Goal: Transaction & Acquisition: Download file/media

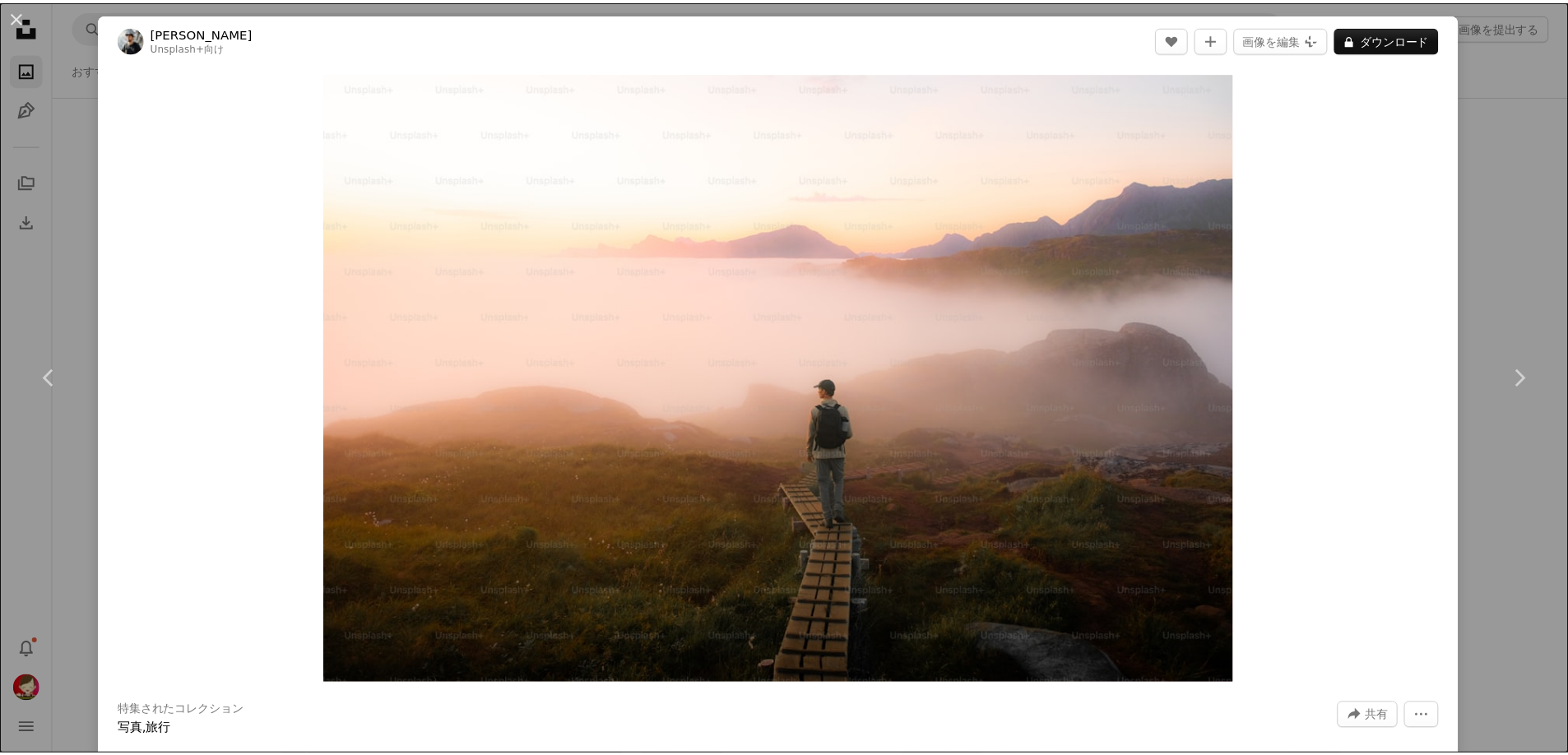
scroll to position [9376, 0]
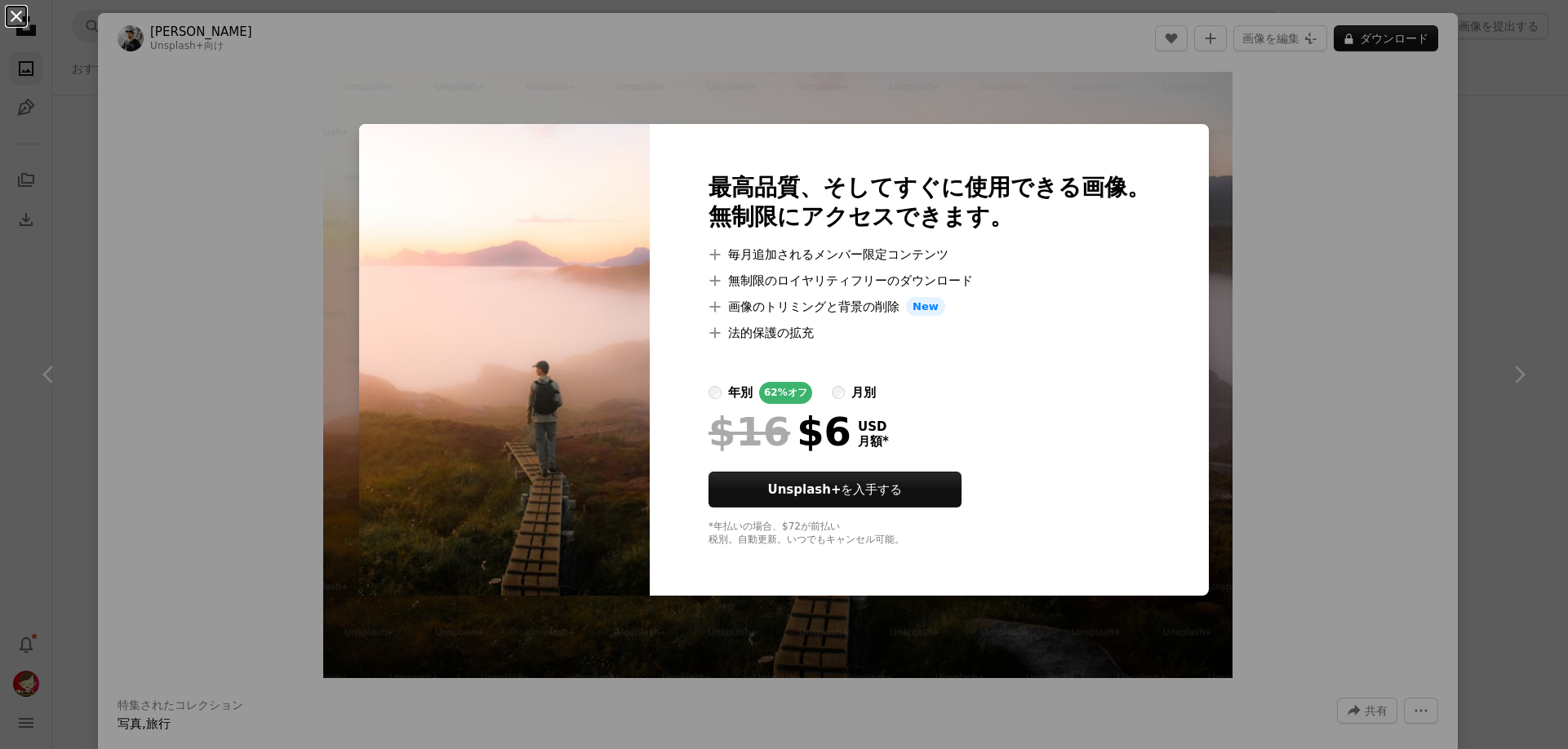
click at [12, 14] on button "An X shape" at bounding box center [16, 16] width 20 height 20
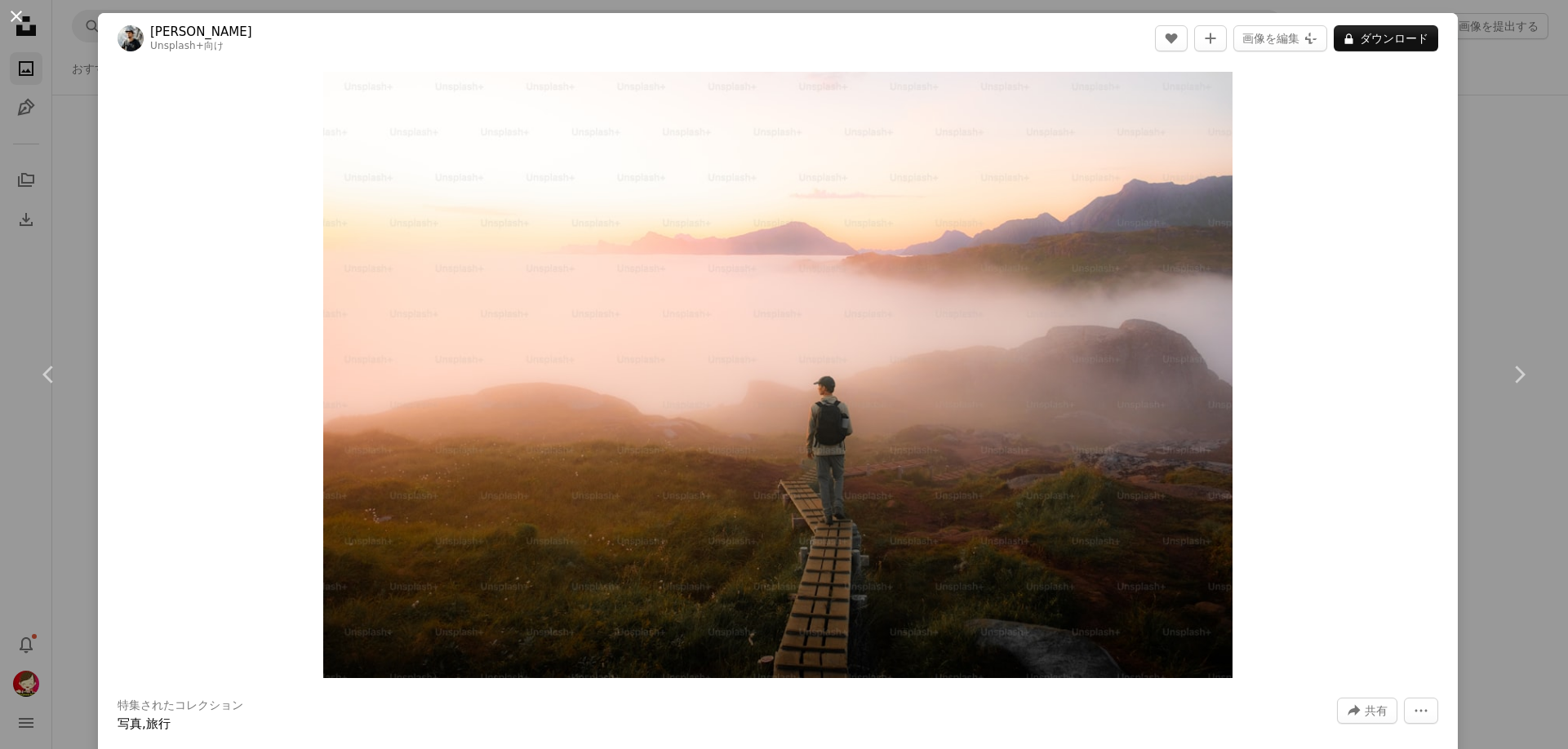
click at [19, 10] on button "An X shape" at bounding box center [16, 16] width 20 height 20
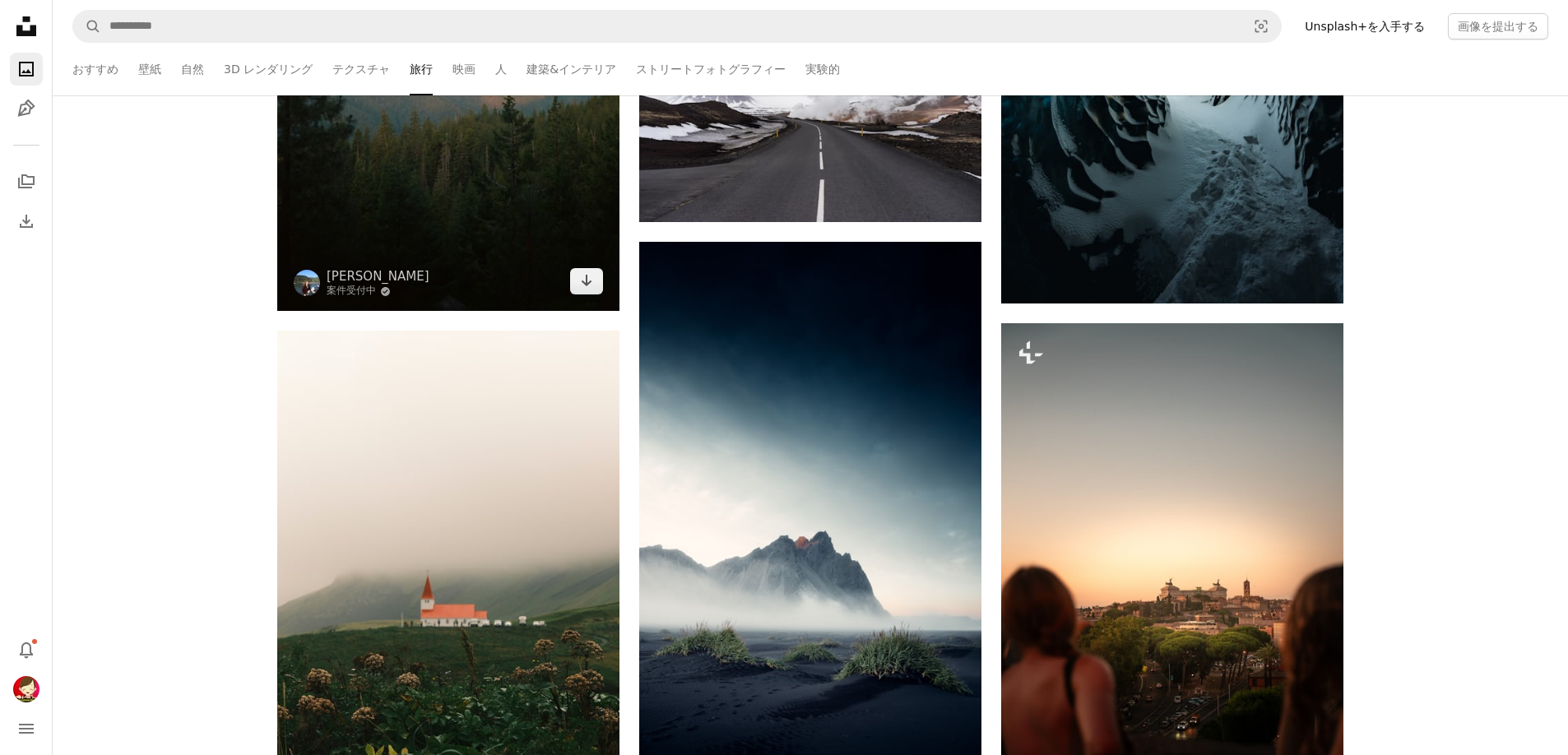
scroll to position [12336, 0]
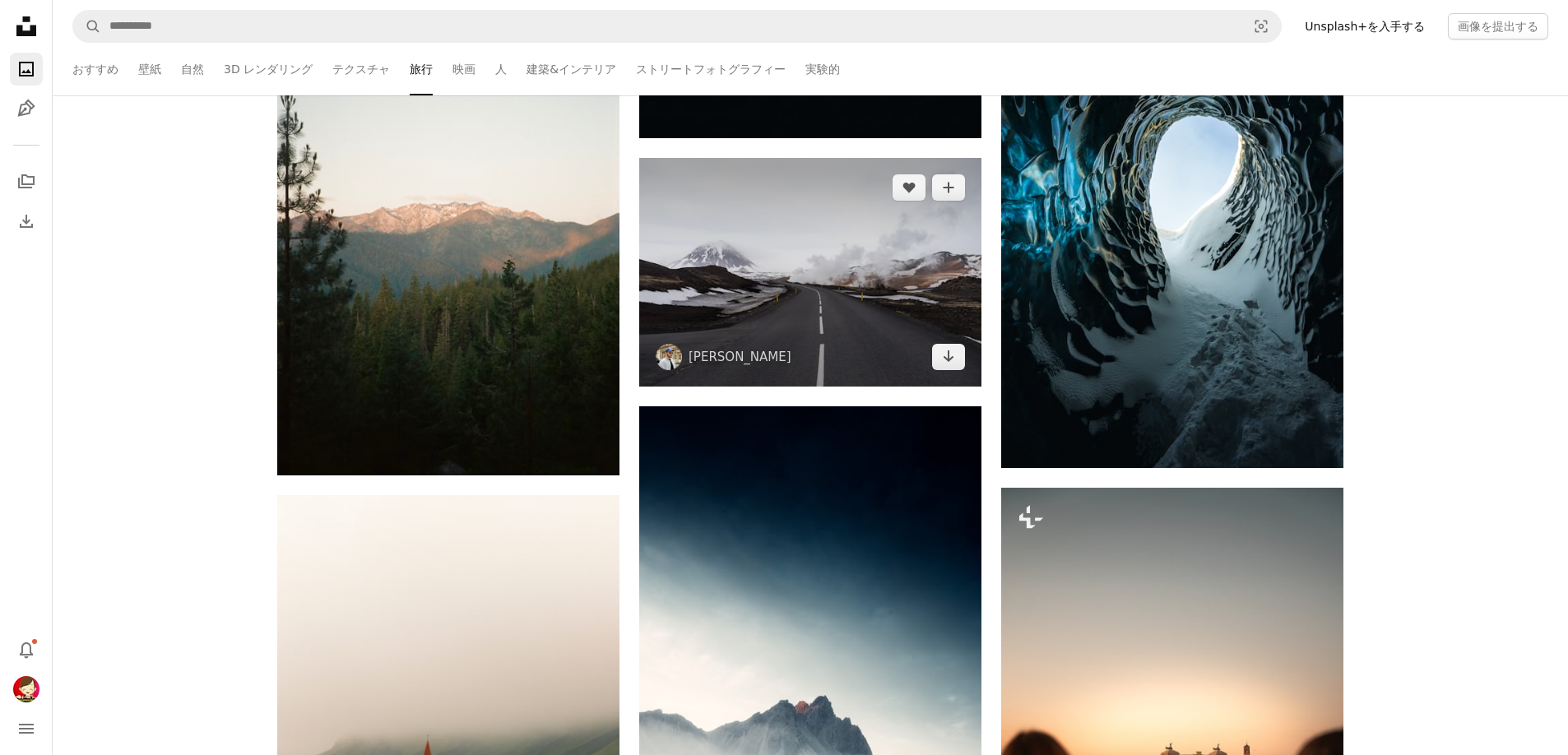
click at [821, 258] on img at bounding box center [810, 272] width 343 height 228
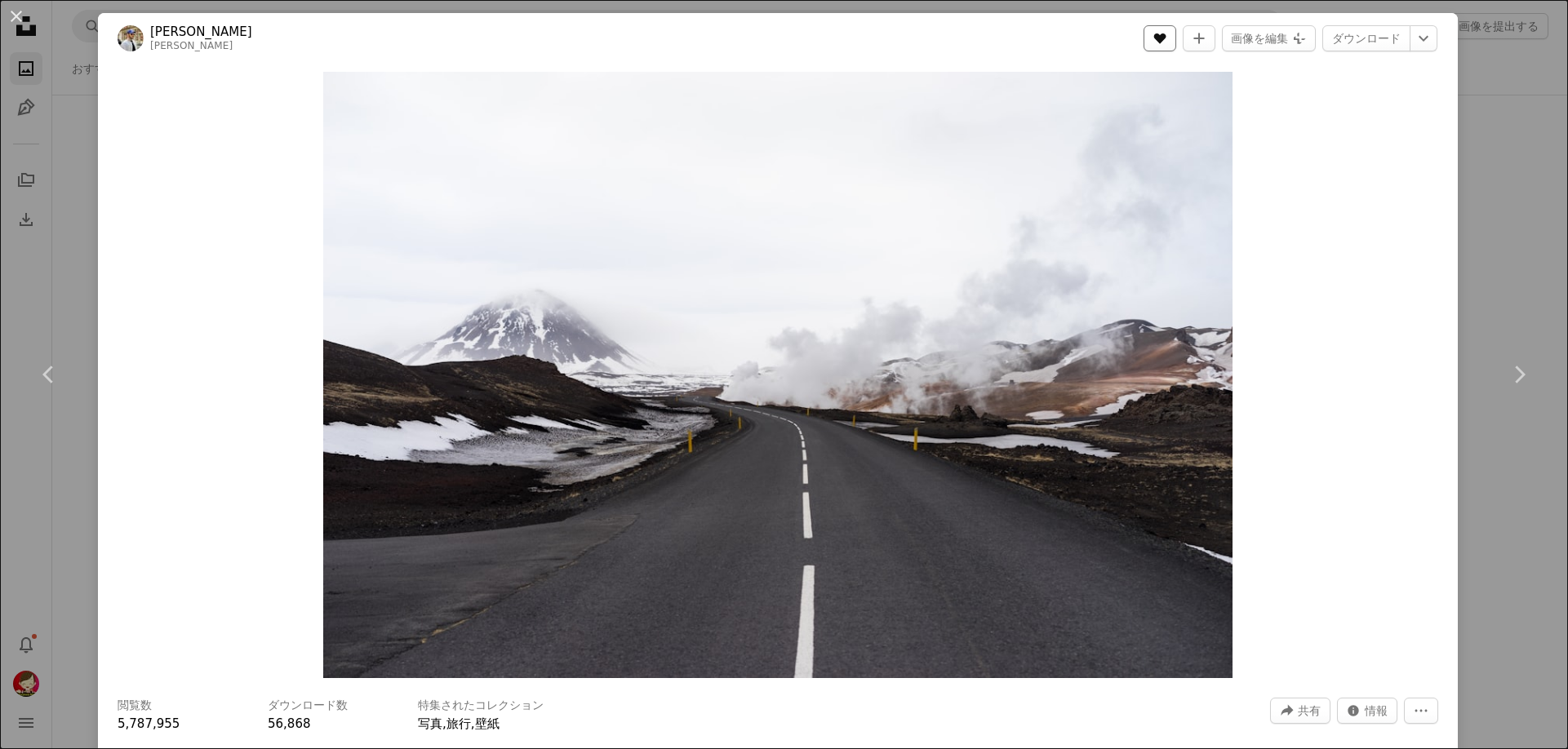
click at [1165, 37] on icon "いいね！" at bounding box center [1160, 38] width 12 height 10
click at [1361, 34] on link "ダウンロード" at bounding box center [1366, 38] width 89 height 26
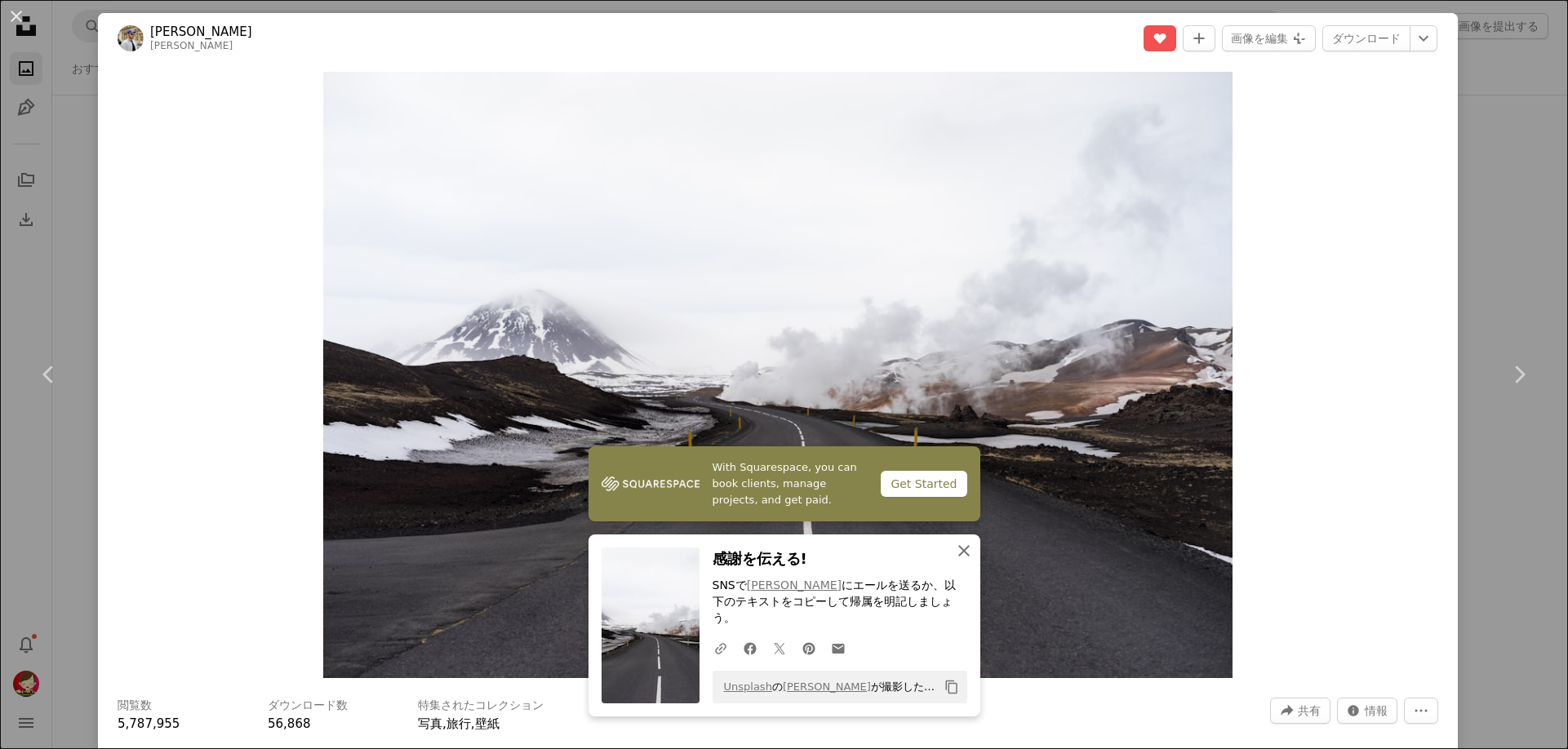
click at [958, 557] on icon "button" at bounding box center [963, 551] width 11 height 11
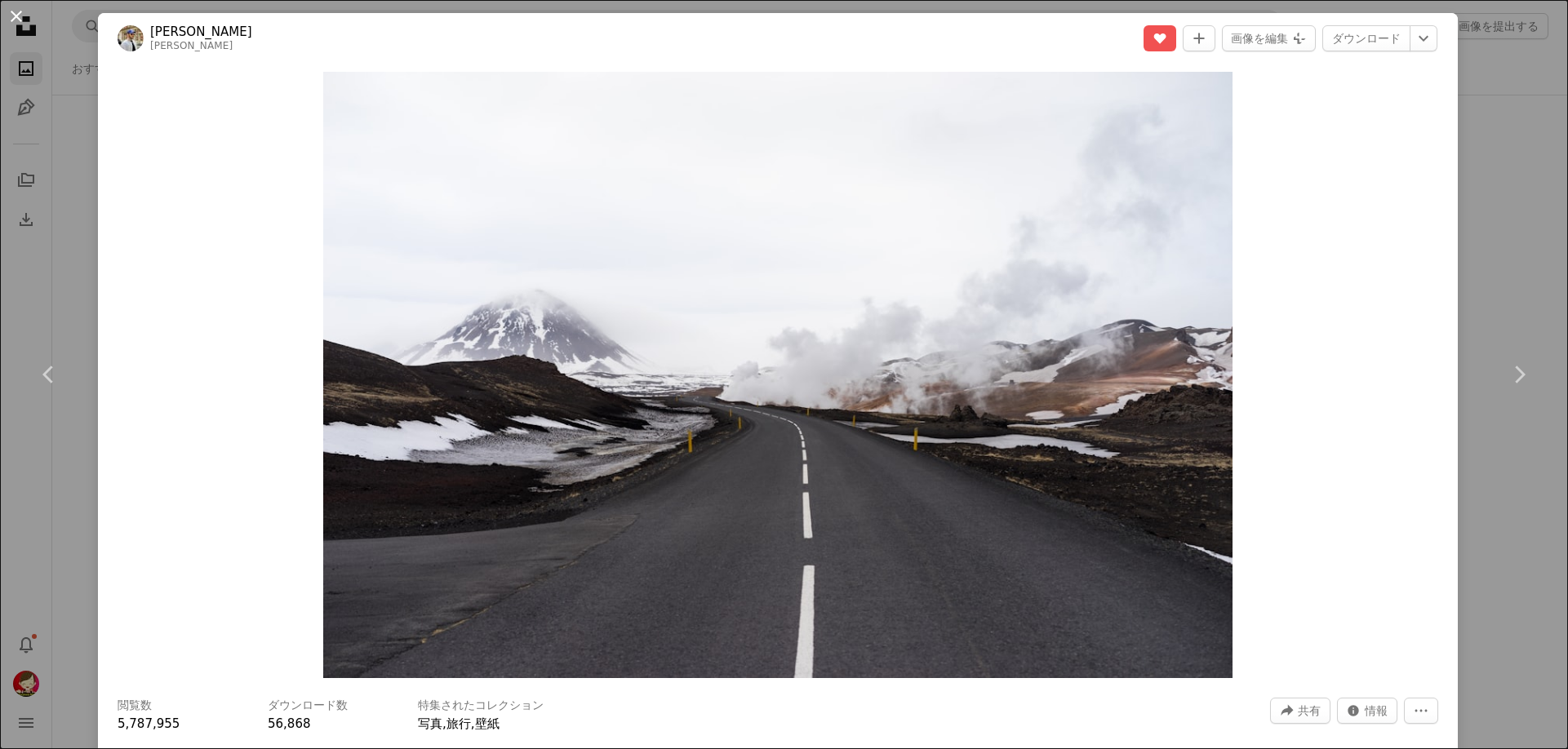
click at [15, 17] on button "An X shape" at bounding box center [16, 16] width 20 height 20
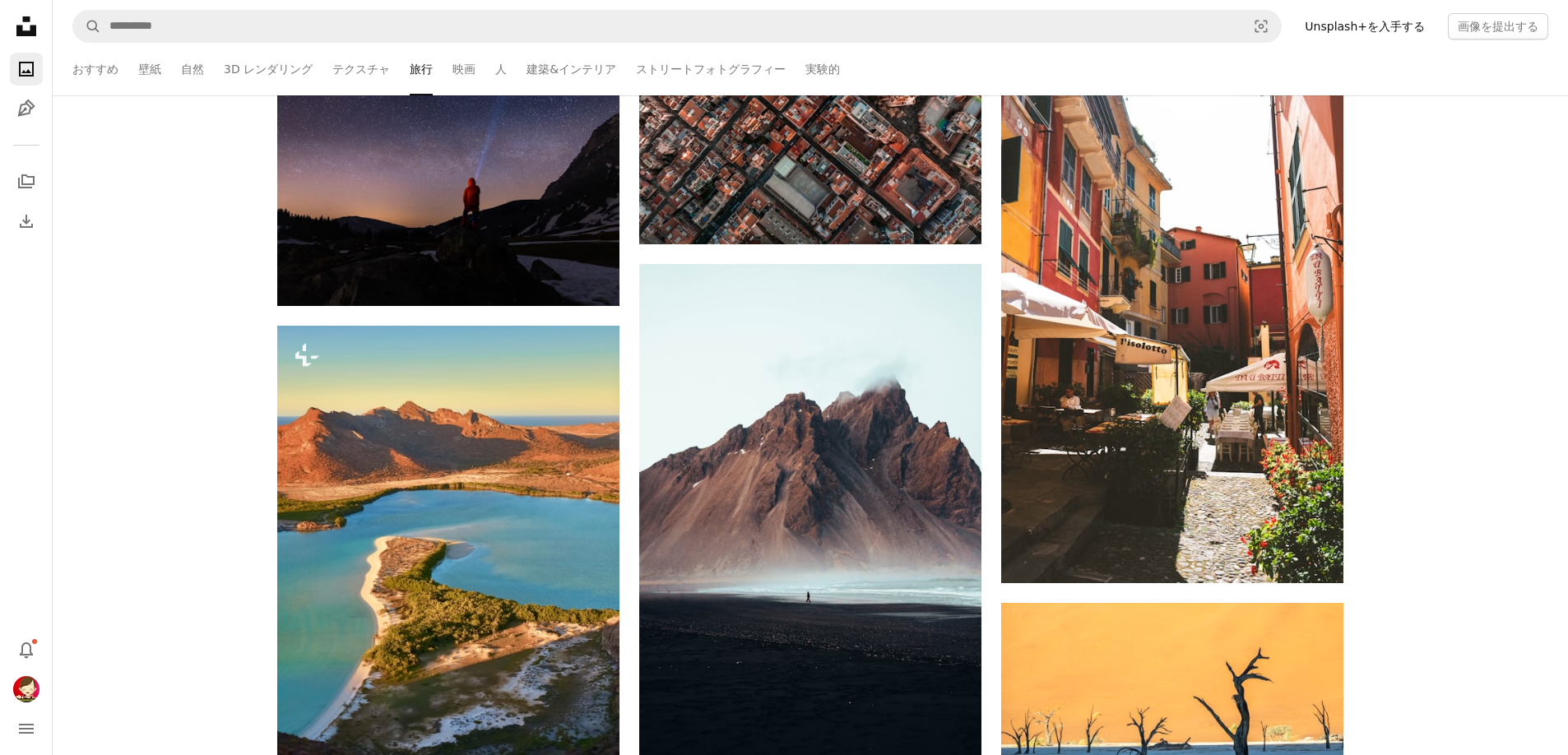
scroll to position [15379, 0]
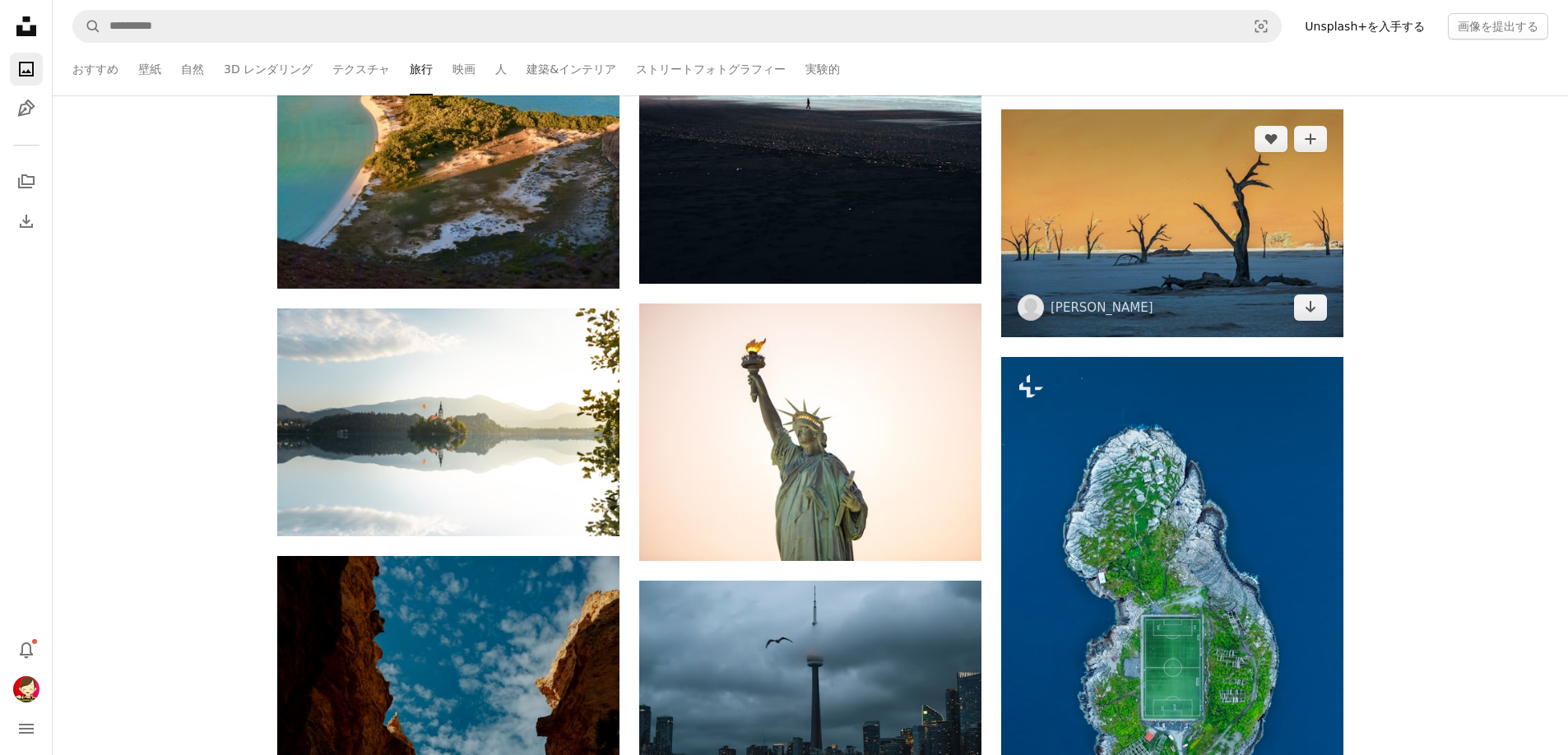
click at [1135, 193] on img at bounding box center [1172, 223] width 343 height 227
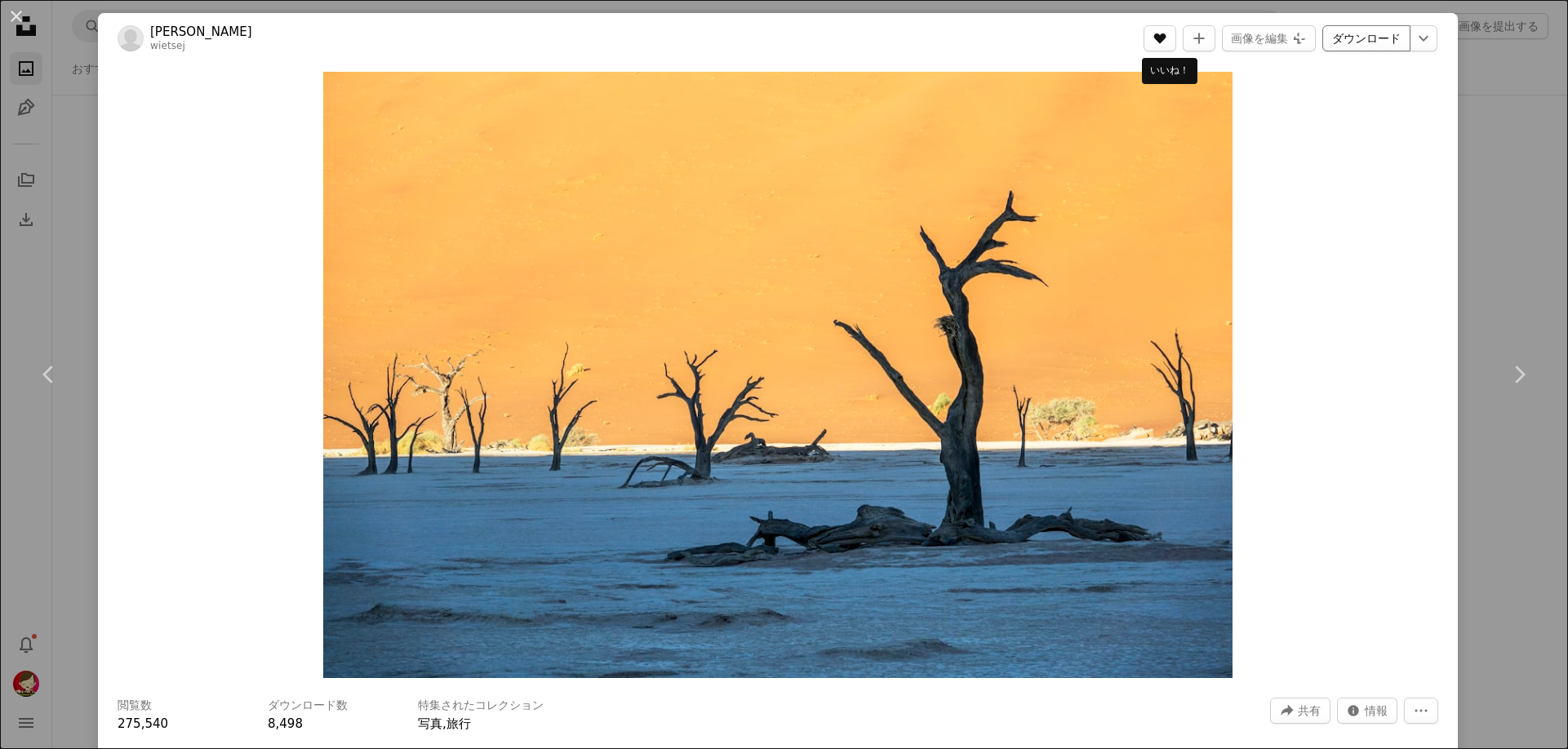
drag, startPoint x: 1169, startPoint y: 39, endPoint x: 1364, endPoint y: 35, distance: 195.0
click at [1166, 38] on icon "いいね！" at bounding box center [1160, 38] width 12 height 10
click at [1364, 35] on link "ダウンロード" at bounding box center [1366, 38] width 89 height 26
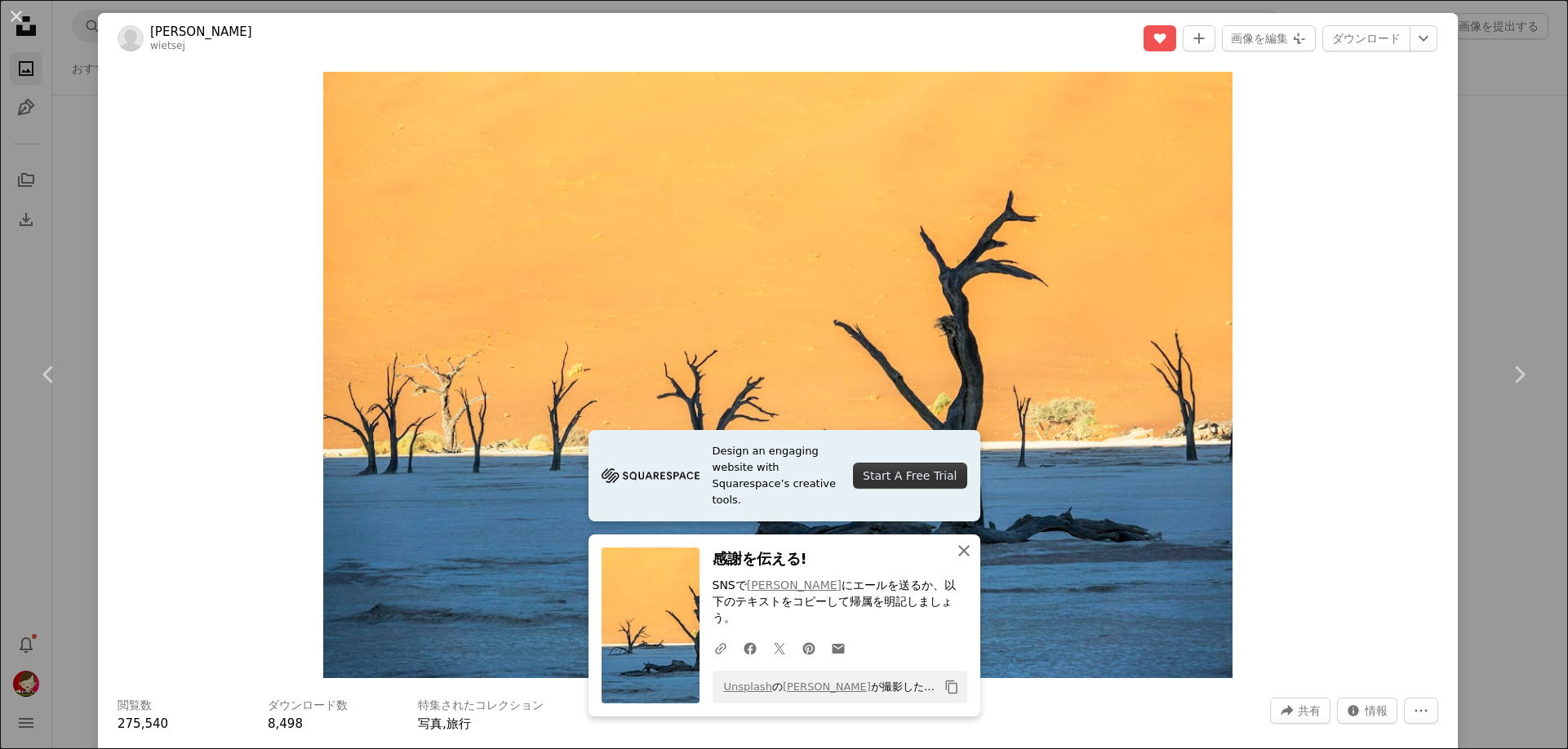
click at [958, 557] on icon "button" at bounding box center [963, 551] width 11 height 11
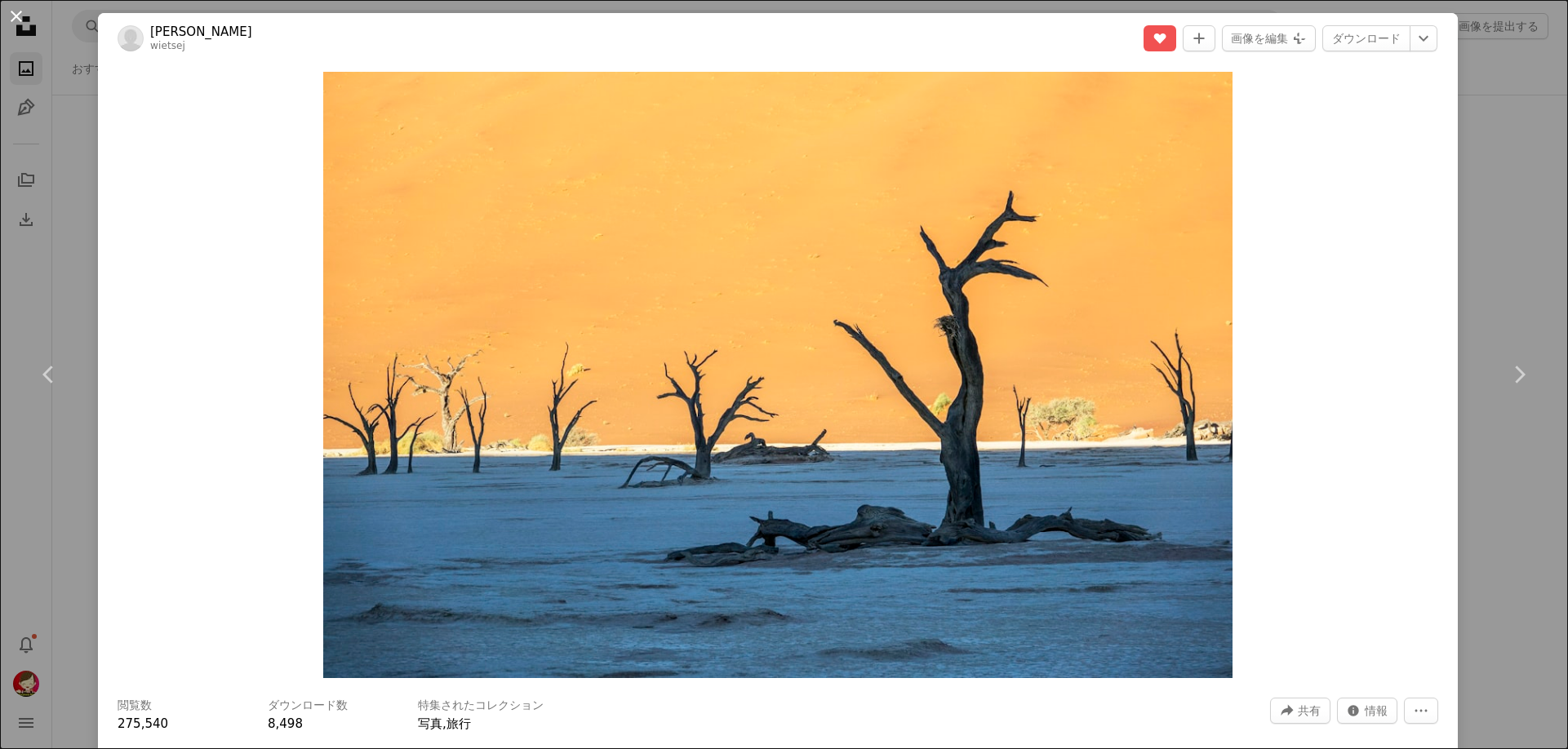
click at [20, 10] on button "An X shape" at bounding box center [16, 16] width 20 height 20
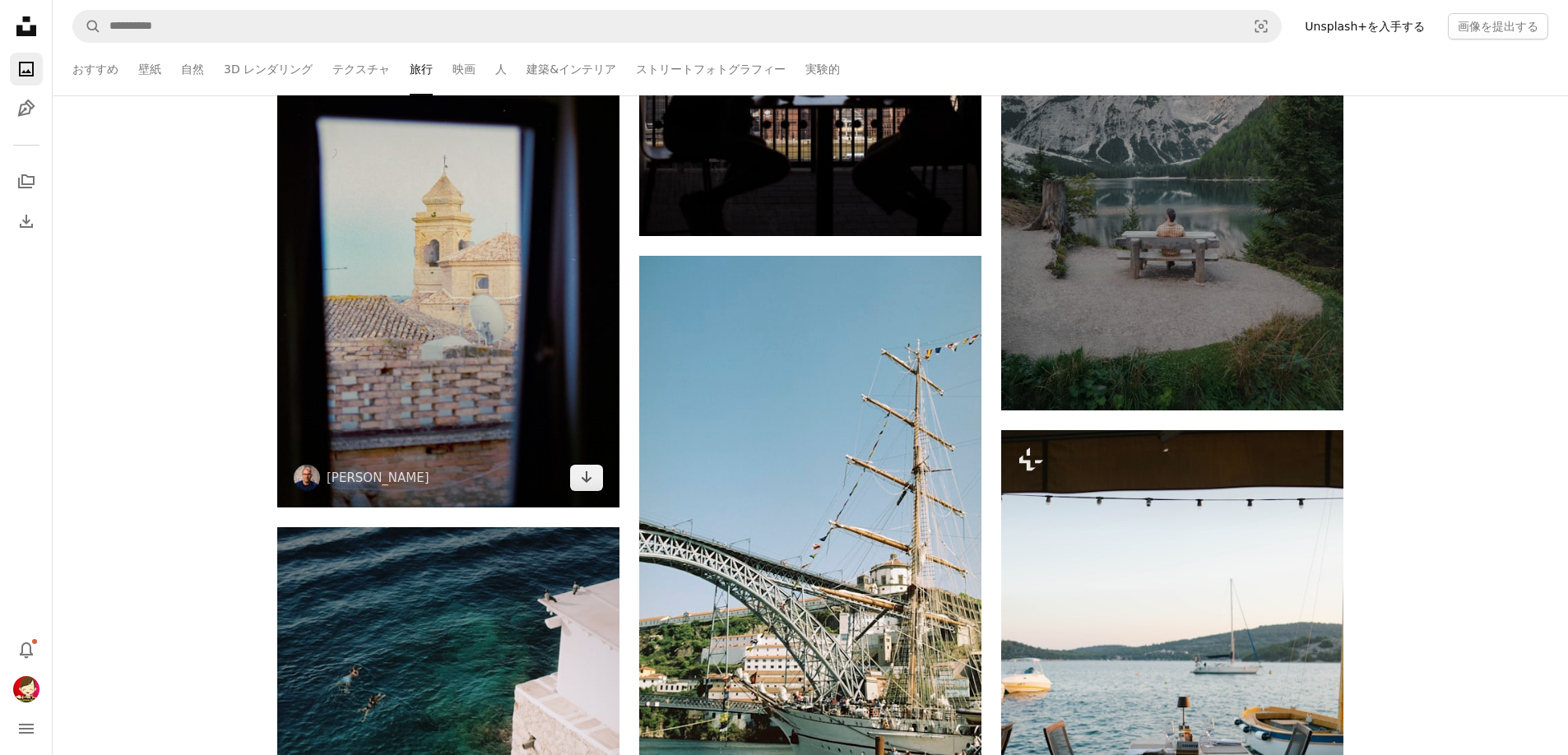
scroll to position [17764, 0]
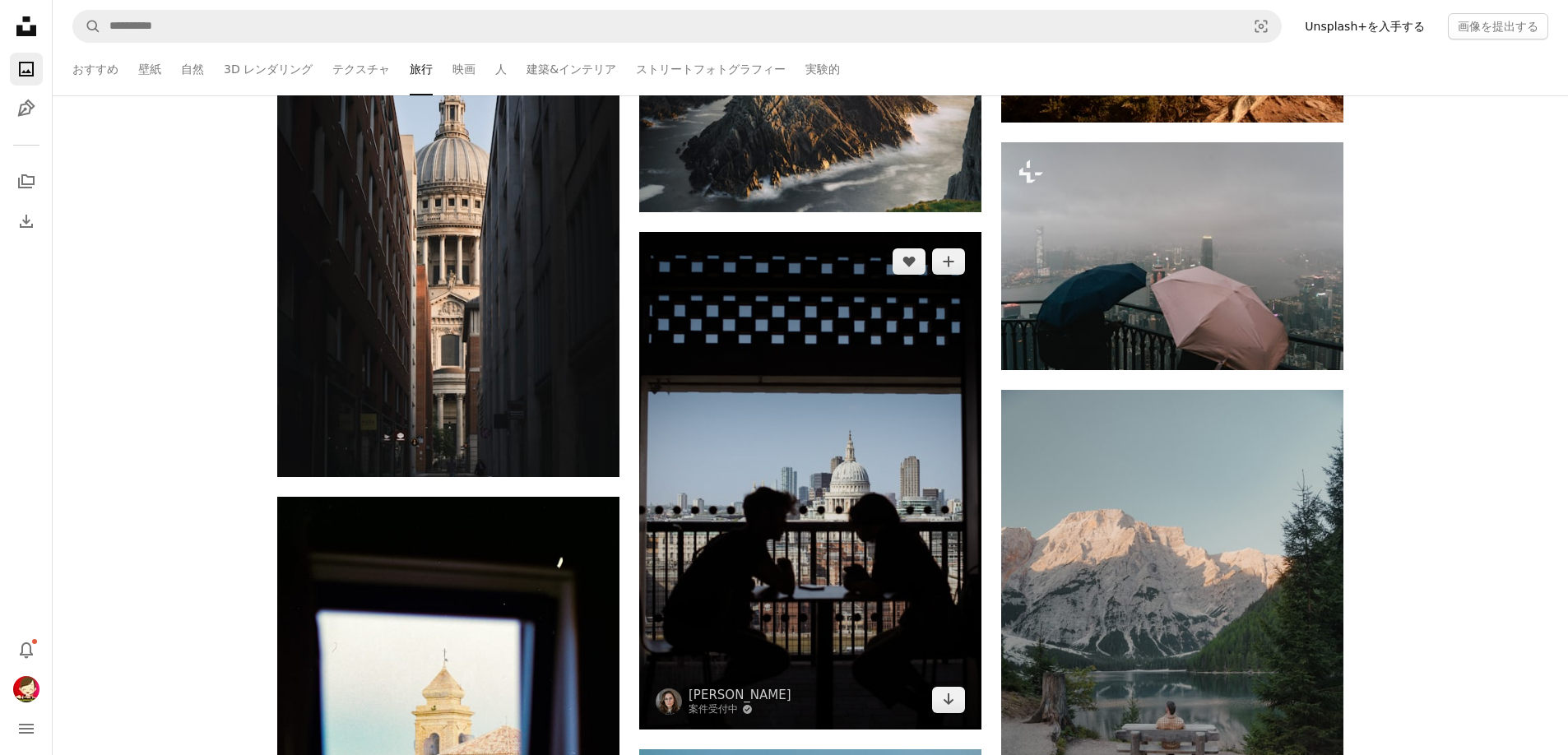
click at [842, 444] on img at bounding box center [810, 481] width 343 height 498
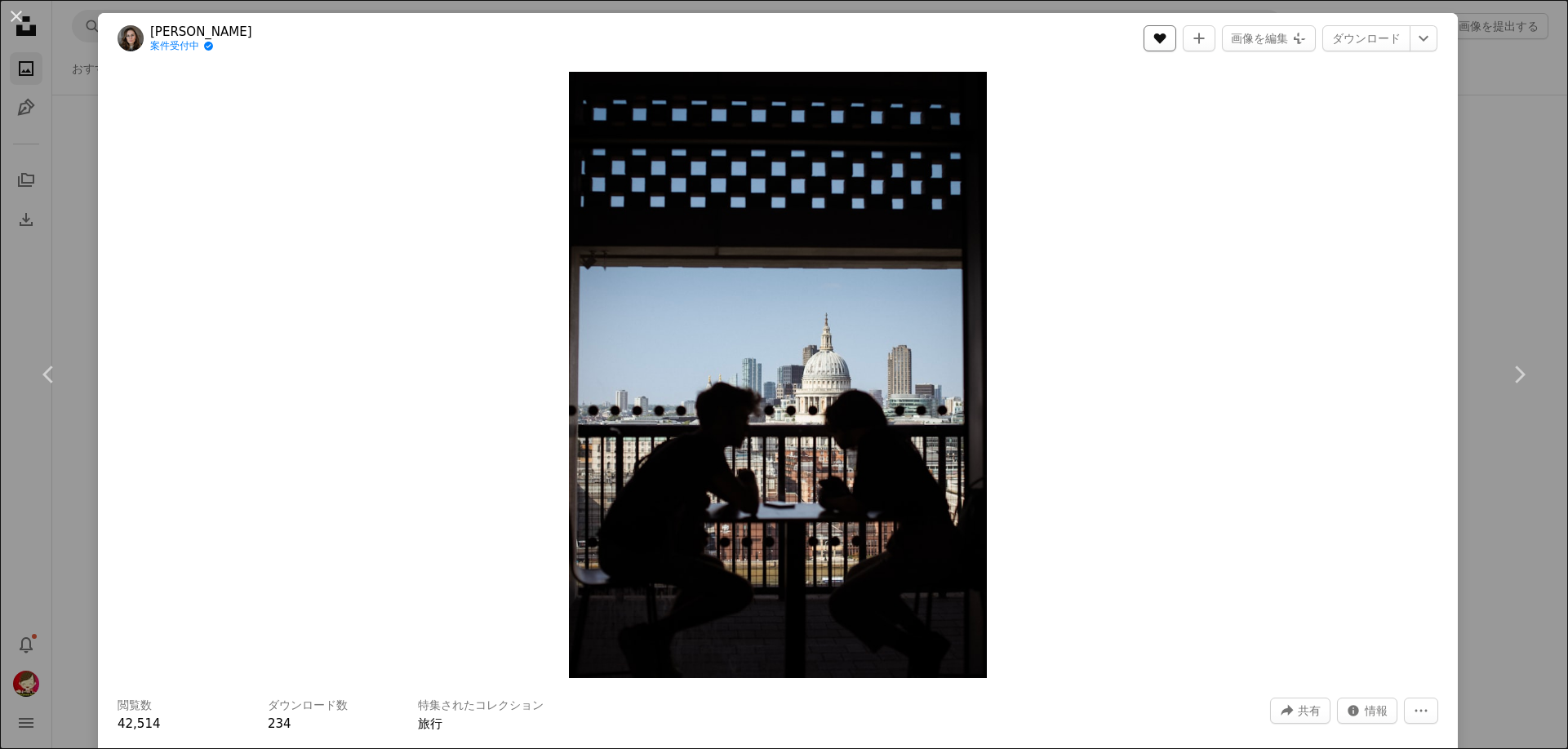
click at [1165, 38] on icon "いいね！" at bounding box center [1160, 38] width 12 height 10
click at [1344, 37] on link "ダウンロード" at bounding box center [1366, 38] width 89 height 26
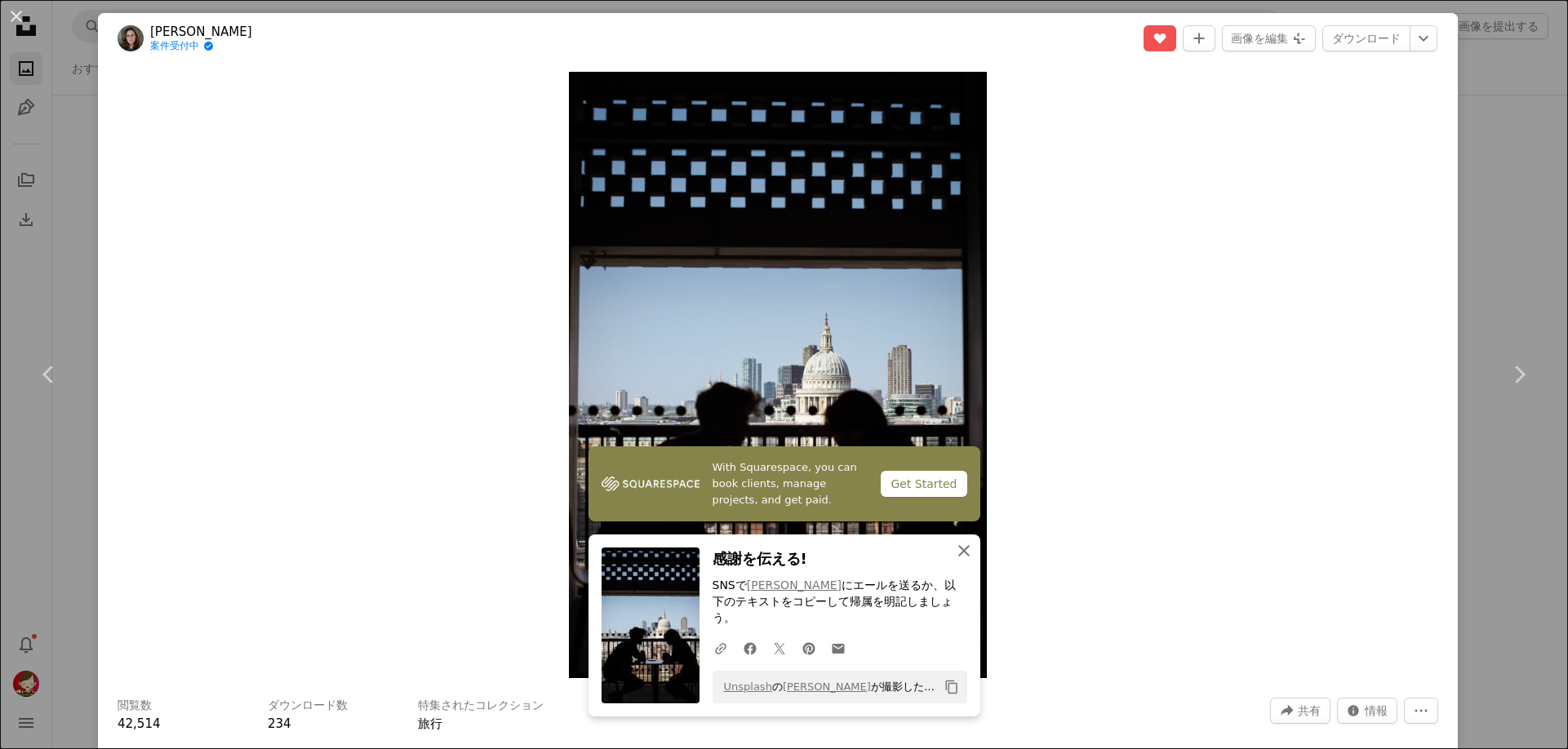
click at [959, 561] on icon "An X shape" at bounding box center [963, 550] width 20 height 20
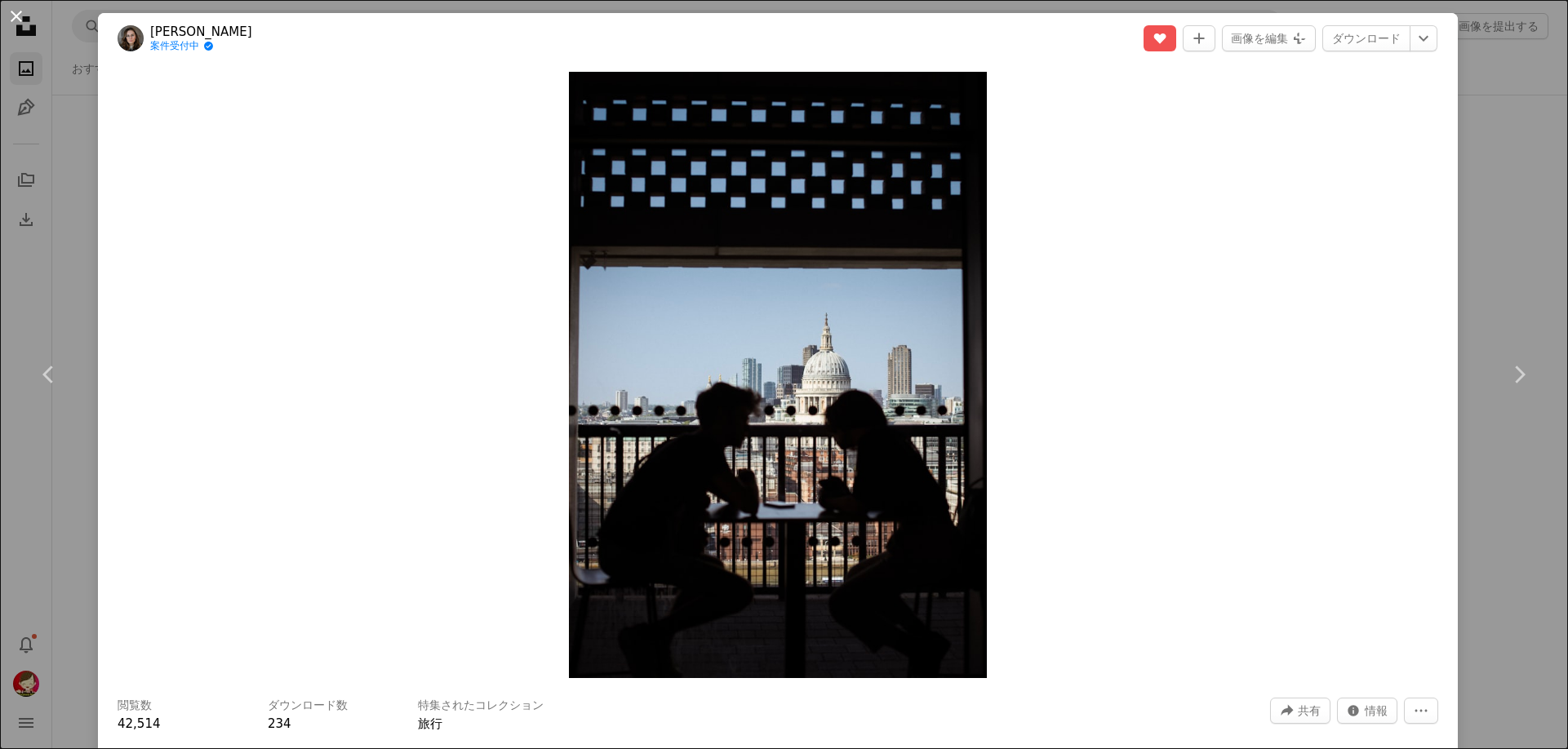
click at [14, 15] on button "An X shape" at bounding box center [16, 16] width 20 height 20
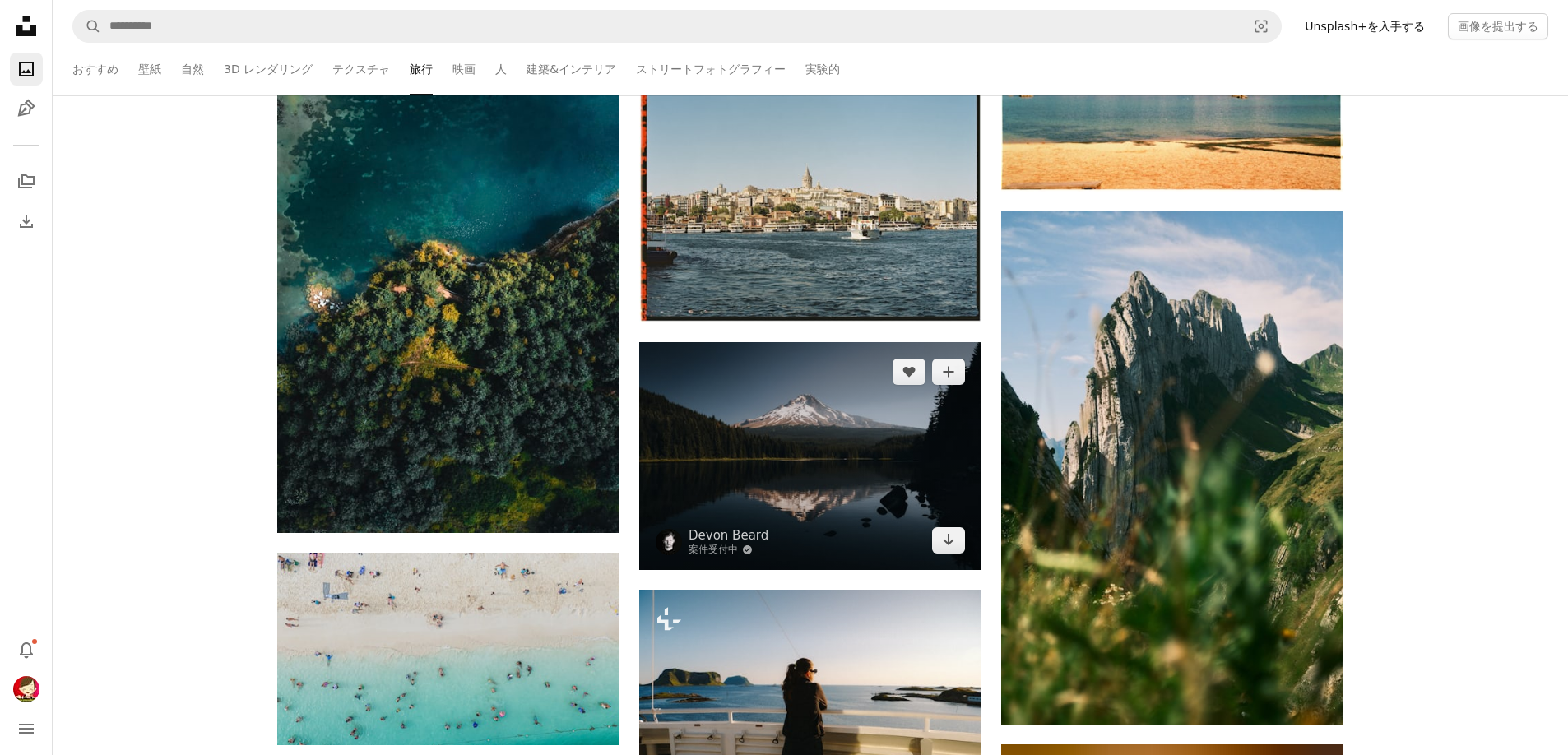
scroll to position [38900, 0]
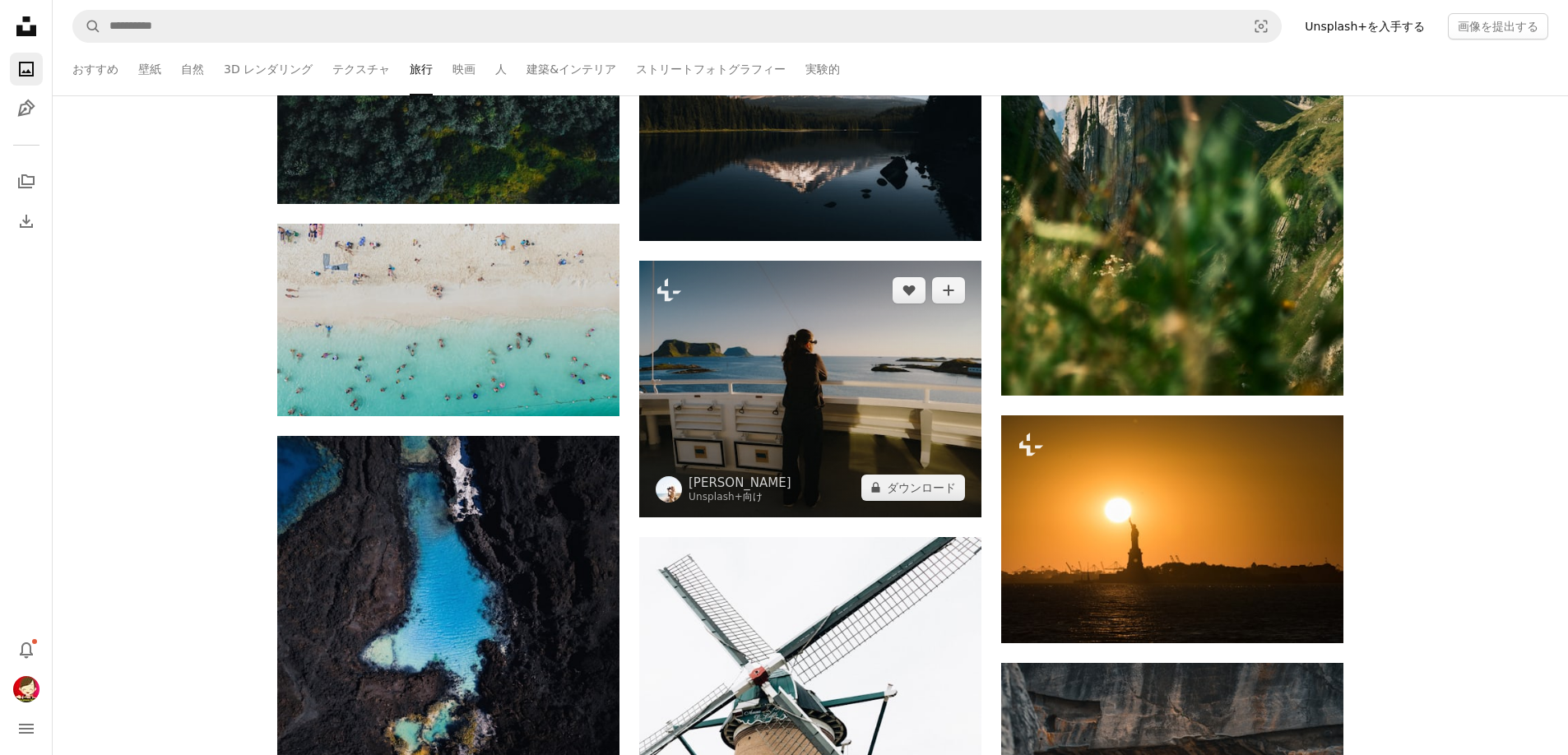
click at [876, 353] on img at bounding box center [810, 389] width 343 height 256
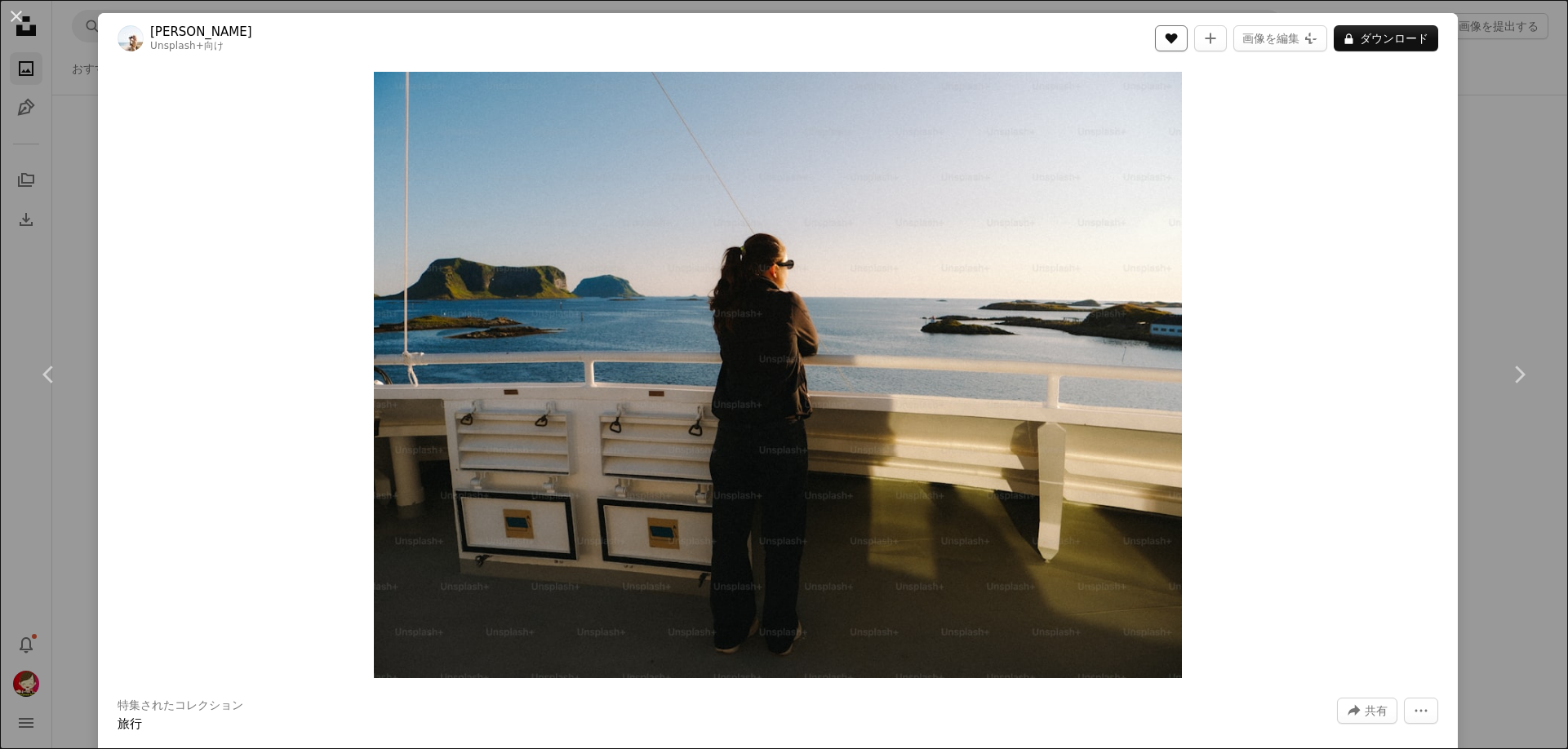
click at [1178, 41] on icon "いいね！" at bounding box center [1171, 38] width 12 height 10
click at [1376, 34] on button "A lock ダウンロード" at bounding box center [1386, 38] width 105 height 26
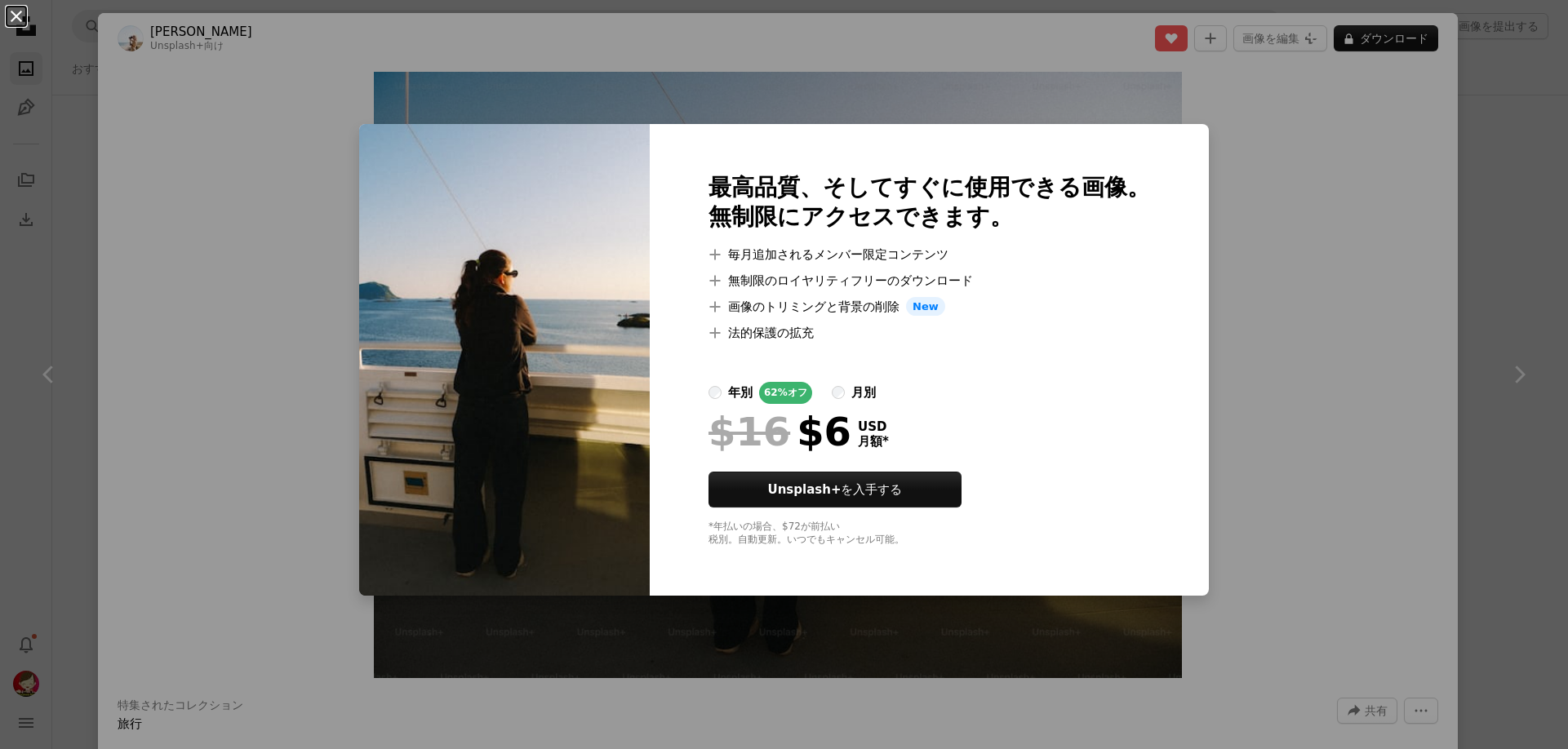
click at [18, 13] on button "An X shape" at bounding box center [16, 16] width 20 height 20
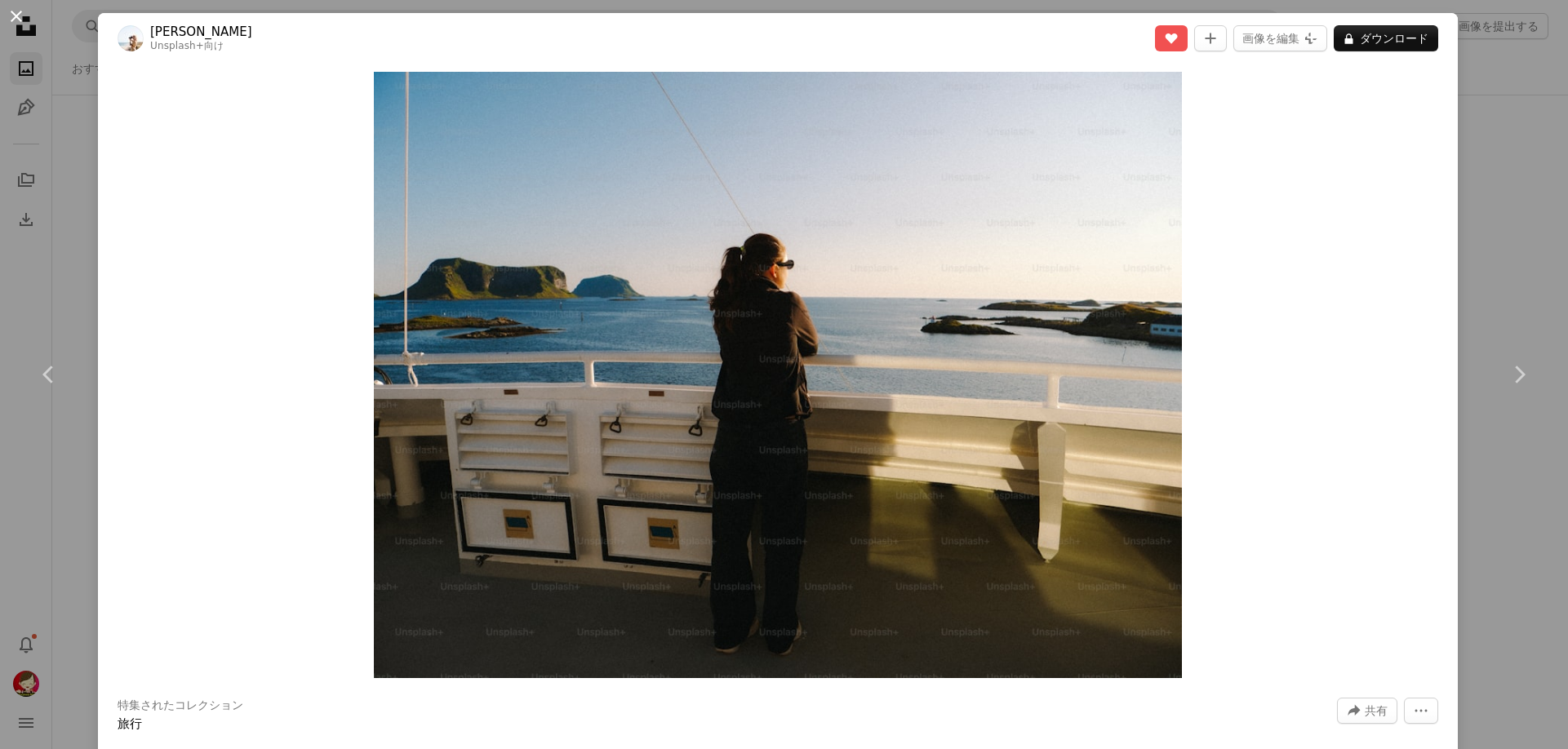
click at [20, 13] on button "An X shape" at bounding box center [16, 16] width 20 height 20
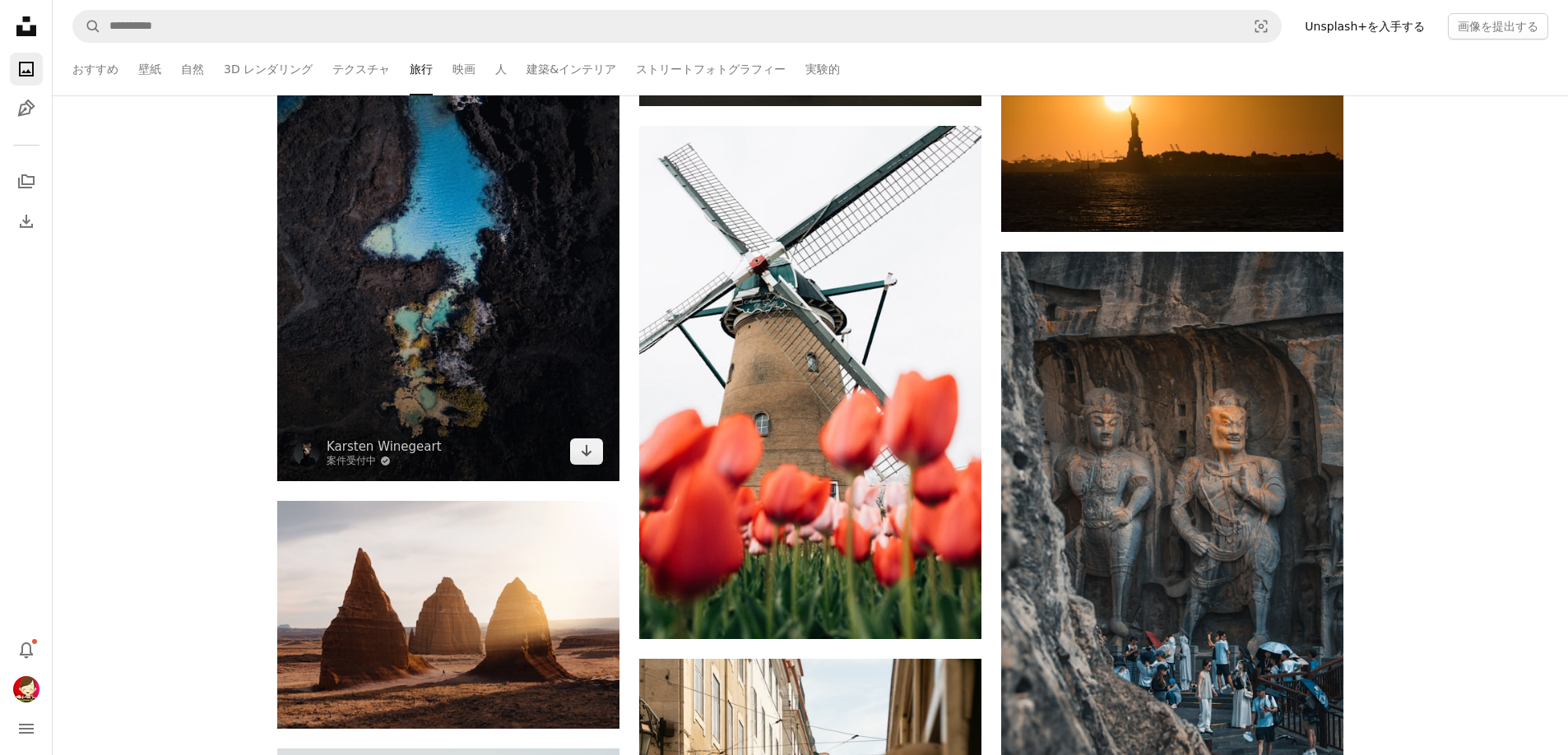
scroll to position [39065, 0]
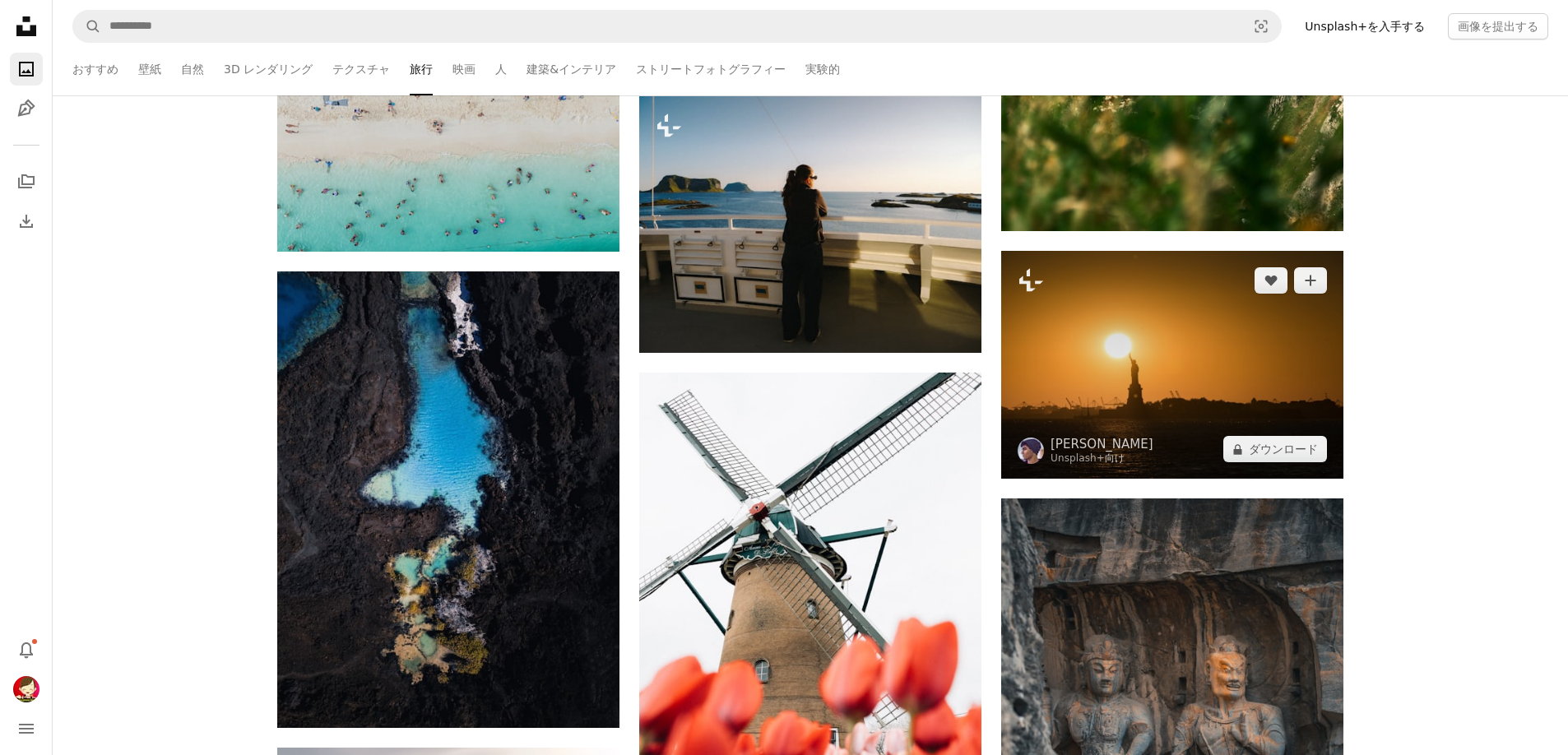
click at [1204, 375] on img at bounding box center [1172, 364] width 343 height 227
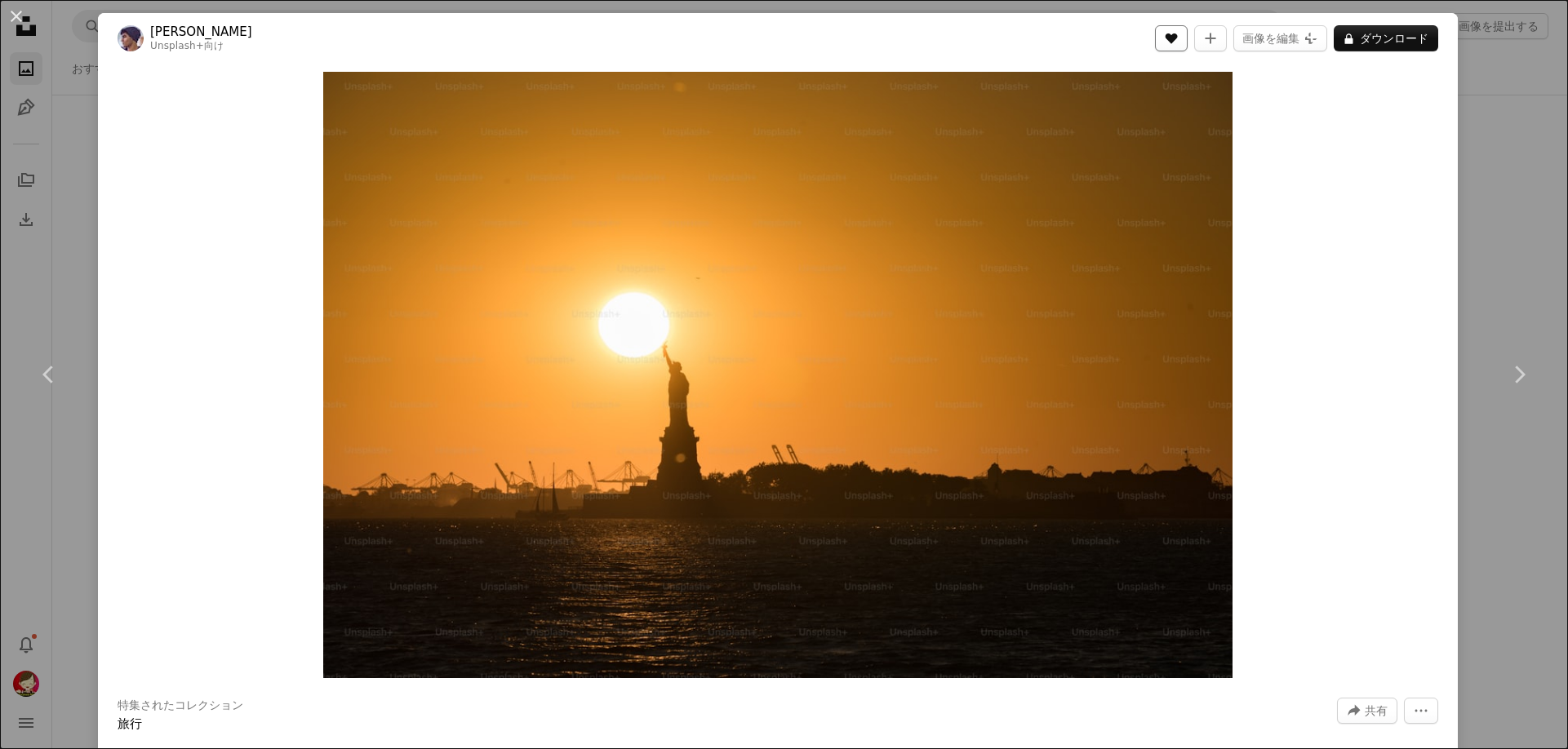
click at [1178, 38] on icon "いいね！" at bounding box center [1171, 38] width 12 height 10
click at [1369, 38] on button "A lock ダウンロード" at bounding box center [1386, 38] width 105 height 26
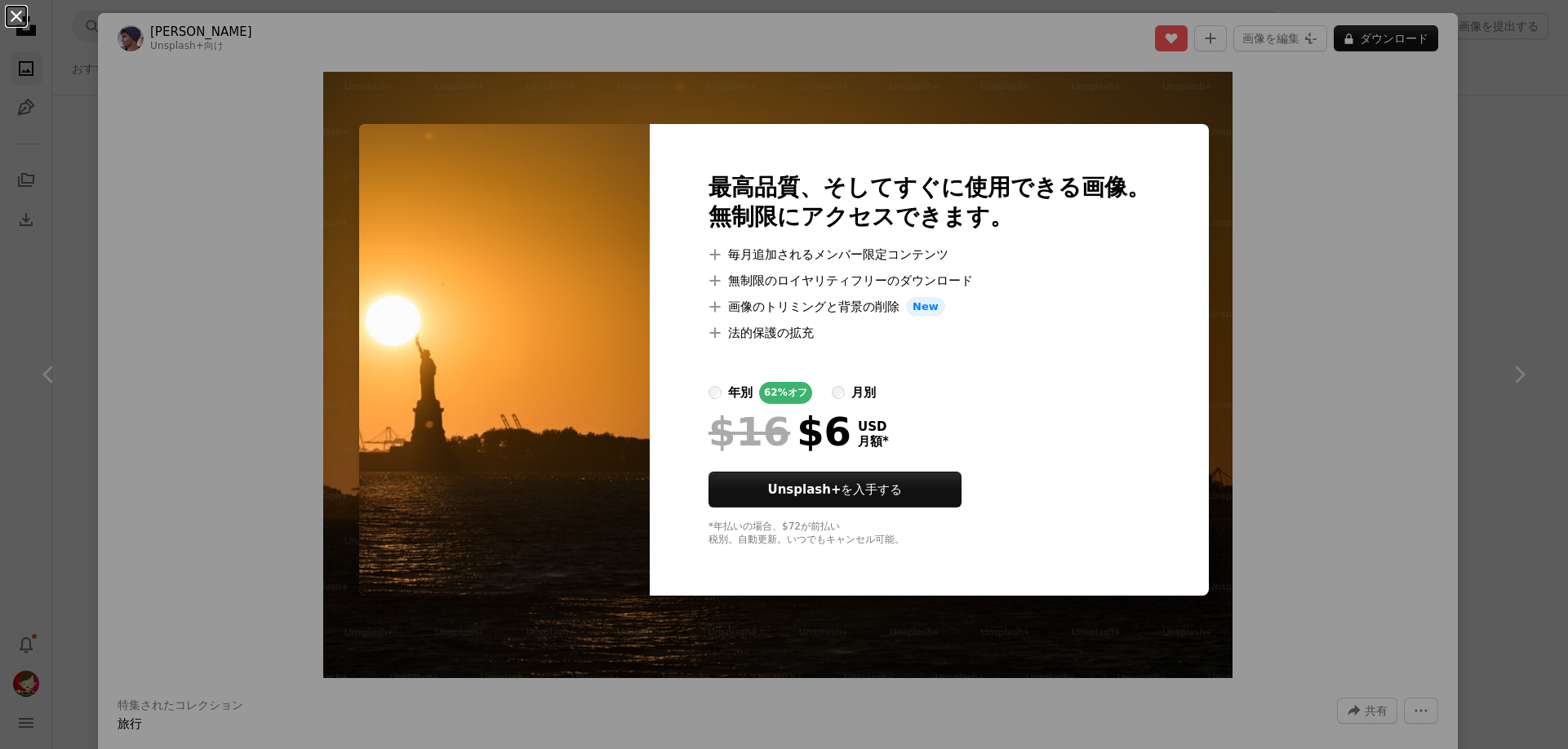
click at [17, 13] on button "An X shape" at bounding box center [16, 16] width 20 height 20
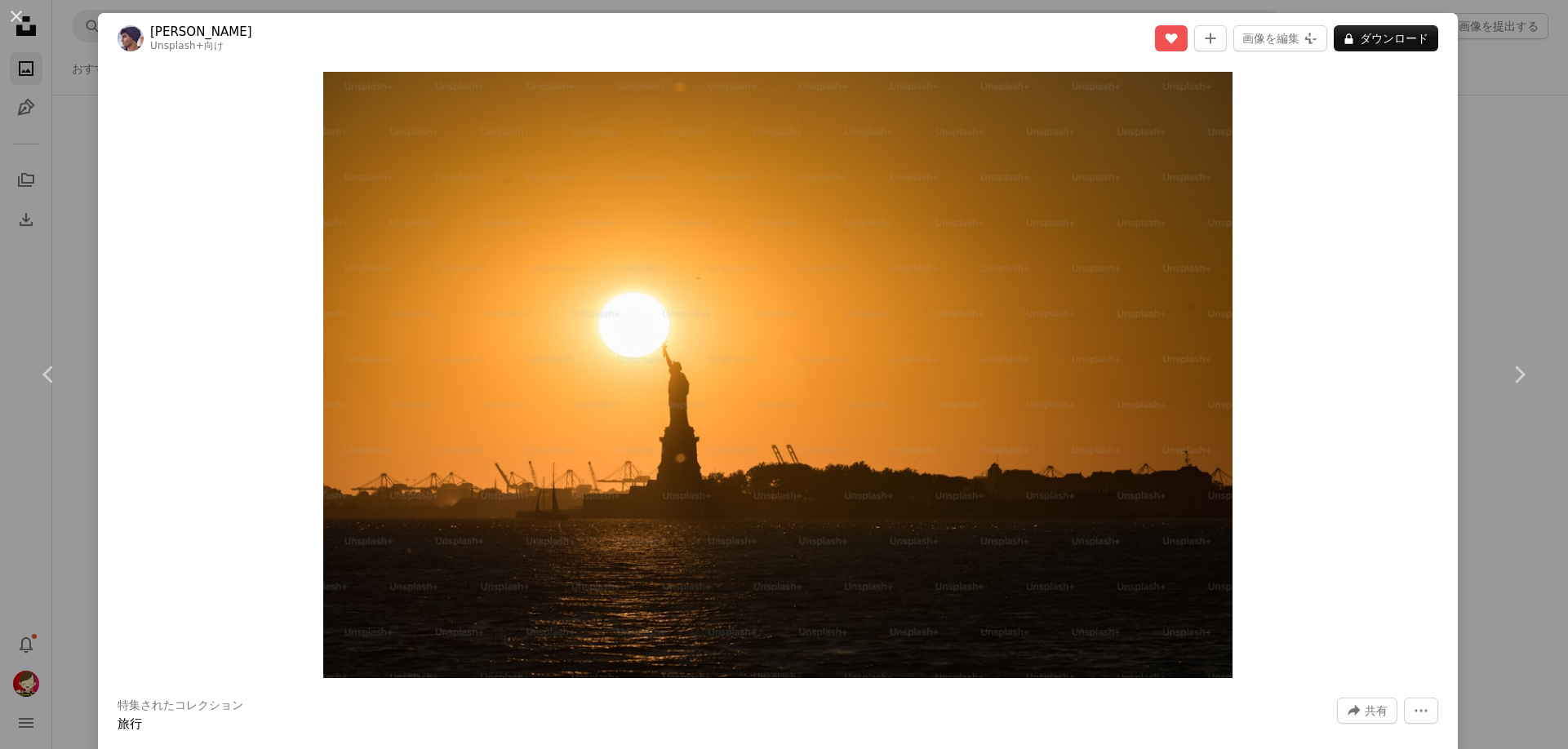
drag, startPoint x: 14, startPoint y: 14, endPoint x: 49, endPoint y: 18, distance: 35.2
click at [14, 13] on button "An X shape" at bounding box center [16, 16] width 20 height 20
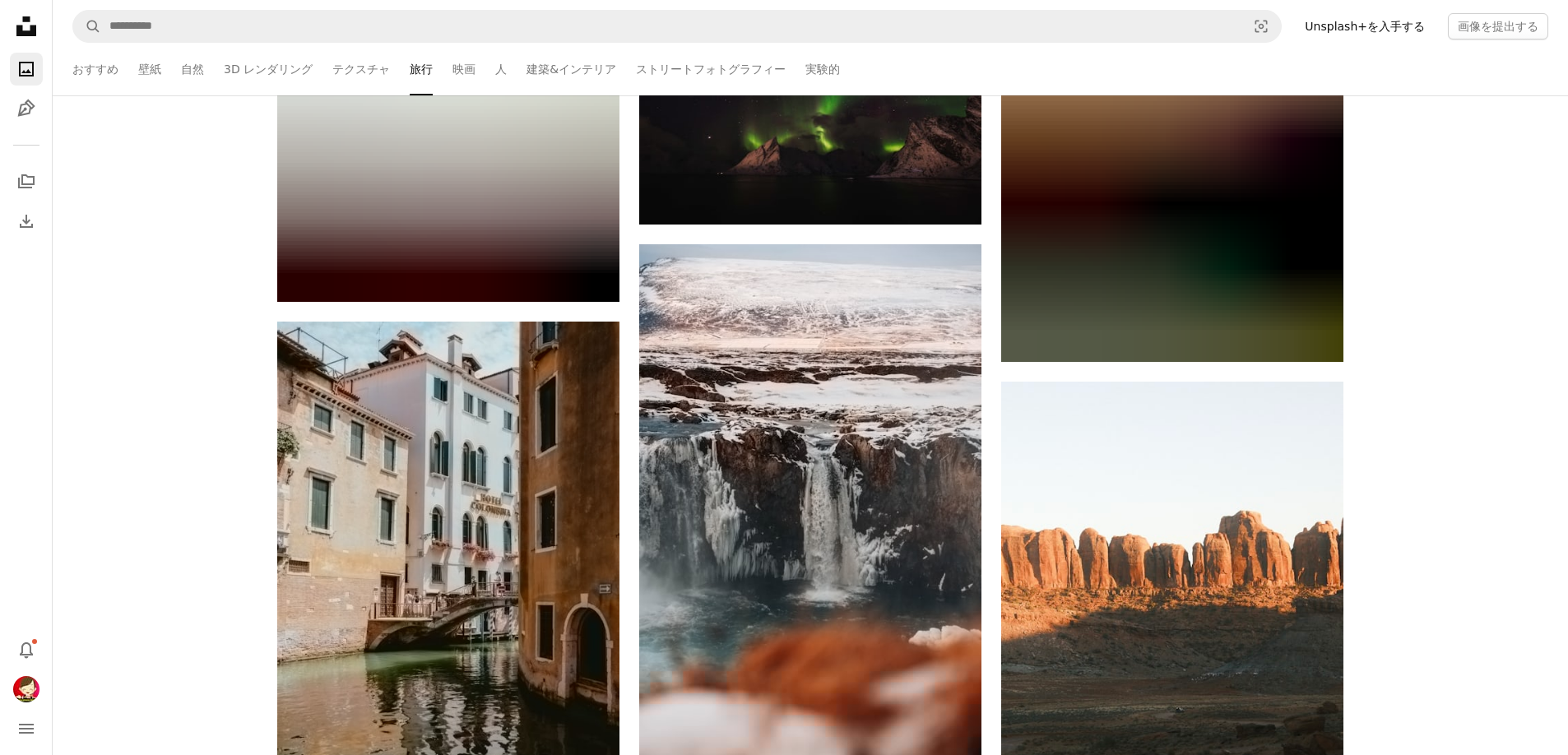
scroll to position [43177, 0]
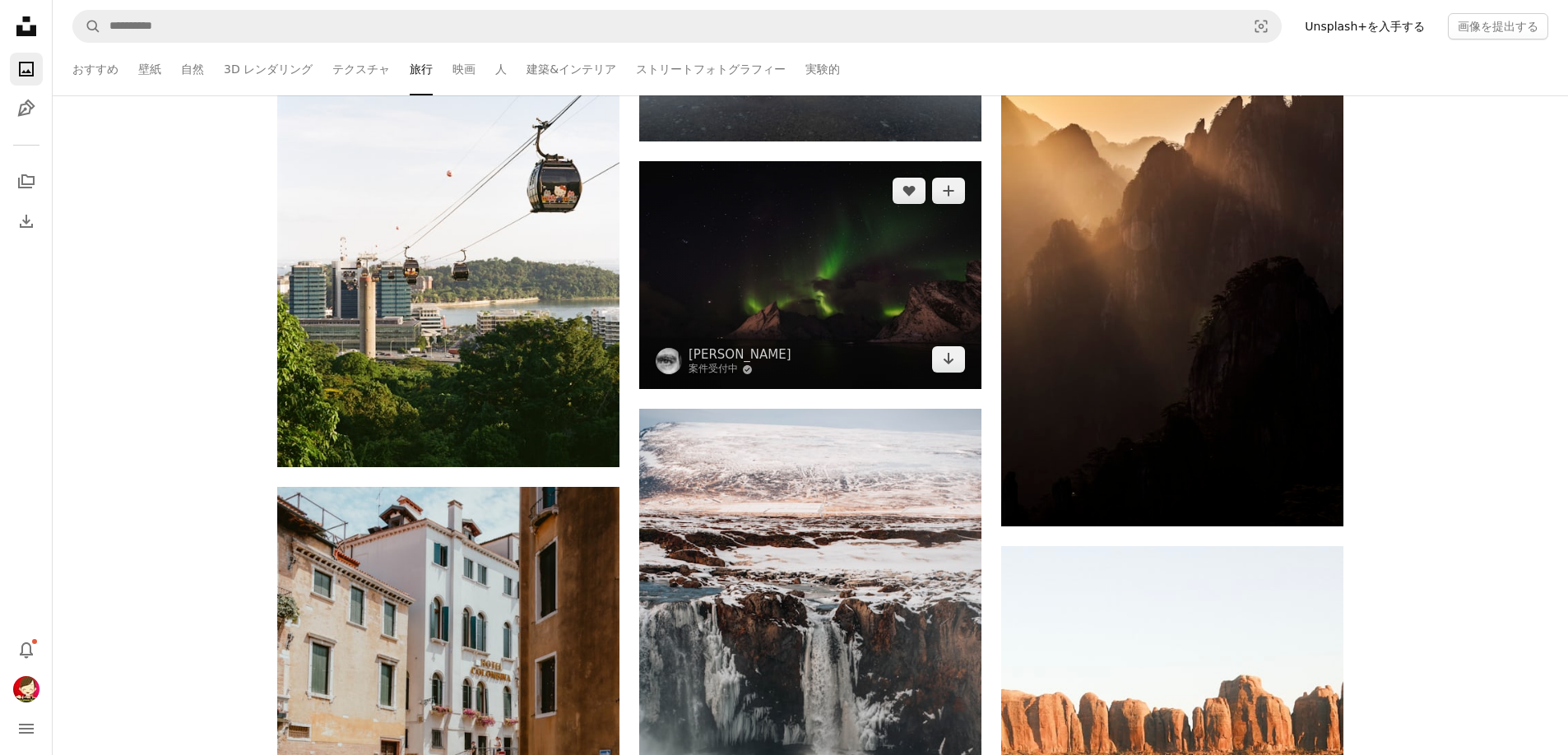
click at [777, 240] on img at bounding box center [810, 274] width 343 height 227
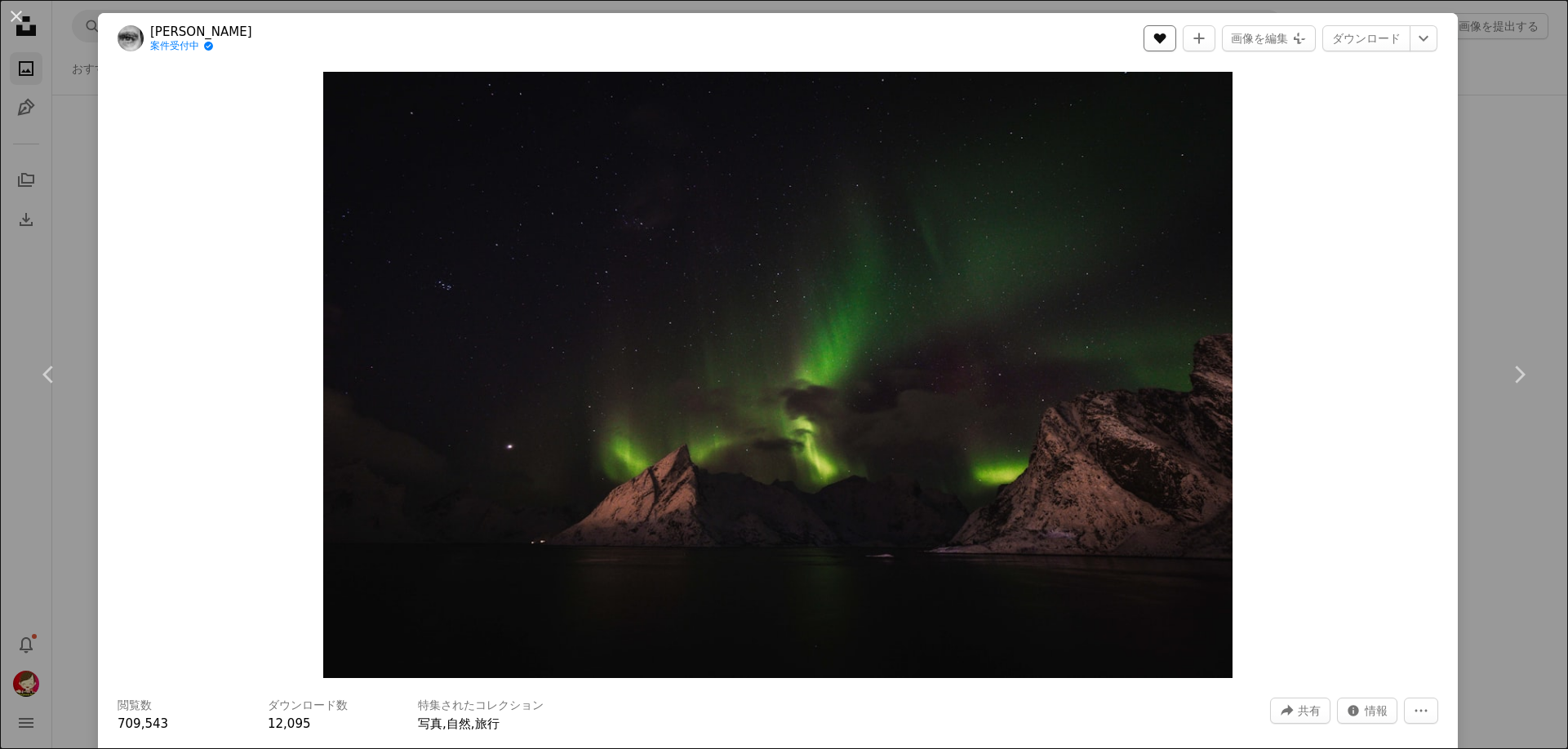
click at [1166, 42] on icon "いいね！" at bounding box center [1160, 38] width 12 height 10
click at [1359, 34] on link "ダウンロード" at bounding box center [1366, 38] width 89 height 26
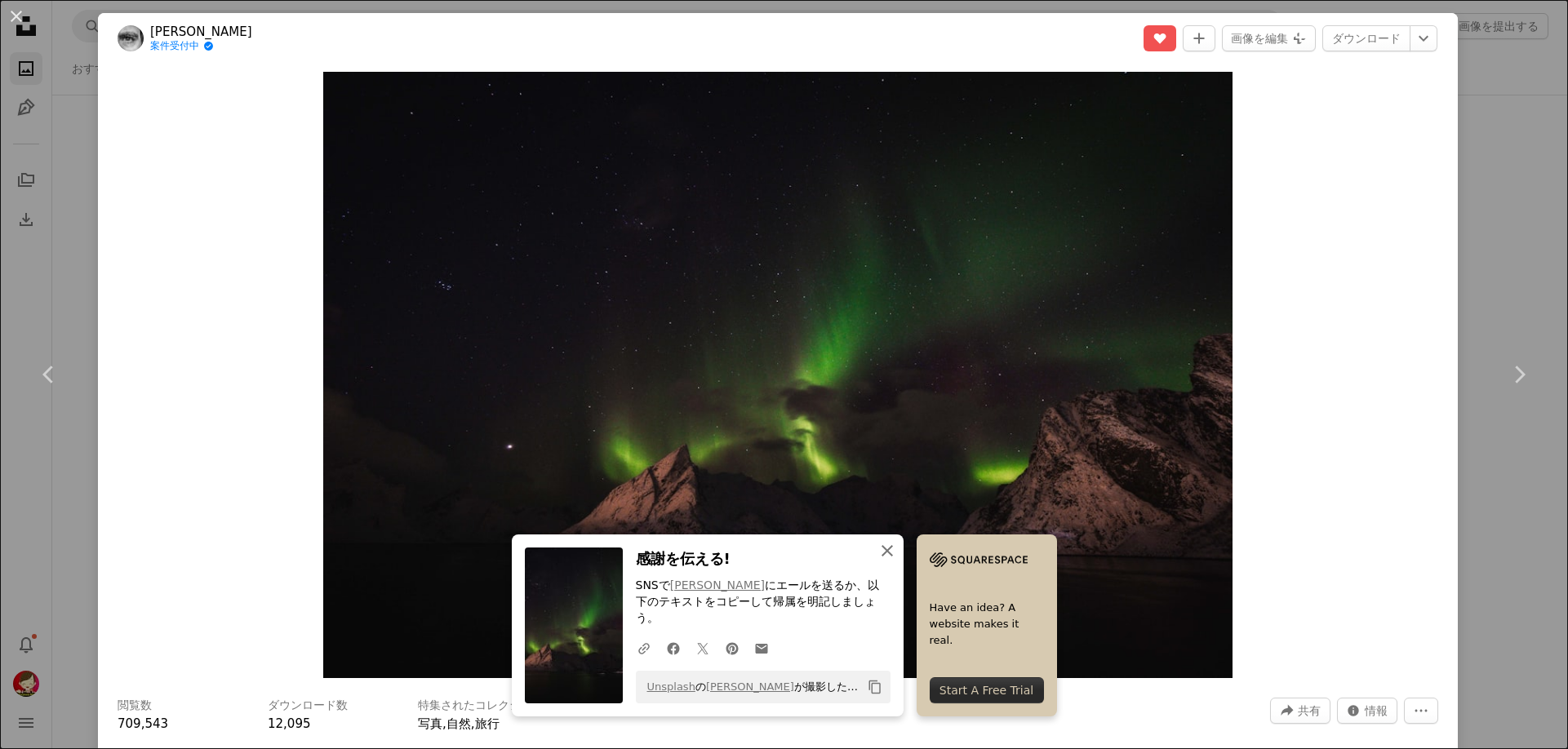
click at [879, 561] on icon "An X shape" at bounding box center [887, 550] width 20 height 20
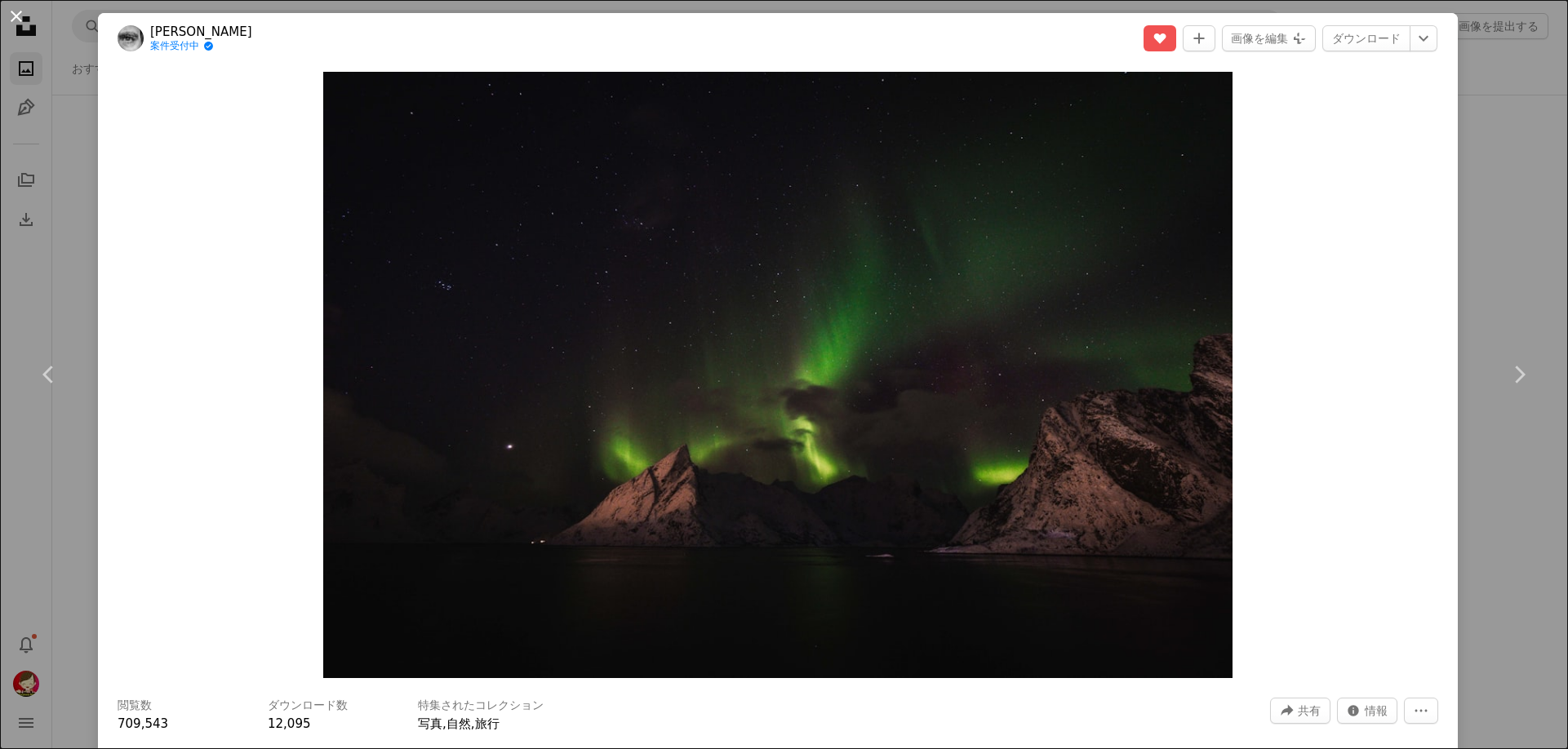
click at [19, 7] on button "An X shape" at bounding box center [16, 16] width 20 height 20
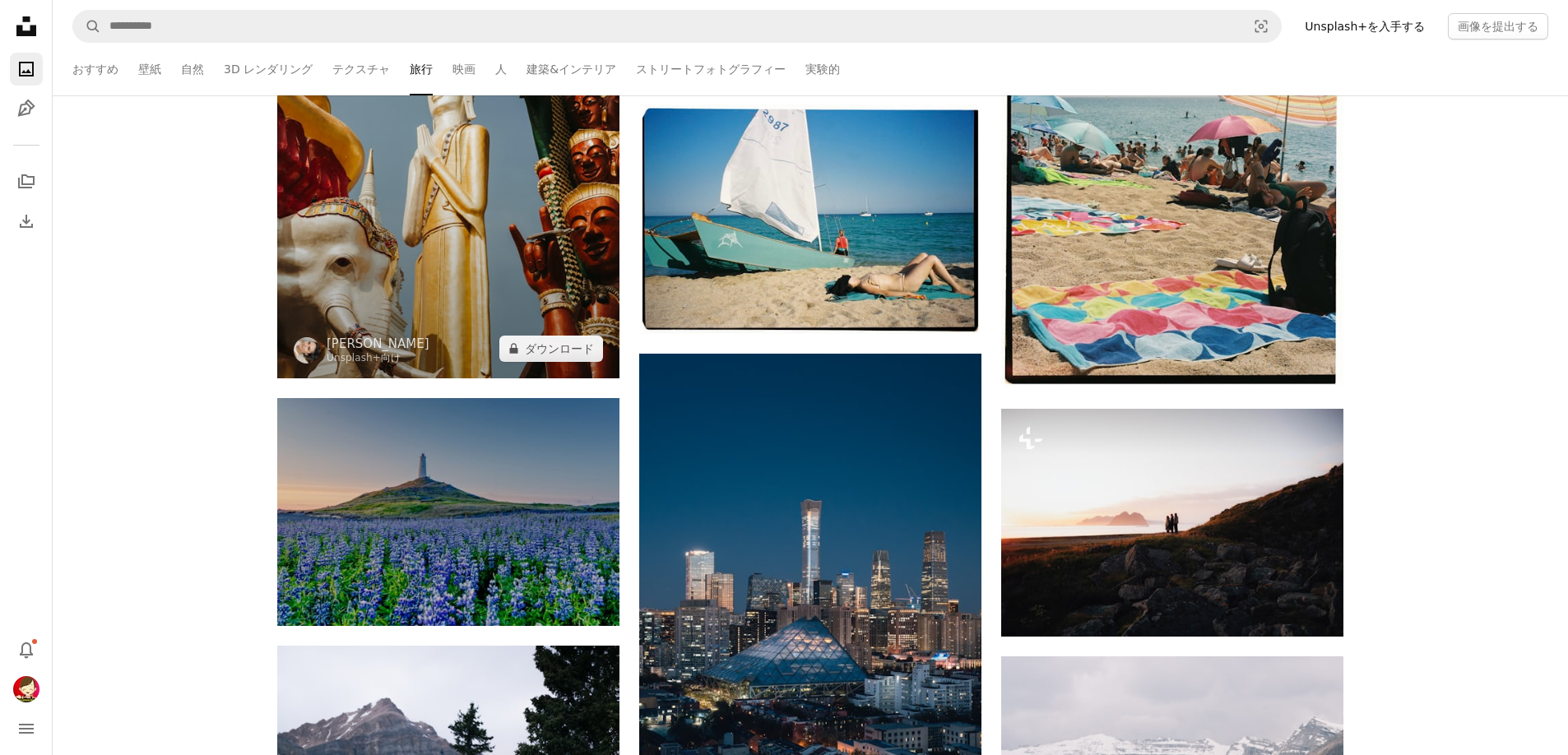
scroll to position [45644, 0]
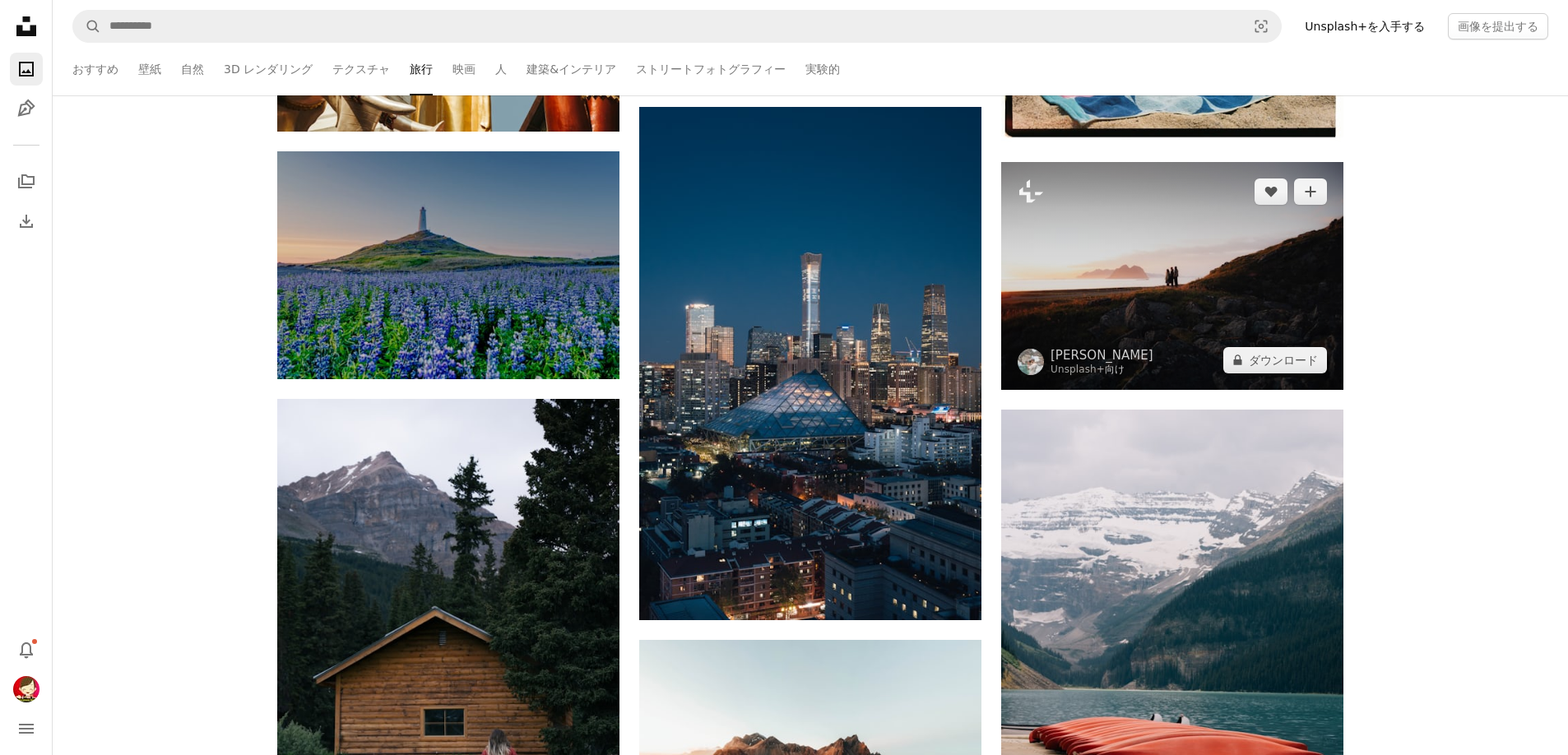
click at [1109, 289] on img at bounding box center [1172, 275] width 343 height 227
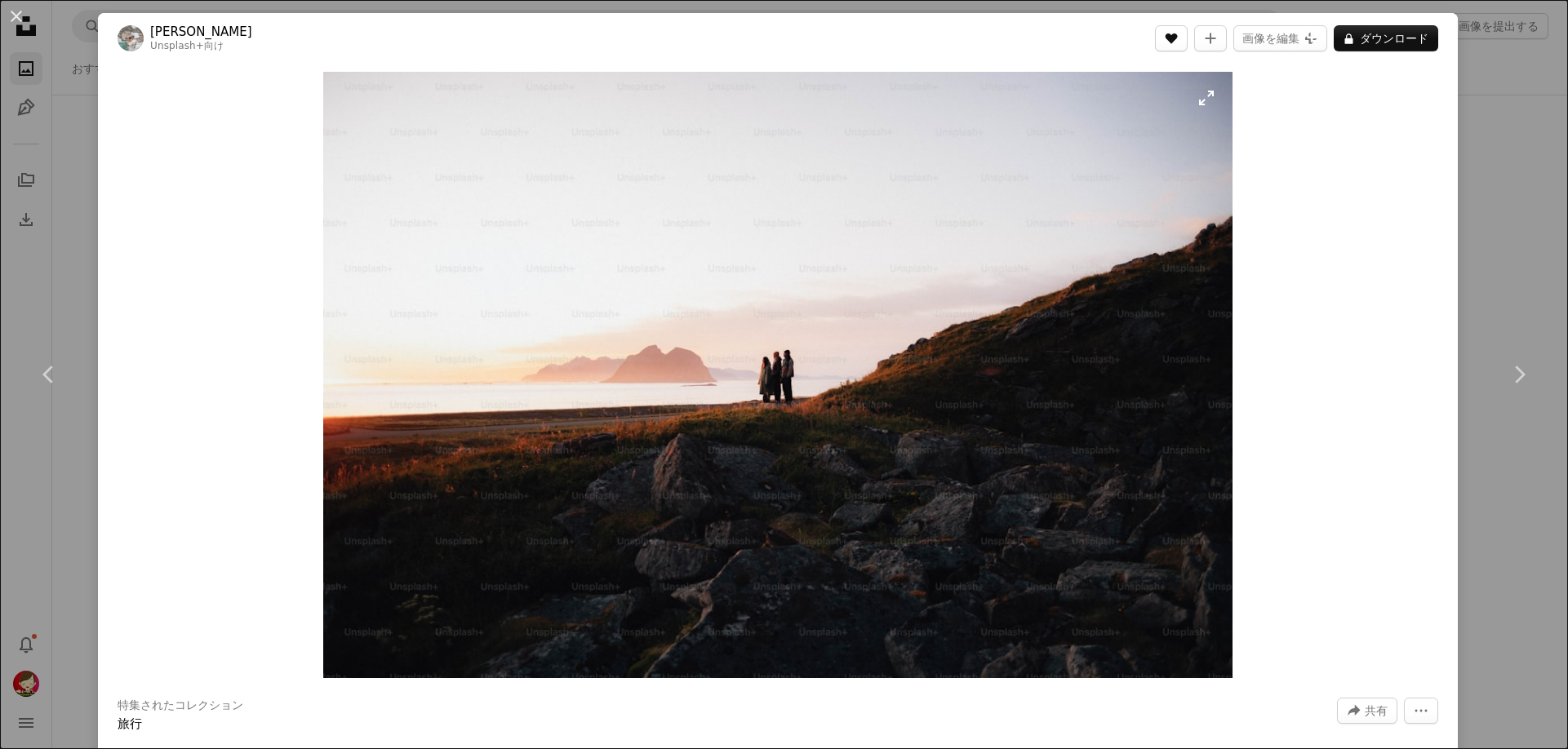
click at [1176, 42] on icon "A heart" at bounding box center [1171, 38] width 13 height 13
click at [1375, 40] on button "A lock ダウンロード" at bounding box center [1386, 38] width 105 height 26
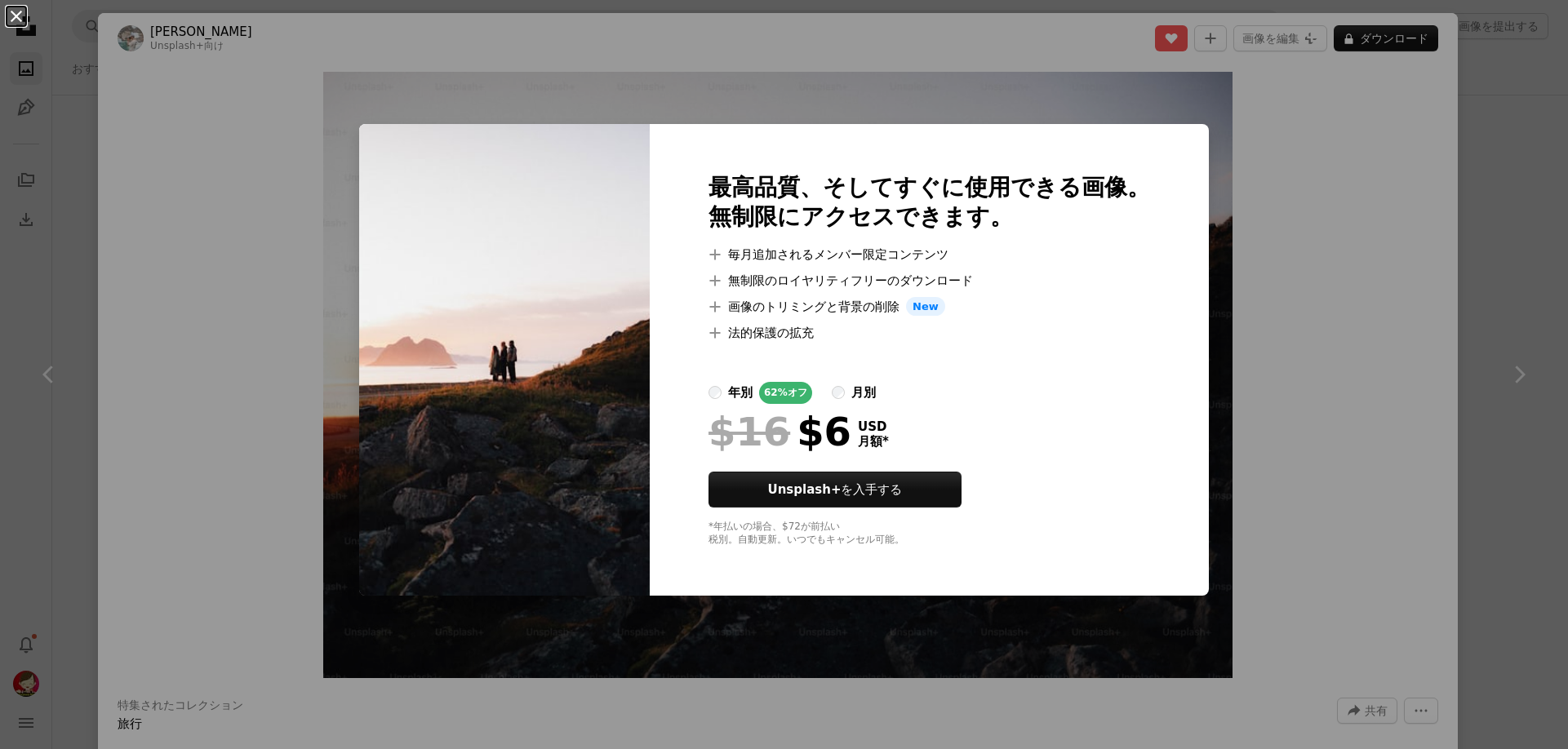
click at [17, 7] on button "An X shape" at bounding box center [16, 16] width 20 height 20
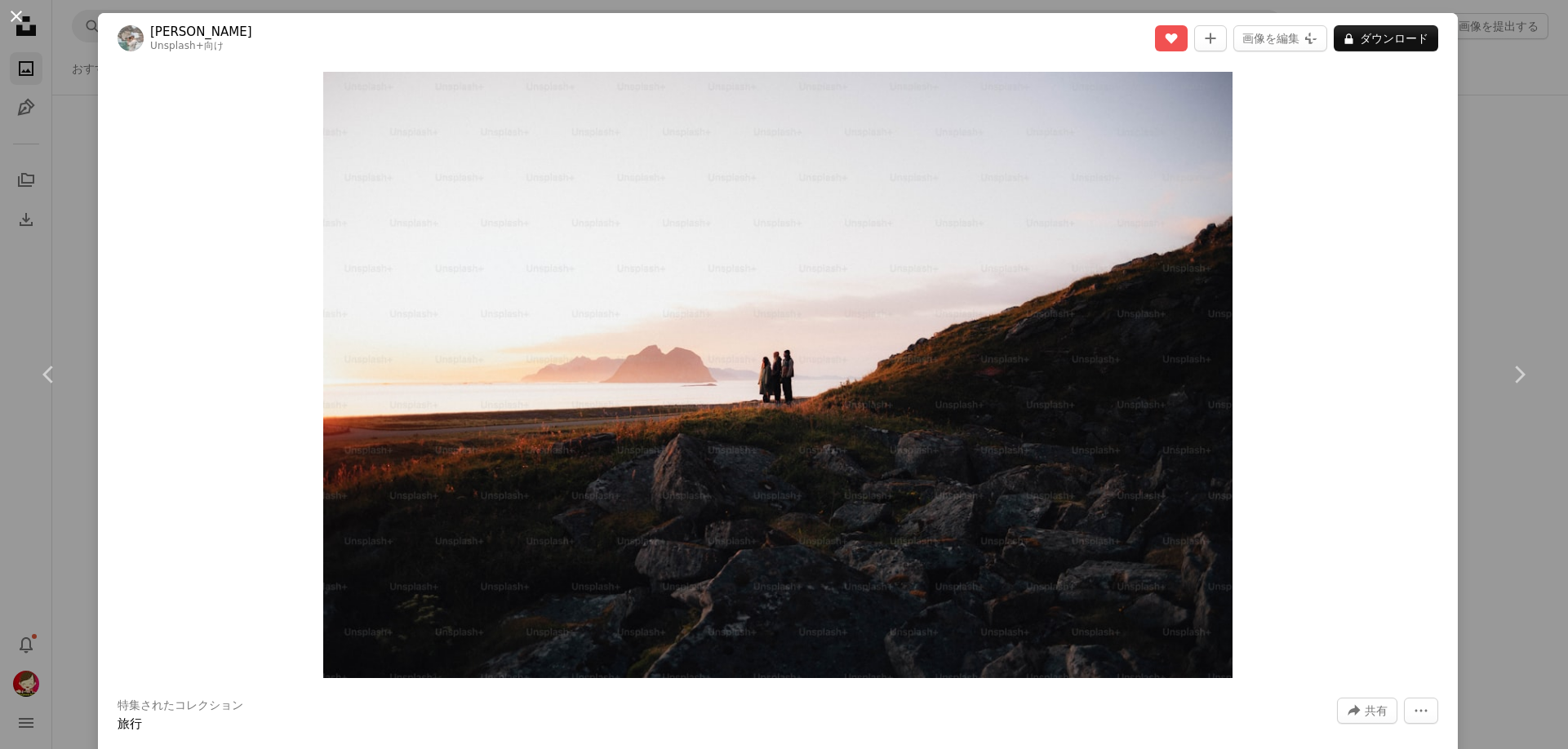
click at [16, 14] on button "An X shape" at bounding box center [16, 16] width 20 height 20
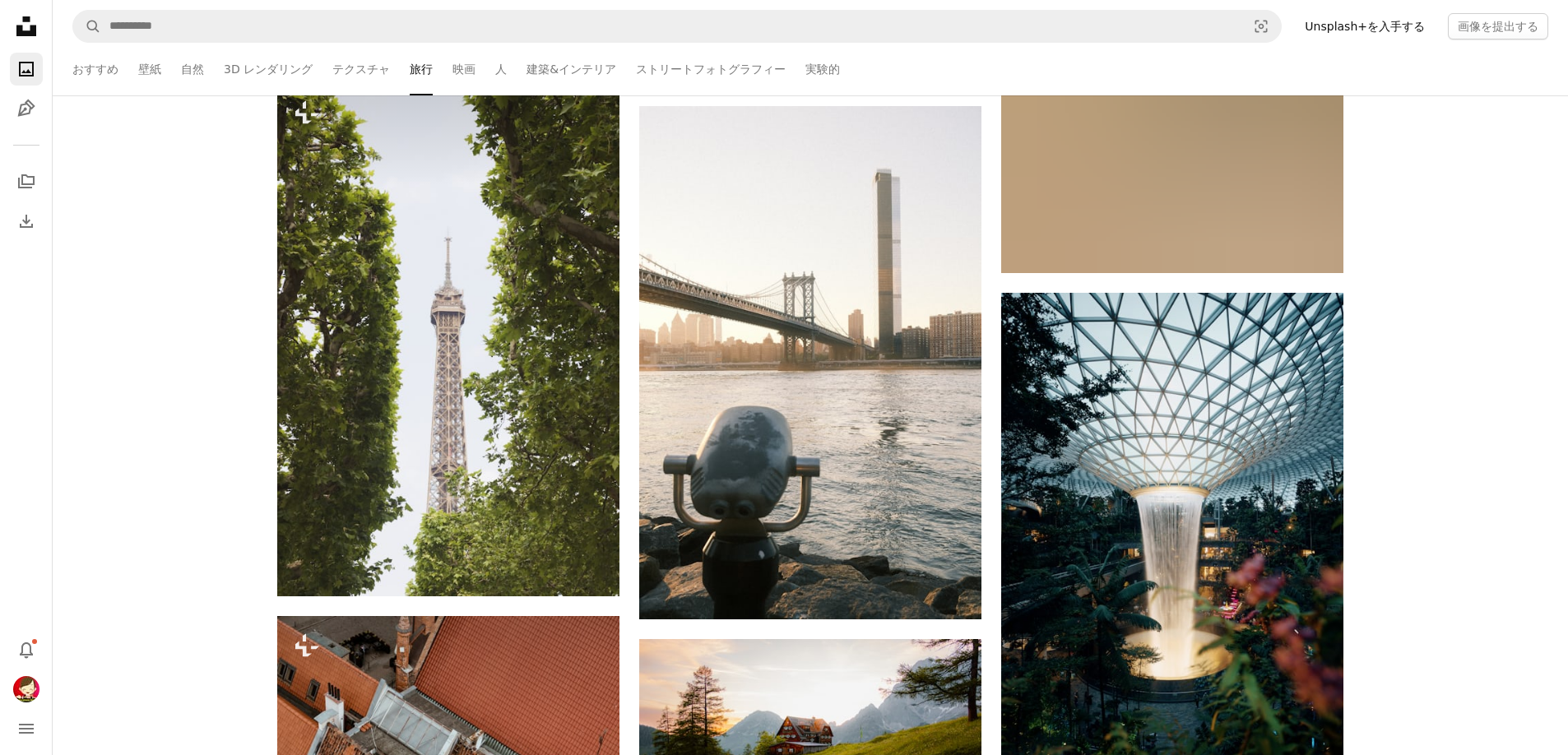
scroll to position [50332, 0]
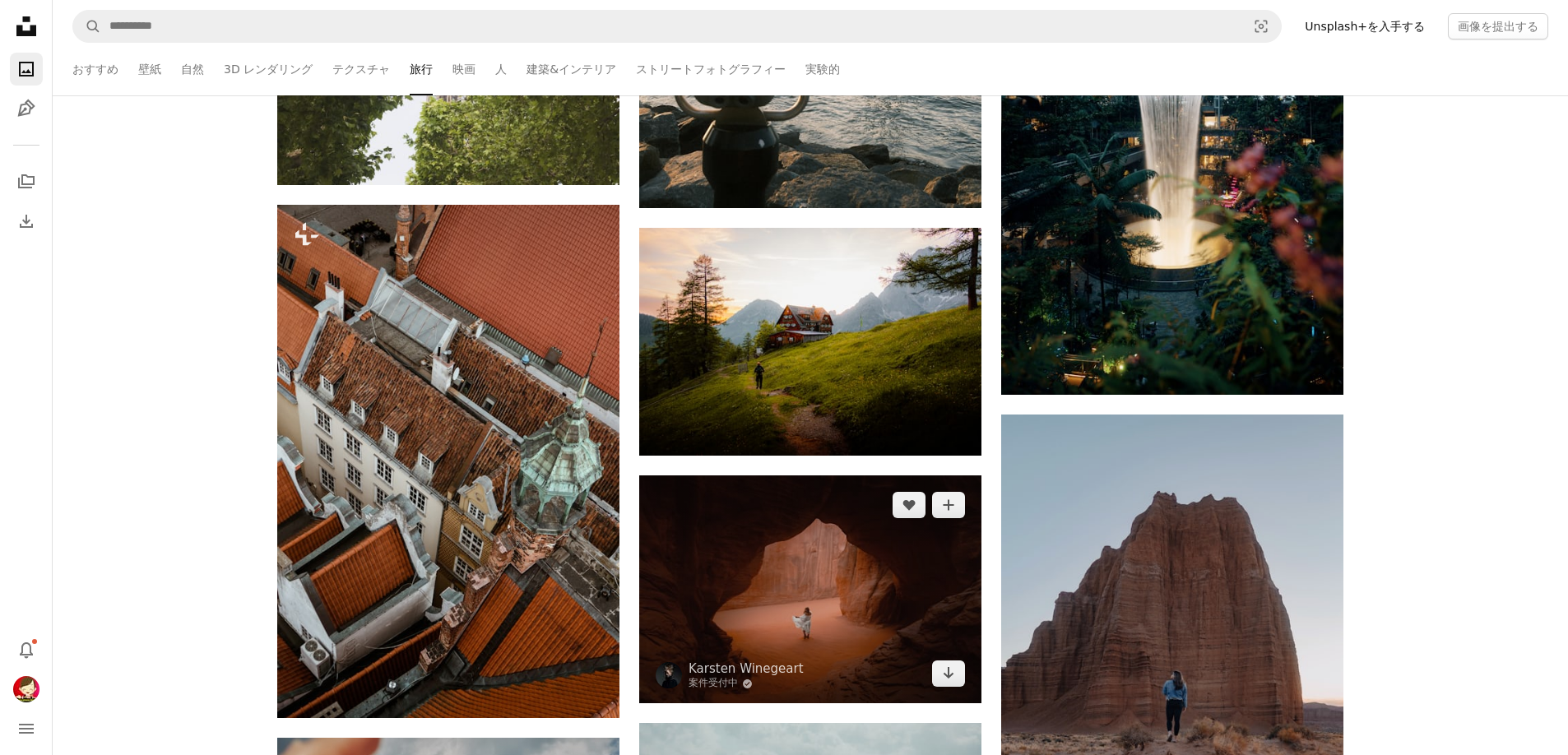
click at [767, 583] on img at bounding box center [810, 589] width 343 height 227
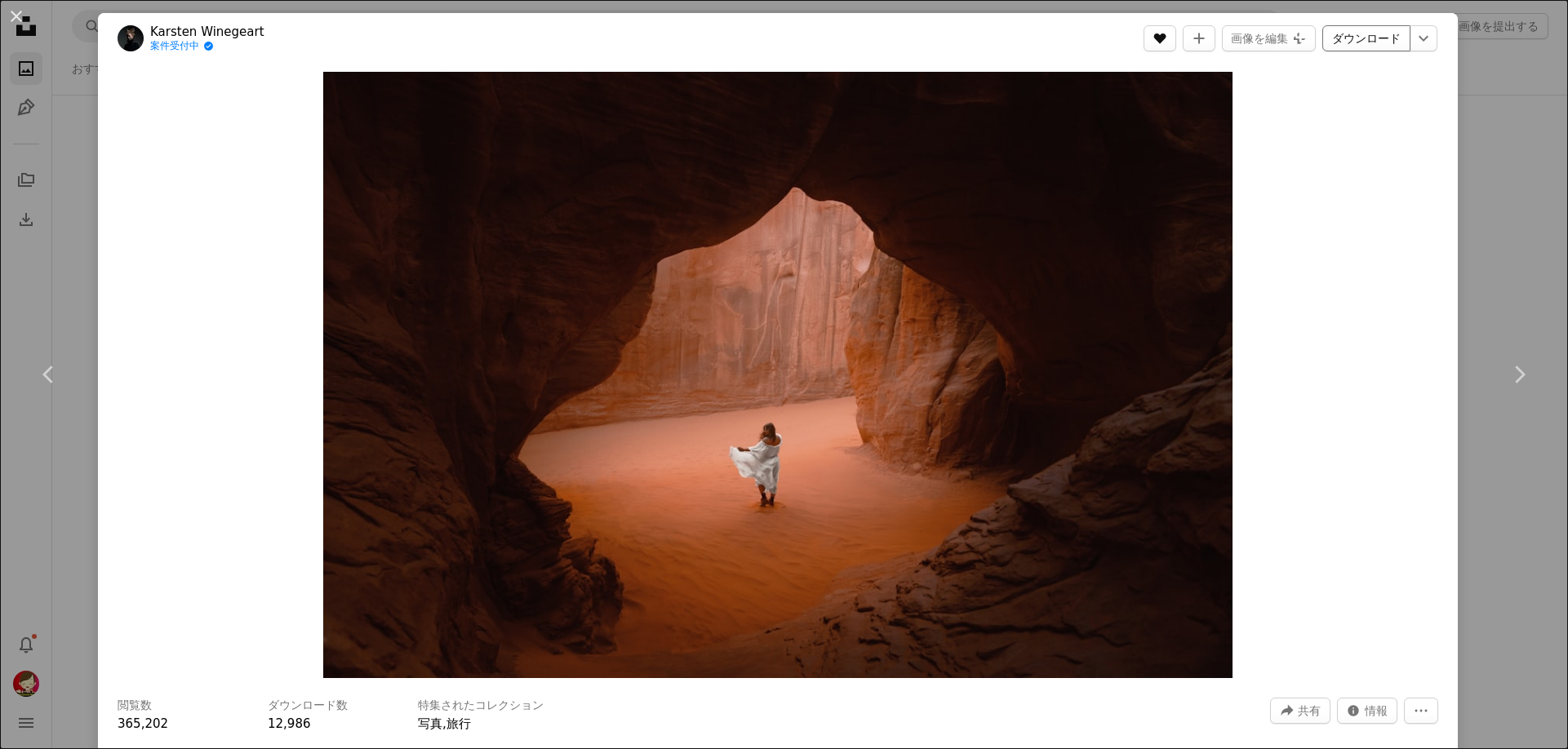
click at [1166, 43] on icon "A heart" at bounding box center [1160, 38] width 13 height 13
click at [1354, 37] on link "ダウンロード" at bounding box center [1366, 38] width 89 height 26
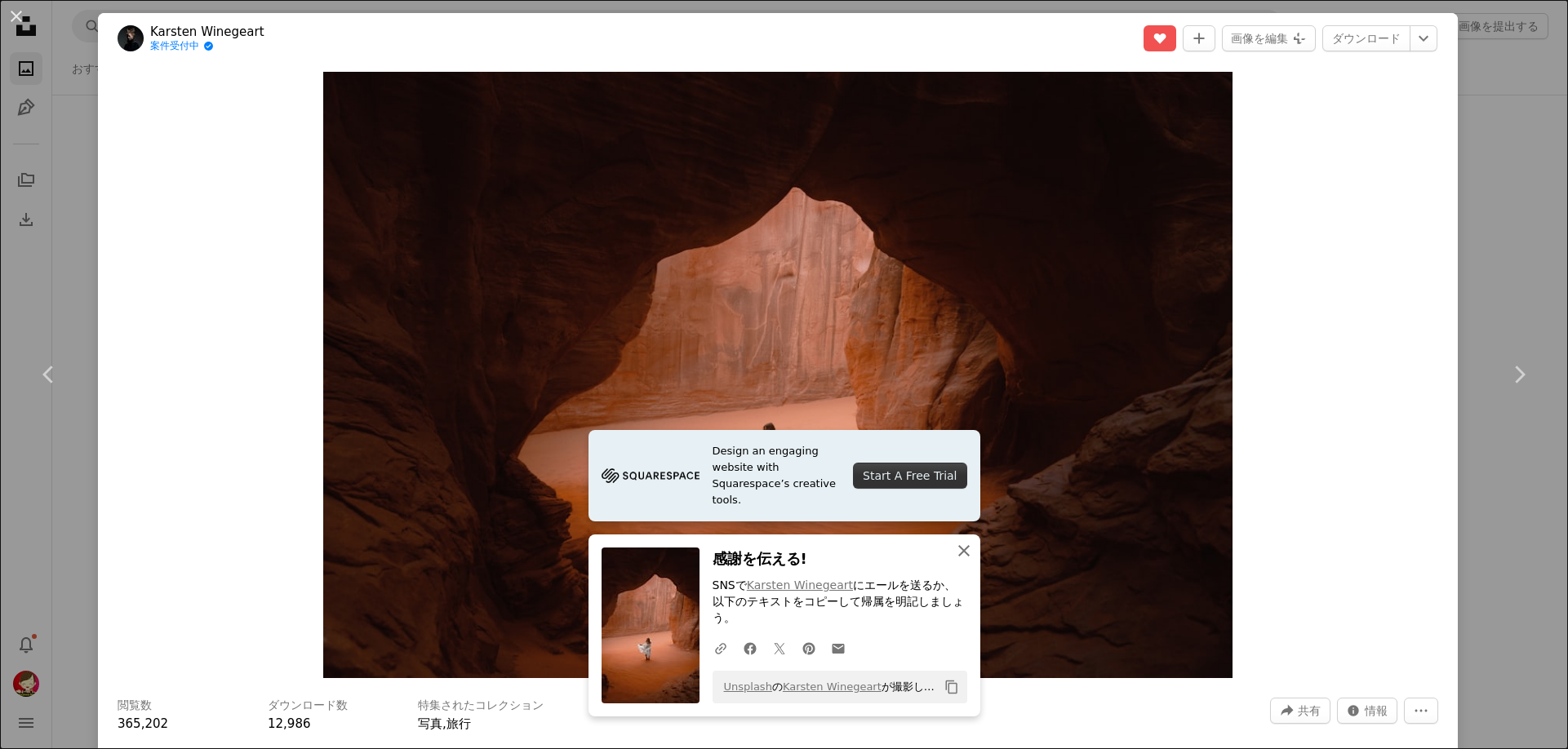
click at [957, 561] on icon "An X shape" at bounding box center [963, 550] width 20 height 20
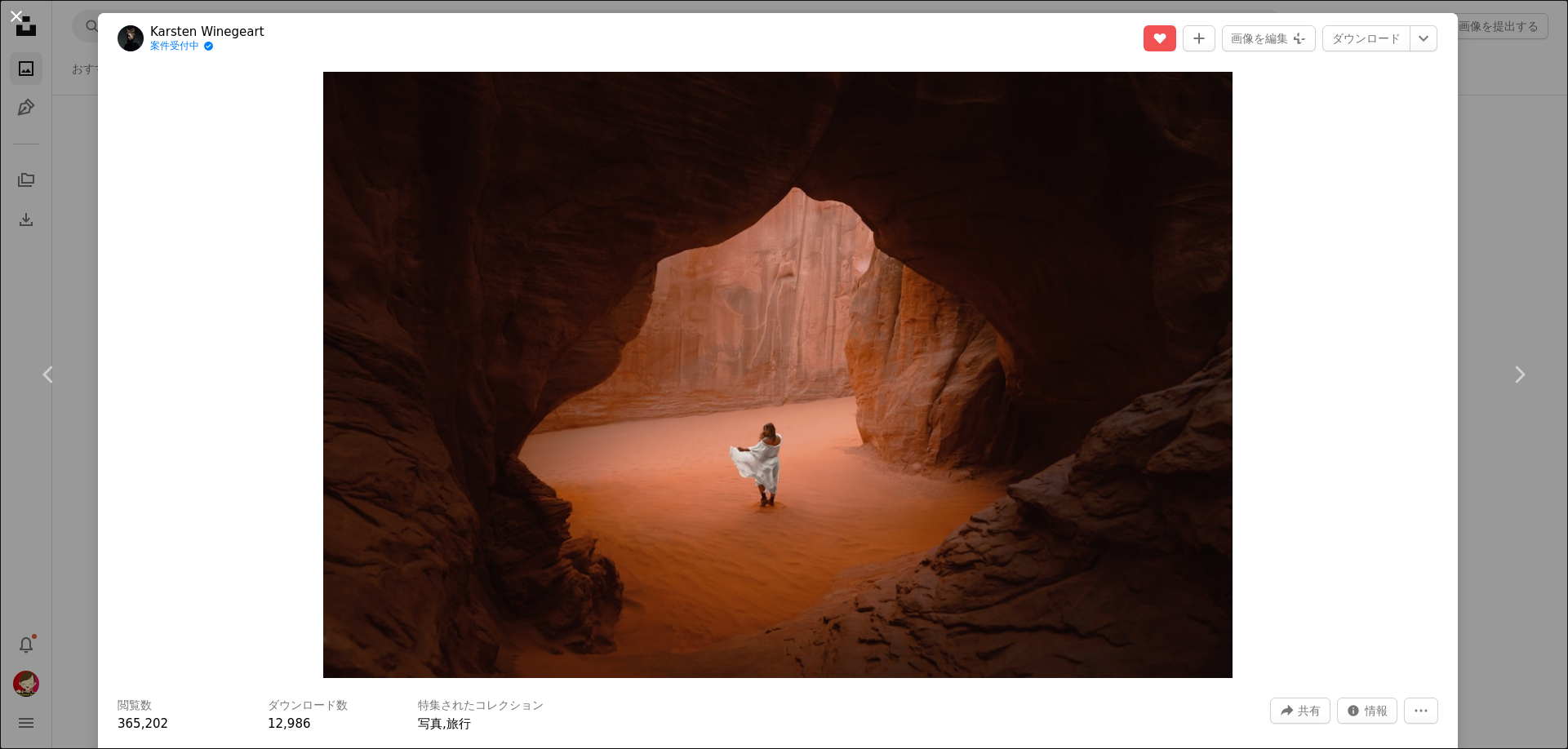
click at [20, 10] on button "An X shape" at bounding box center [16, 16] width 20 height 20
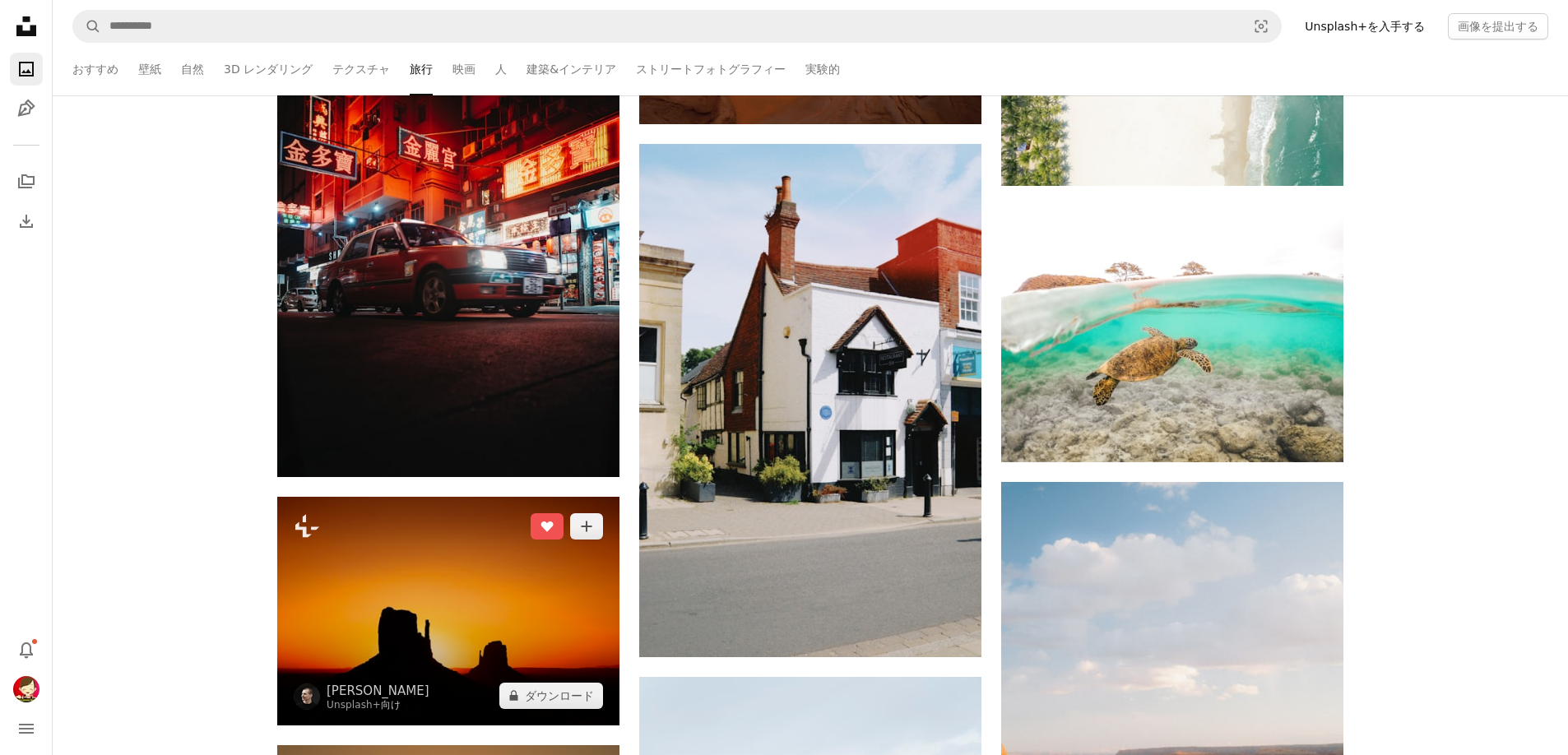
scroll to position [69165, 0]
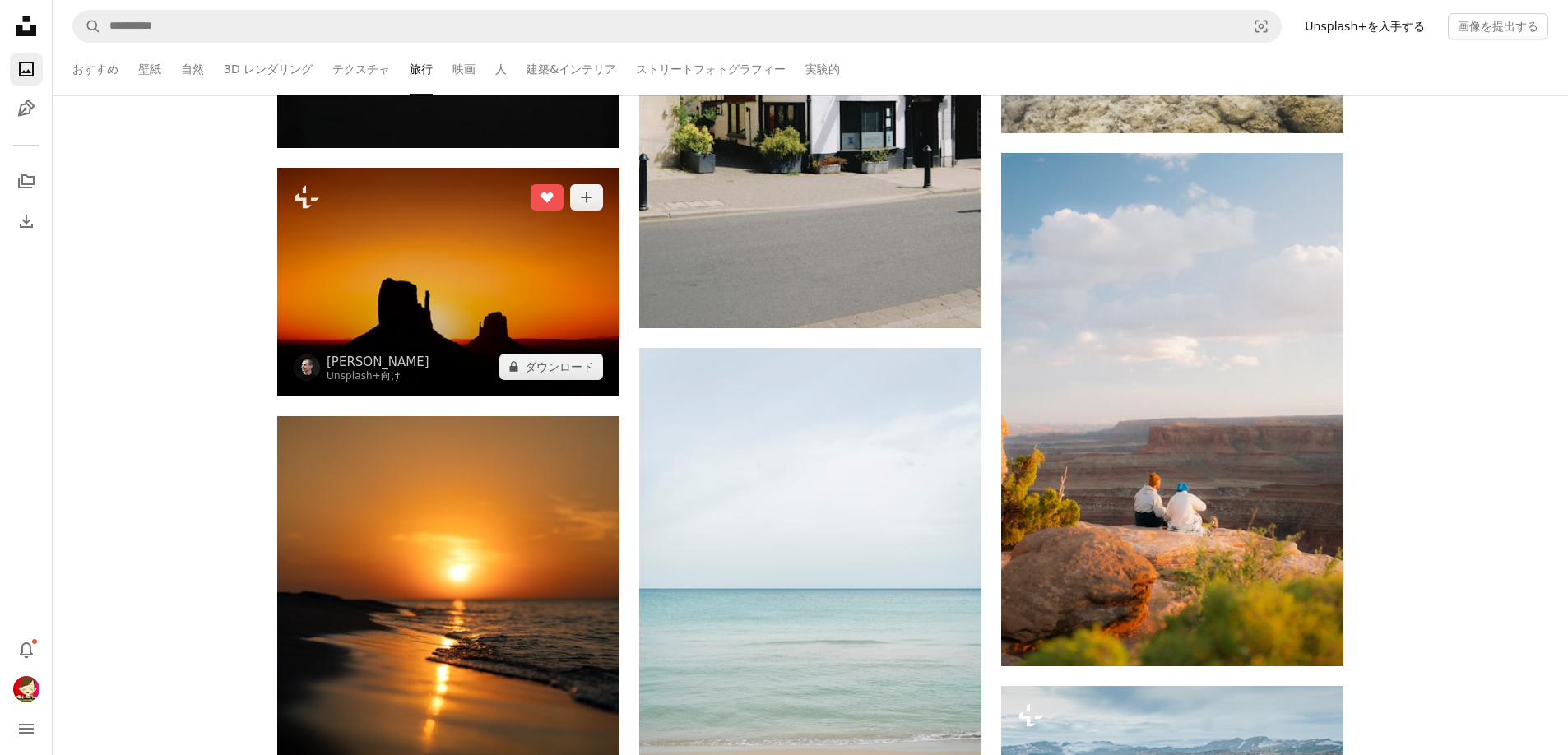
click at [498, 273] on img at bounding box center [448, 281] width 343 height 227
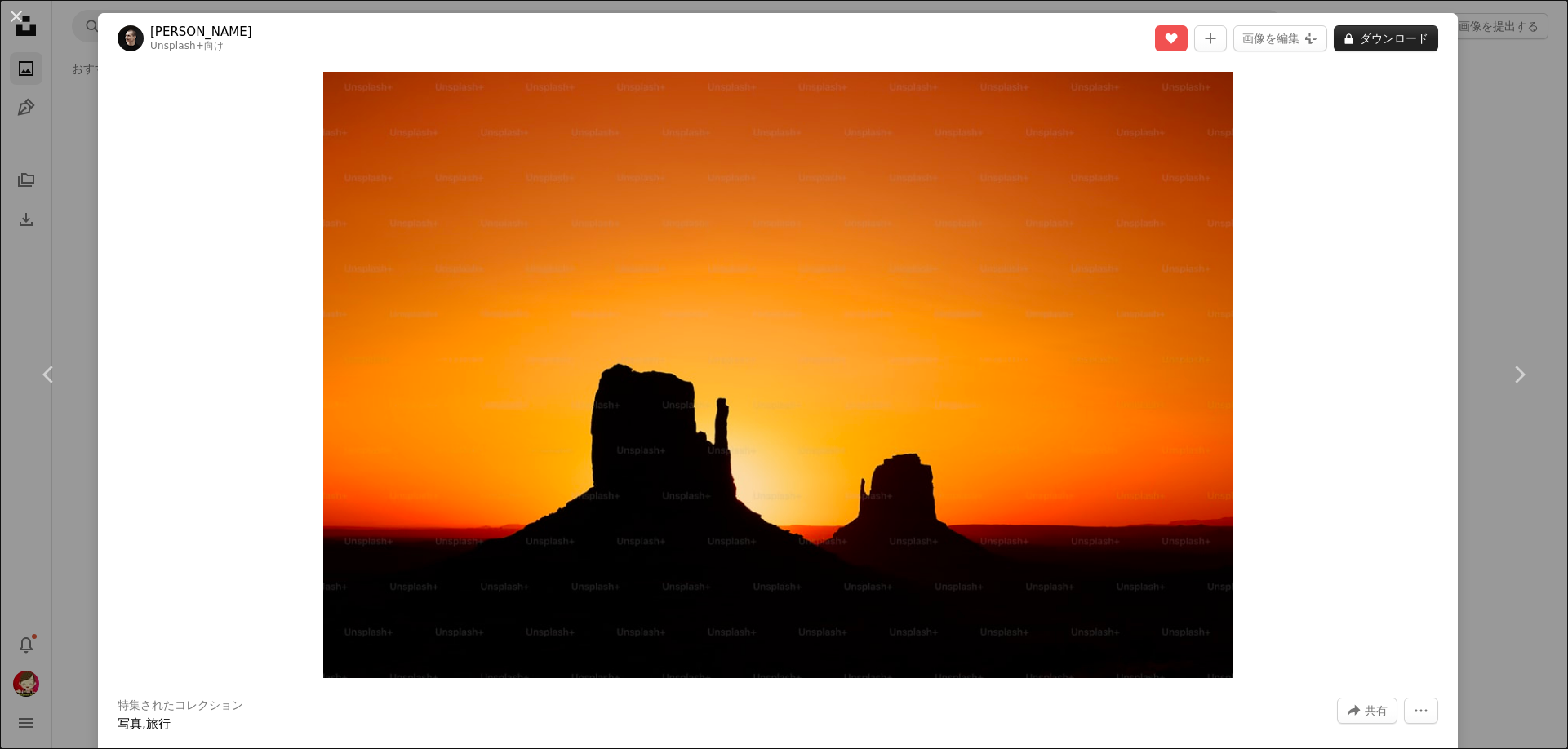
click at [1383, 36] on button "A lock ダウンロード" at bounding box center [1386, 38] width 105 height 26
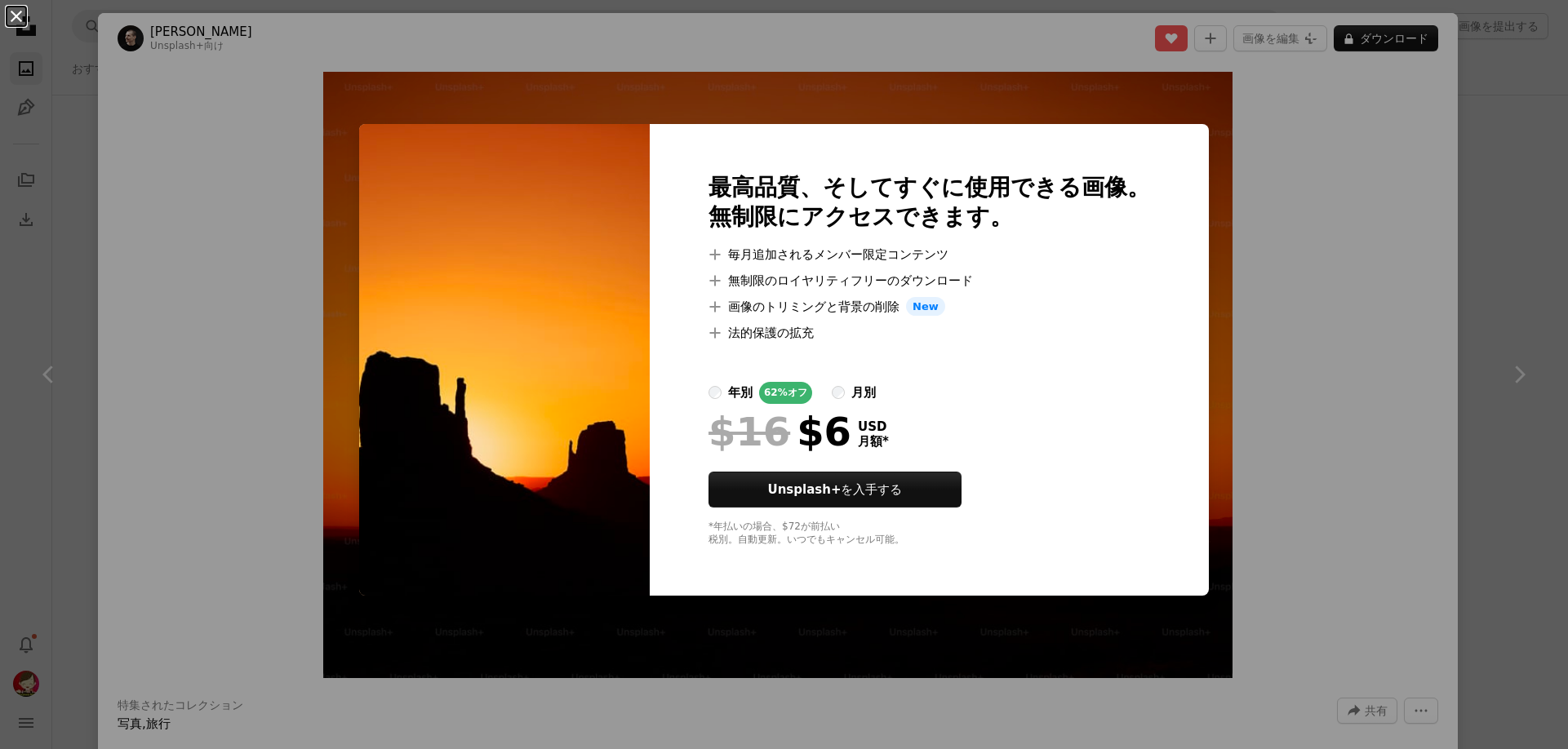
click at [20, 9] on button "An X shape" at bounding box center [16, 16] width 20 height 20
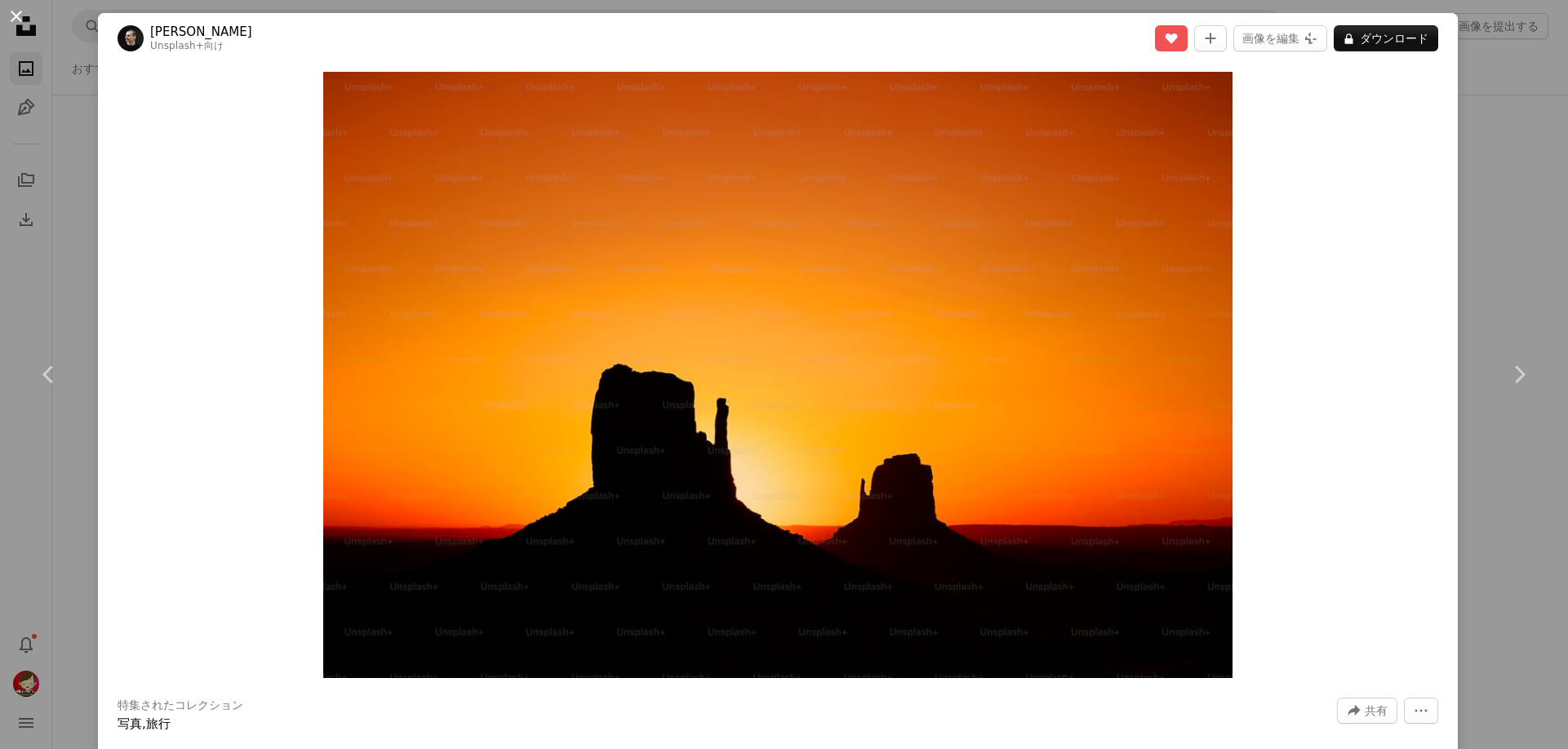
click at [16, 14] on button "An X shape" at bounding box center [16, 16] width 20 height 20
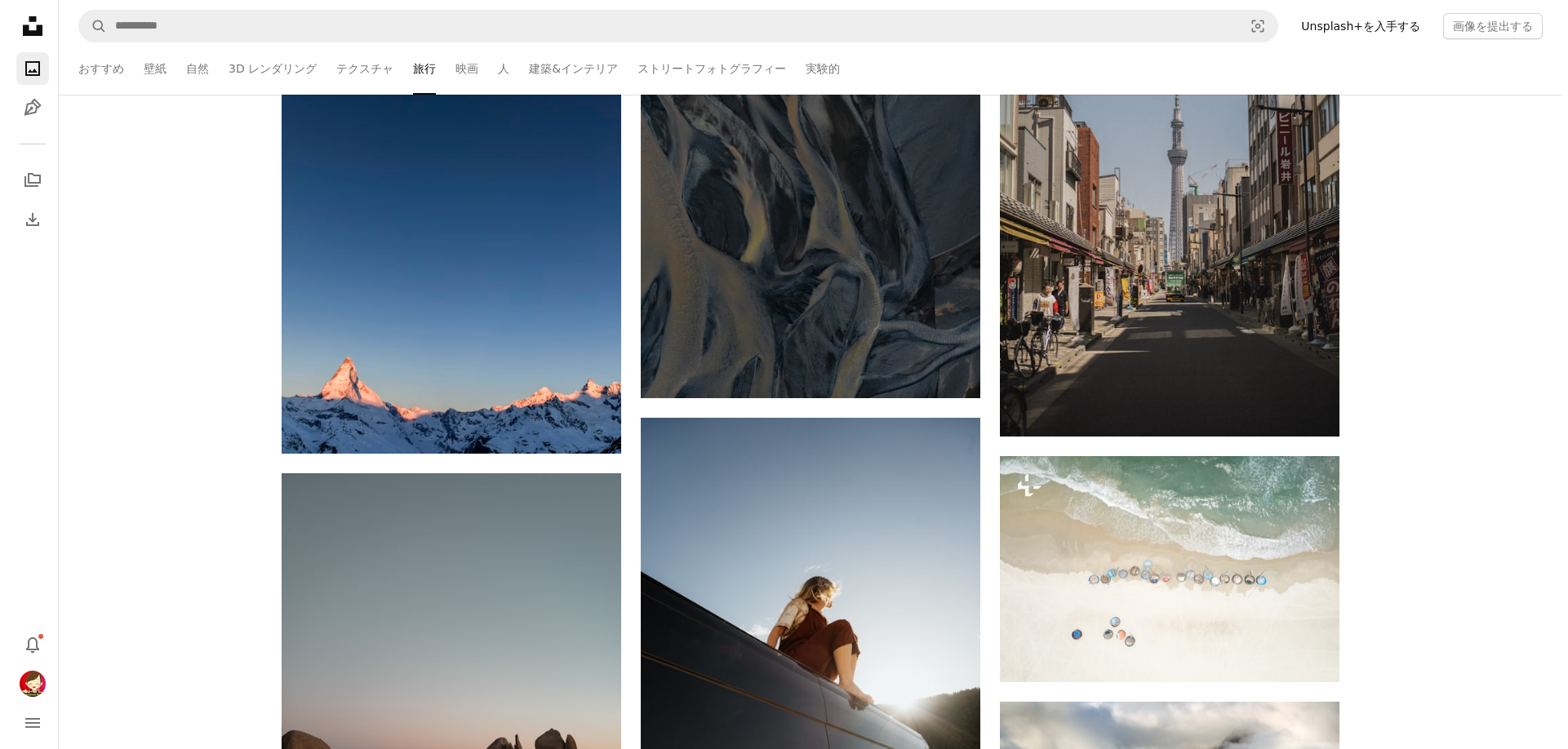
scroll to position [75143, 0]
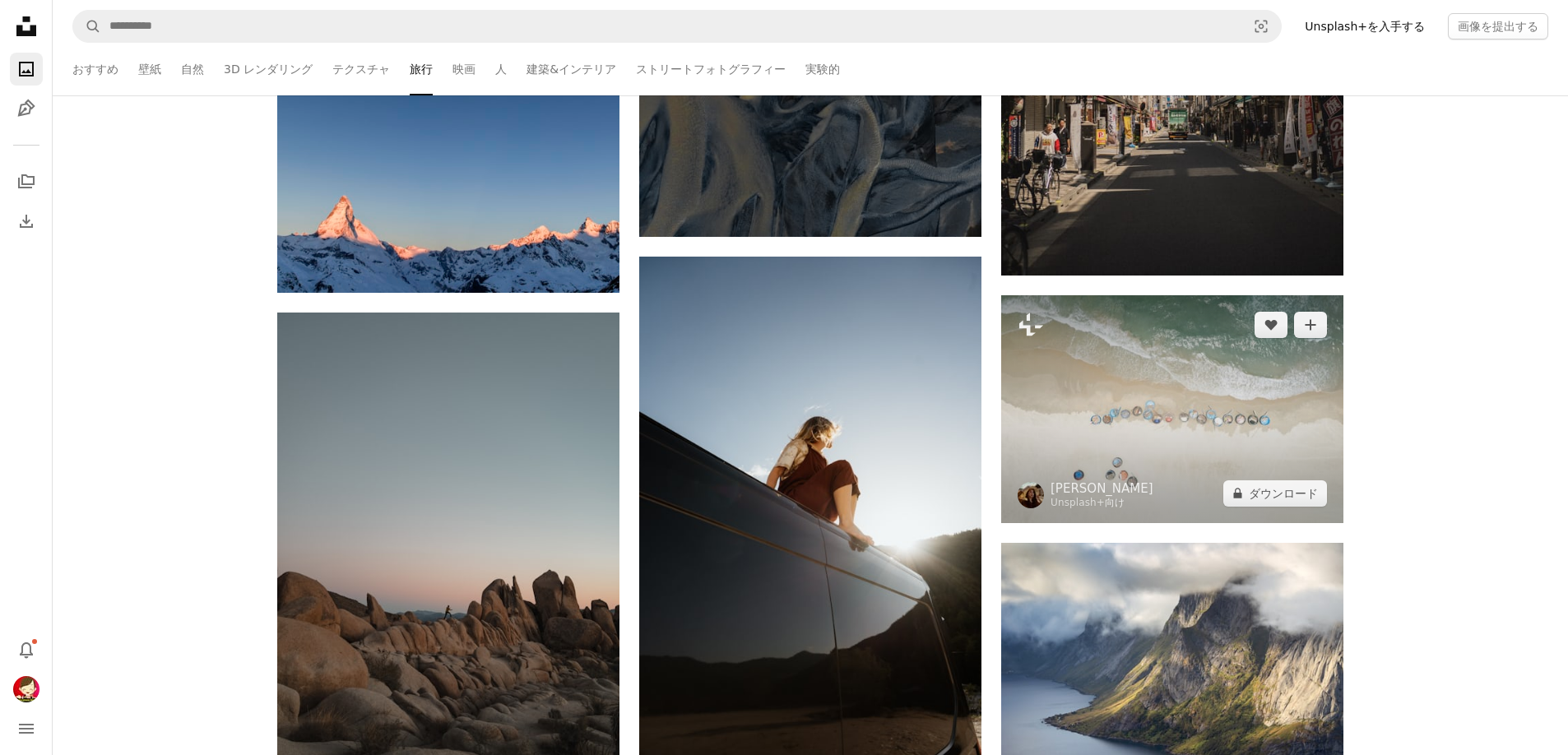
click at [1175, 427] on img at bounding box center [1172, 409] width 343 height 227
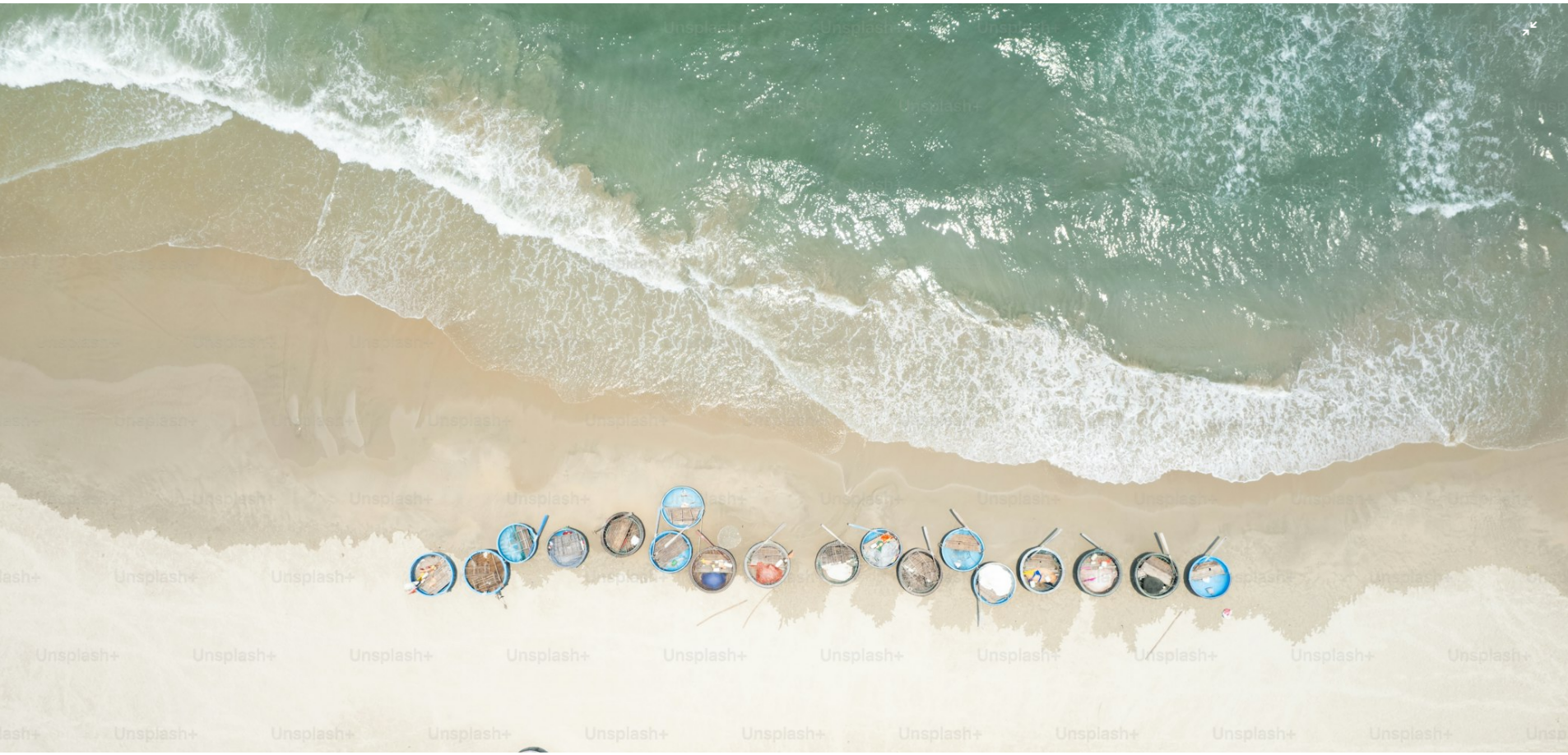
scroll to position [141, 0]
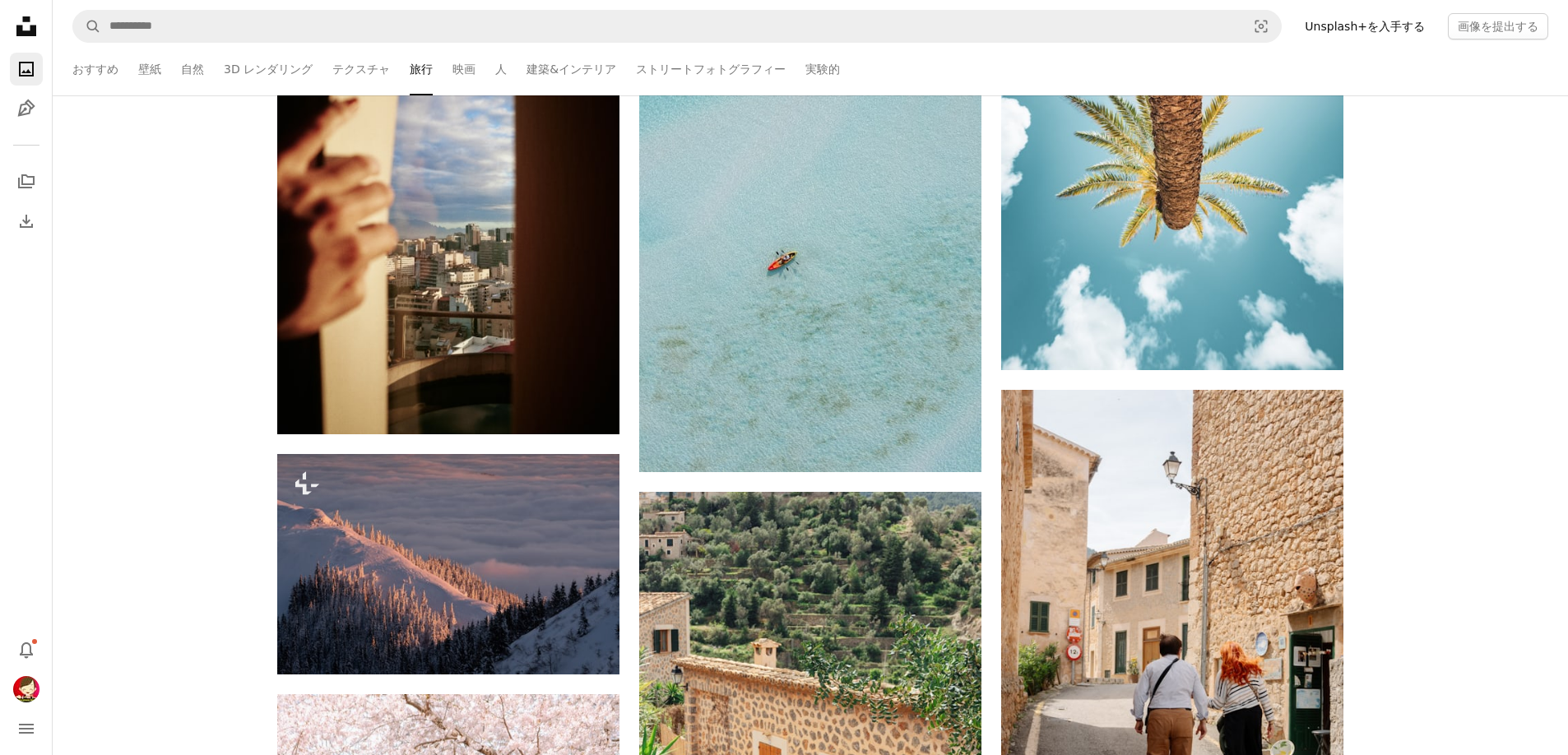
scroll to position [79775, 0]
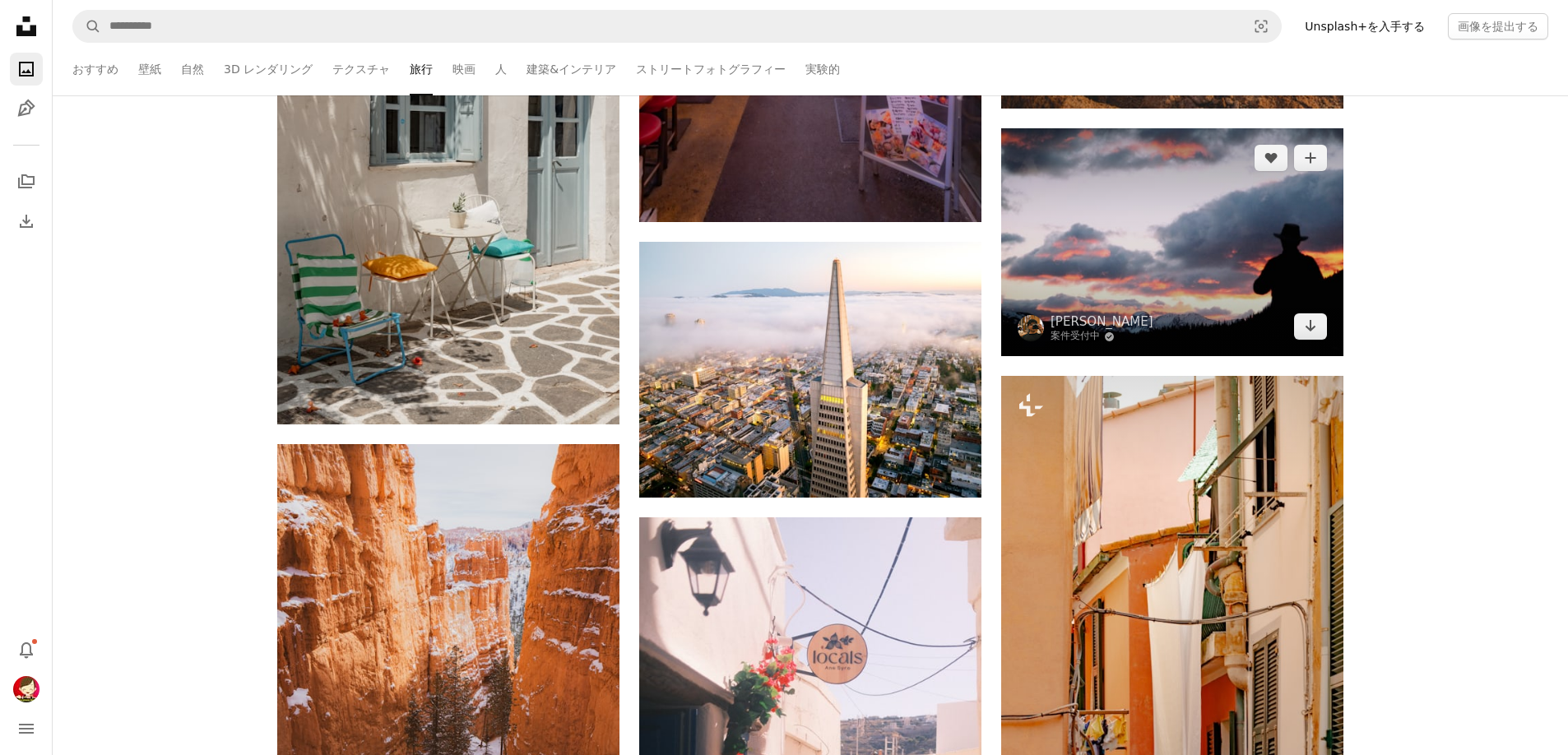
click at [1115, 202] on img at bounding box center [1172, 242] width 343 height 227
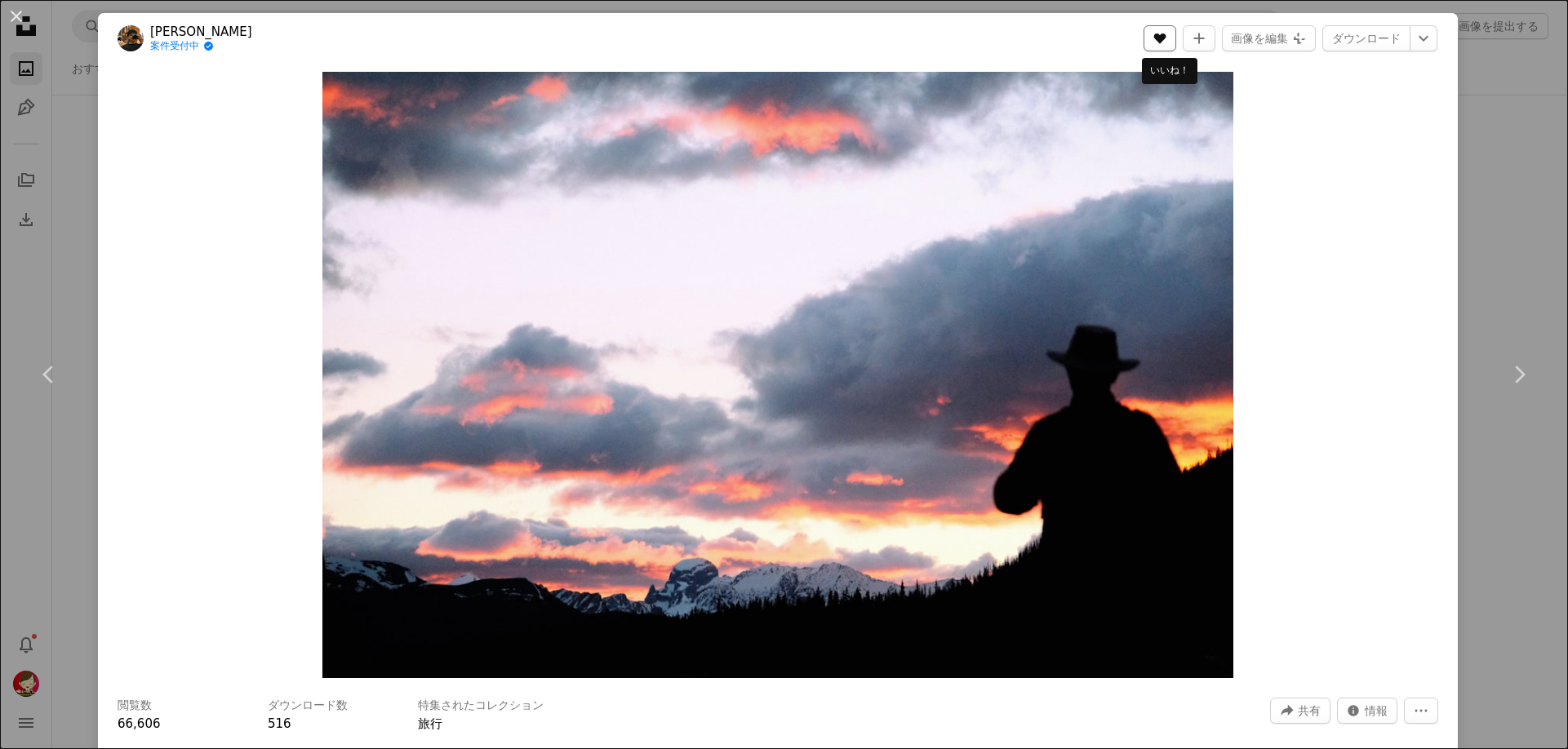
click at [1166, 34] on icon "A heart" at bounding box center [1160, 38] width 13 height 13
click at [1363, 35] on link "ダウンロード" at bounding box center [1366, 38] width 89 height 26
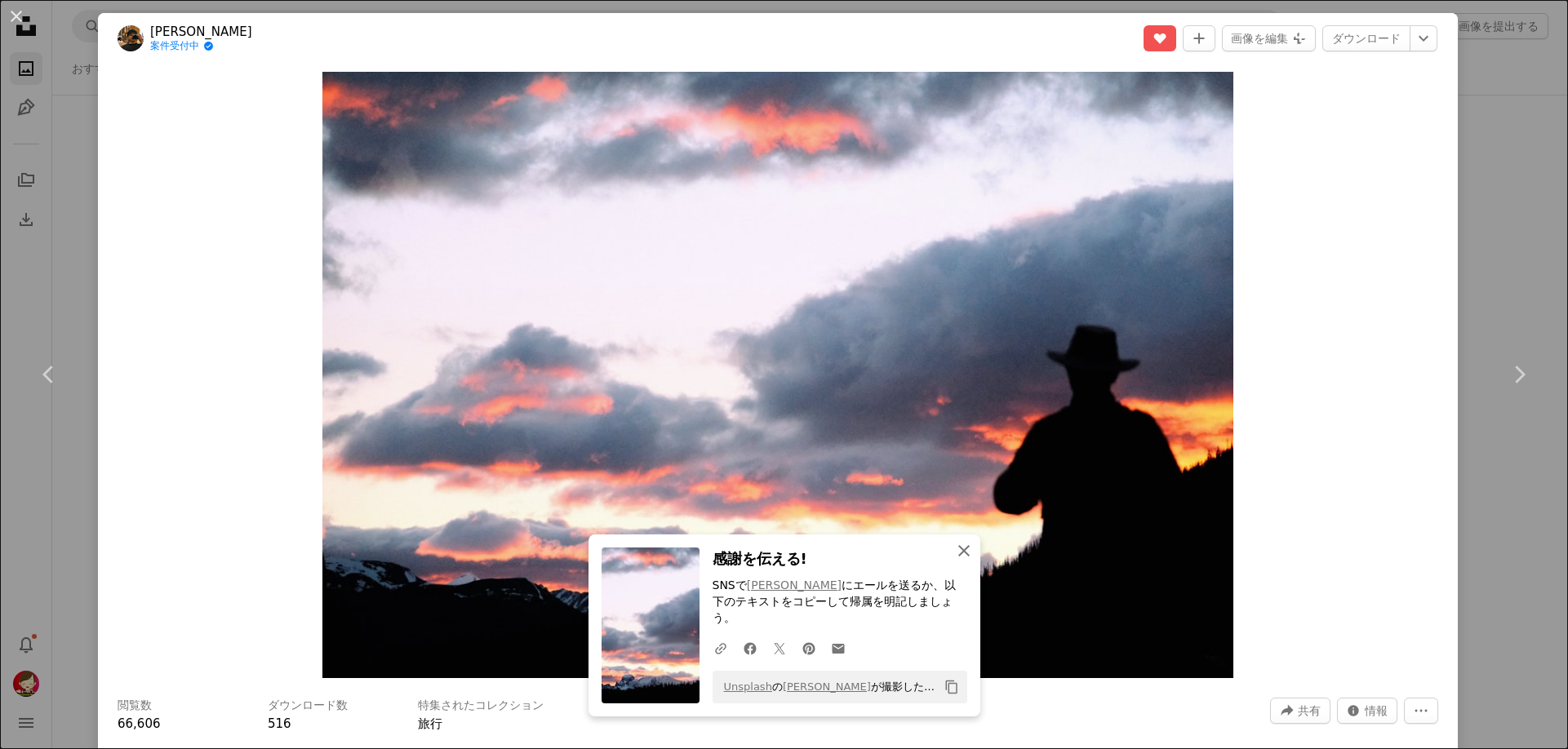
click at [958, 557] on icon "button" at bounding box center [963, 551] width 11 height 11
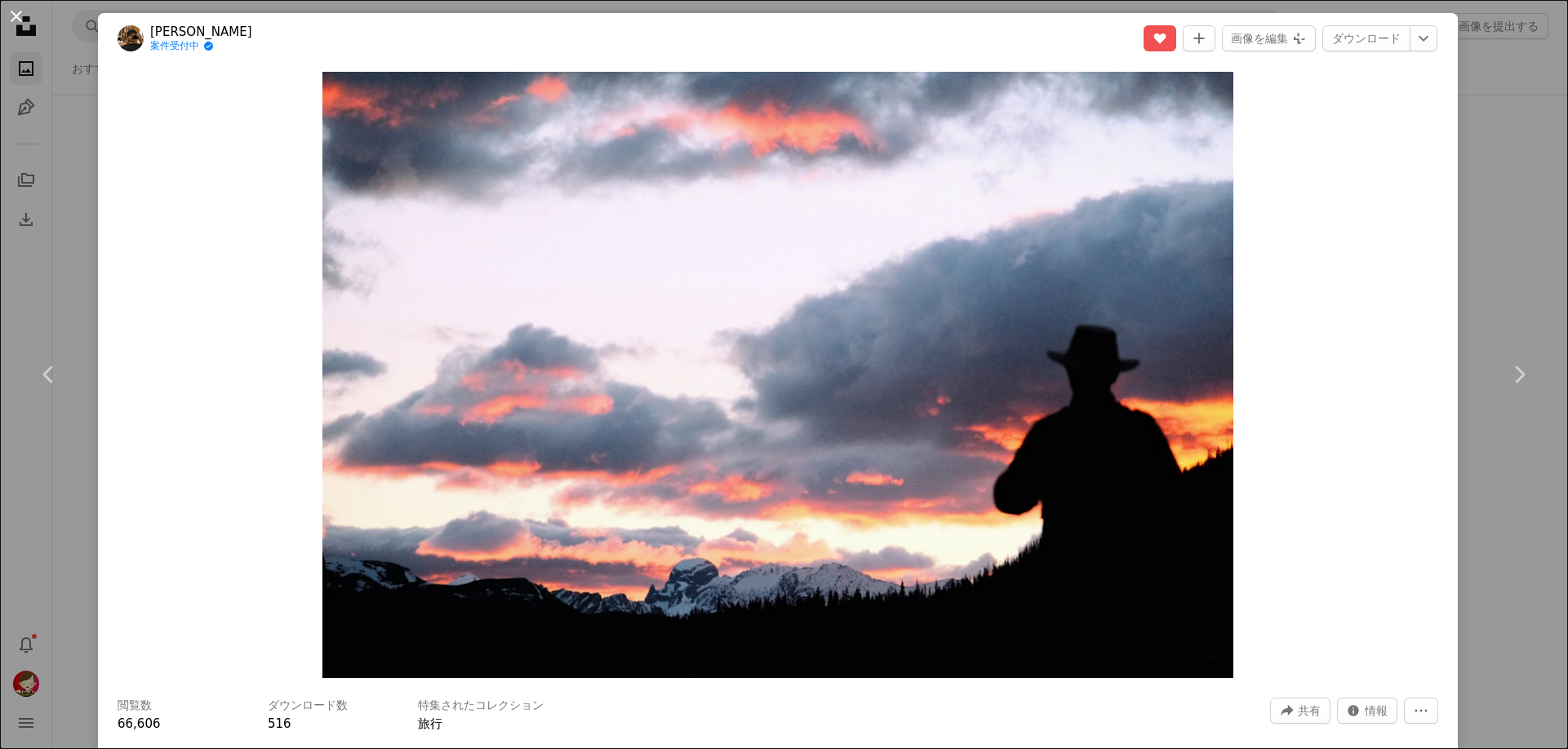
click at [14, 7] on button "An X shape" at bounding box center [16, 16] width 20 height 20
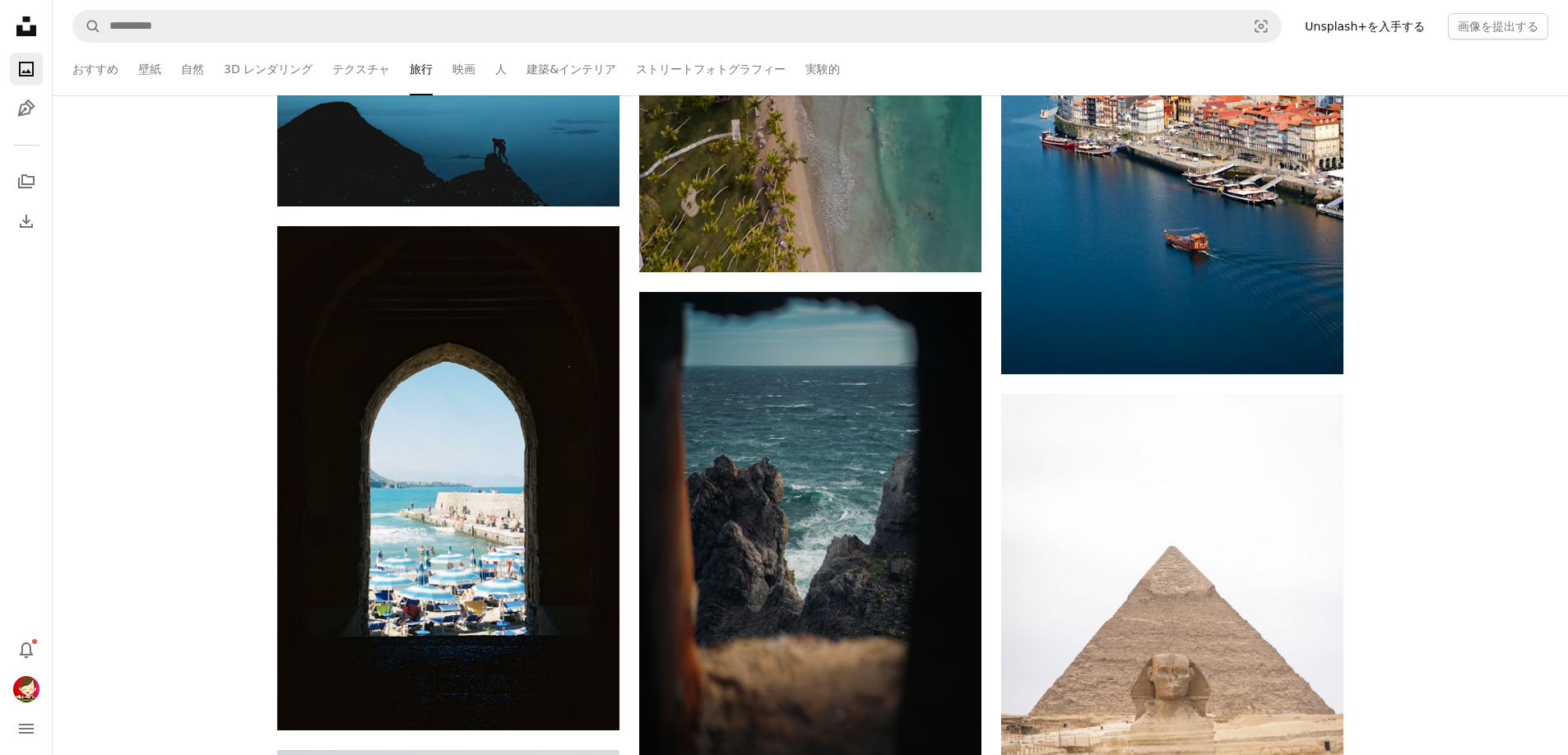
scroll to position [87176, 0]
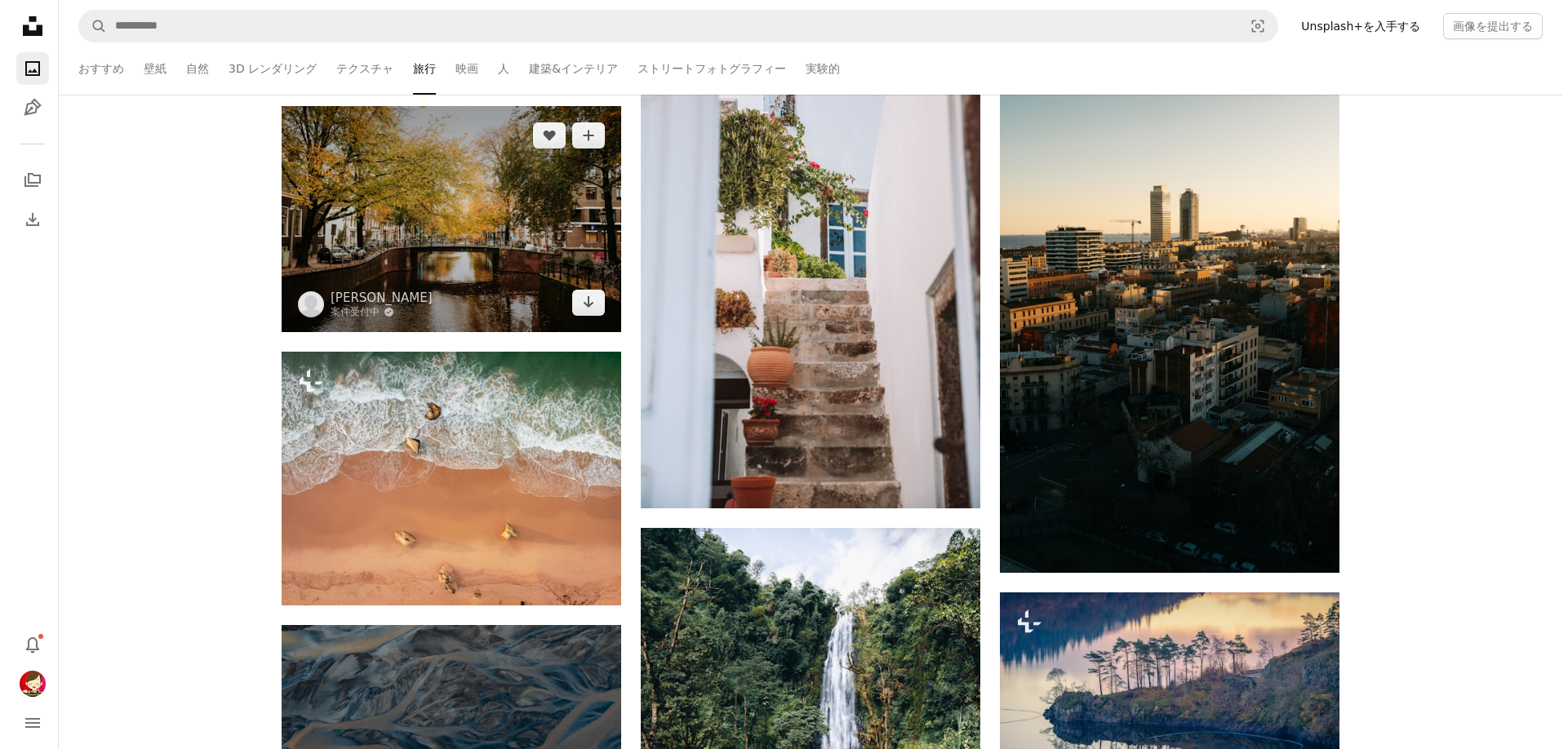
scroll to position [87054, 0]
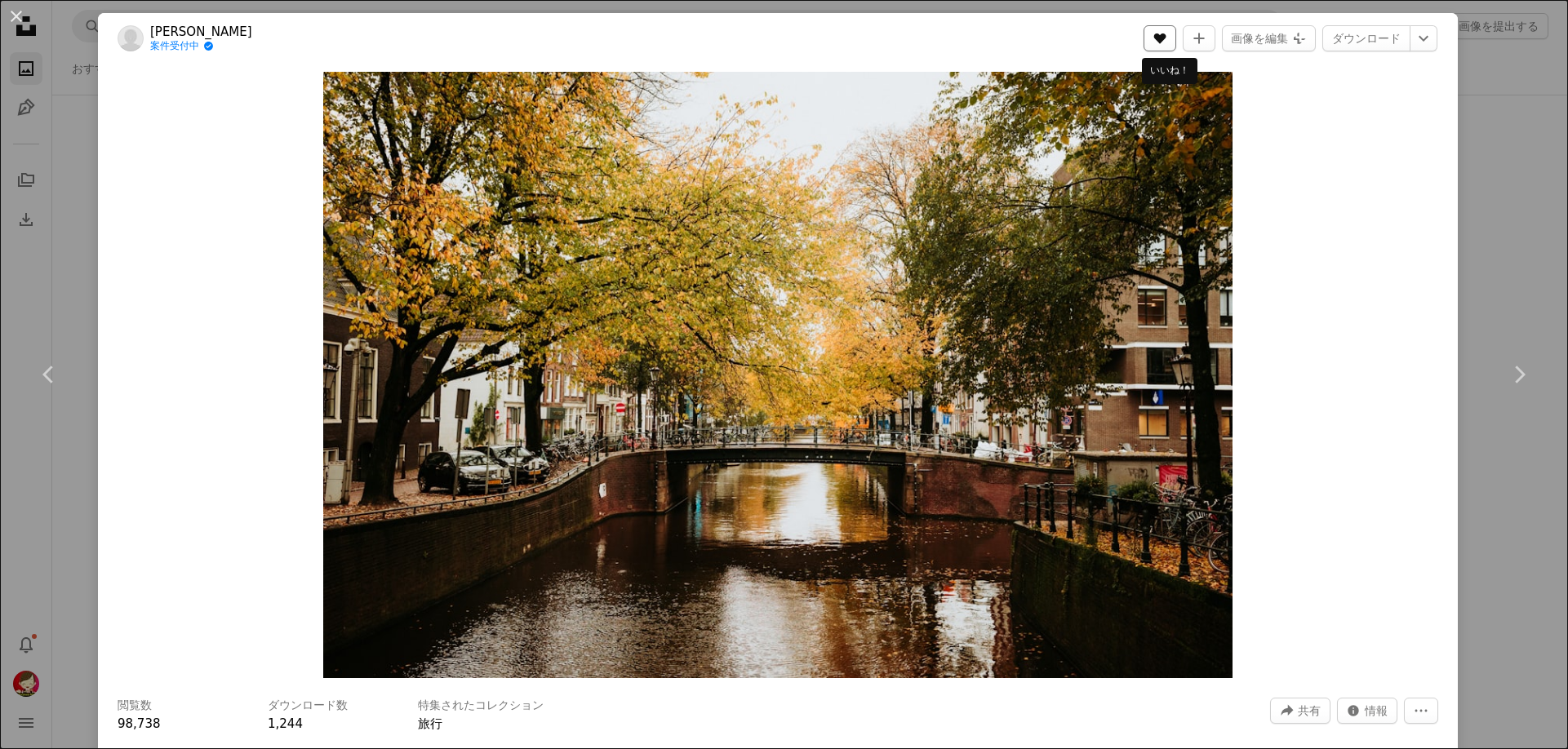
click at [1164, 34] on icon "いいね！" at bounding box center [1160, 38] width 12 height 10
click at [1362, 31] on link "ダウンロード" at bounding box center [1366, 38] width 89 height 26
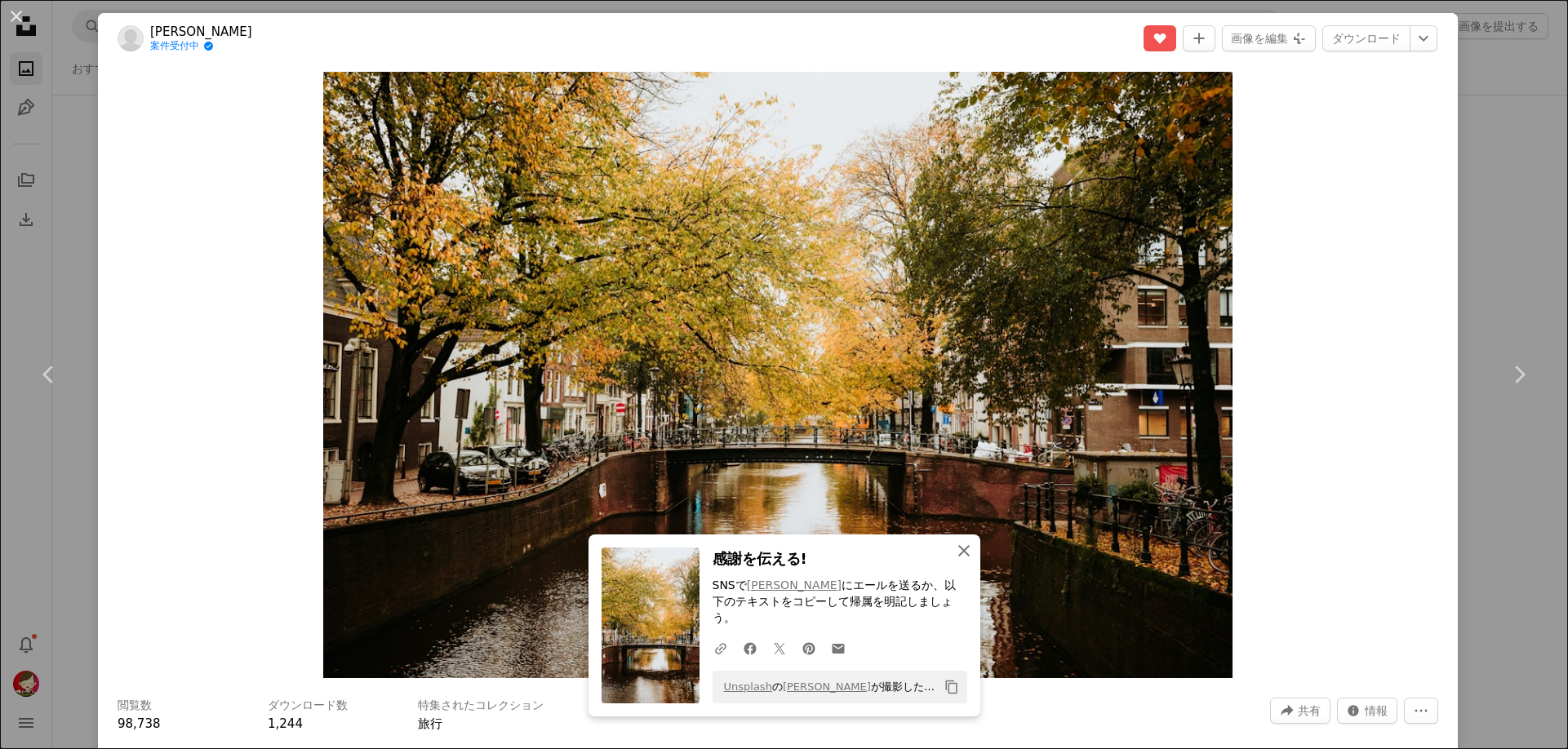
click at [958, 557] on icon "button" at bounding box center [963, 551] width 11 height 11
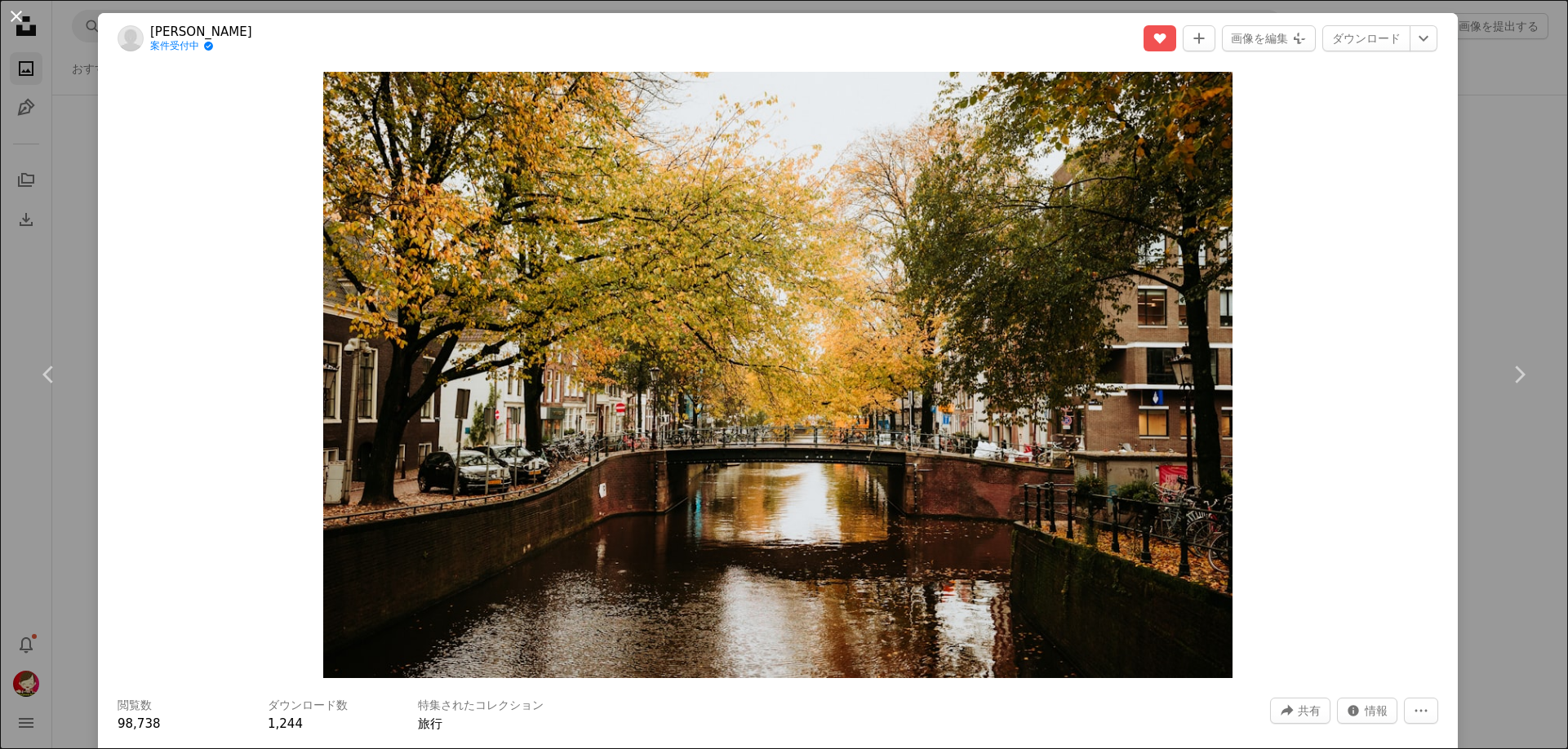
click at [17, 14] on button "An X shape" at bounding box center [16, 16] width 20 height 20
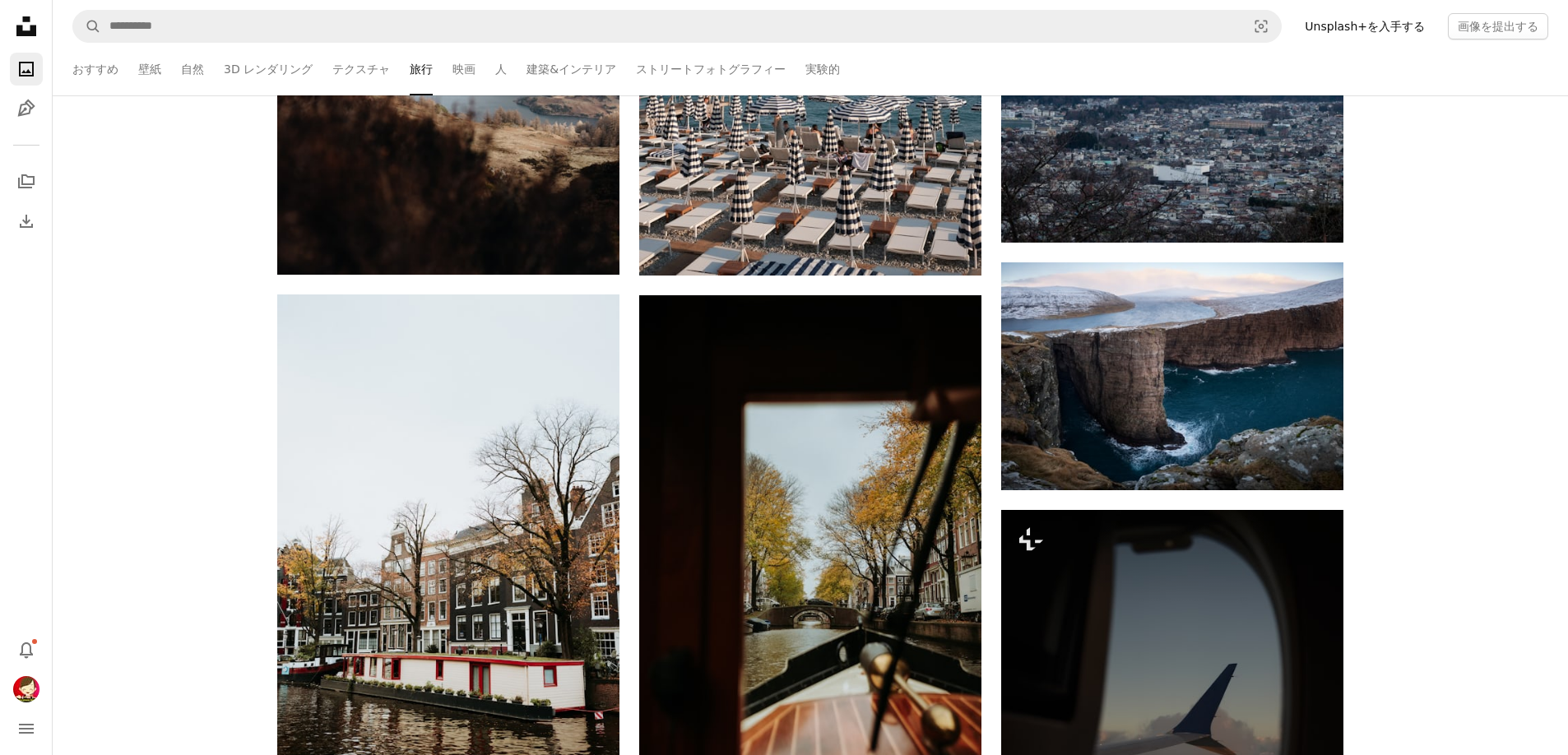
scroll to position [96963, 0]
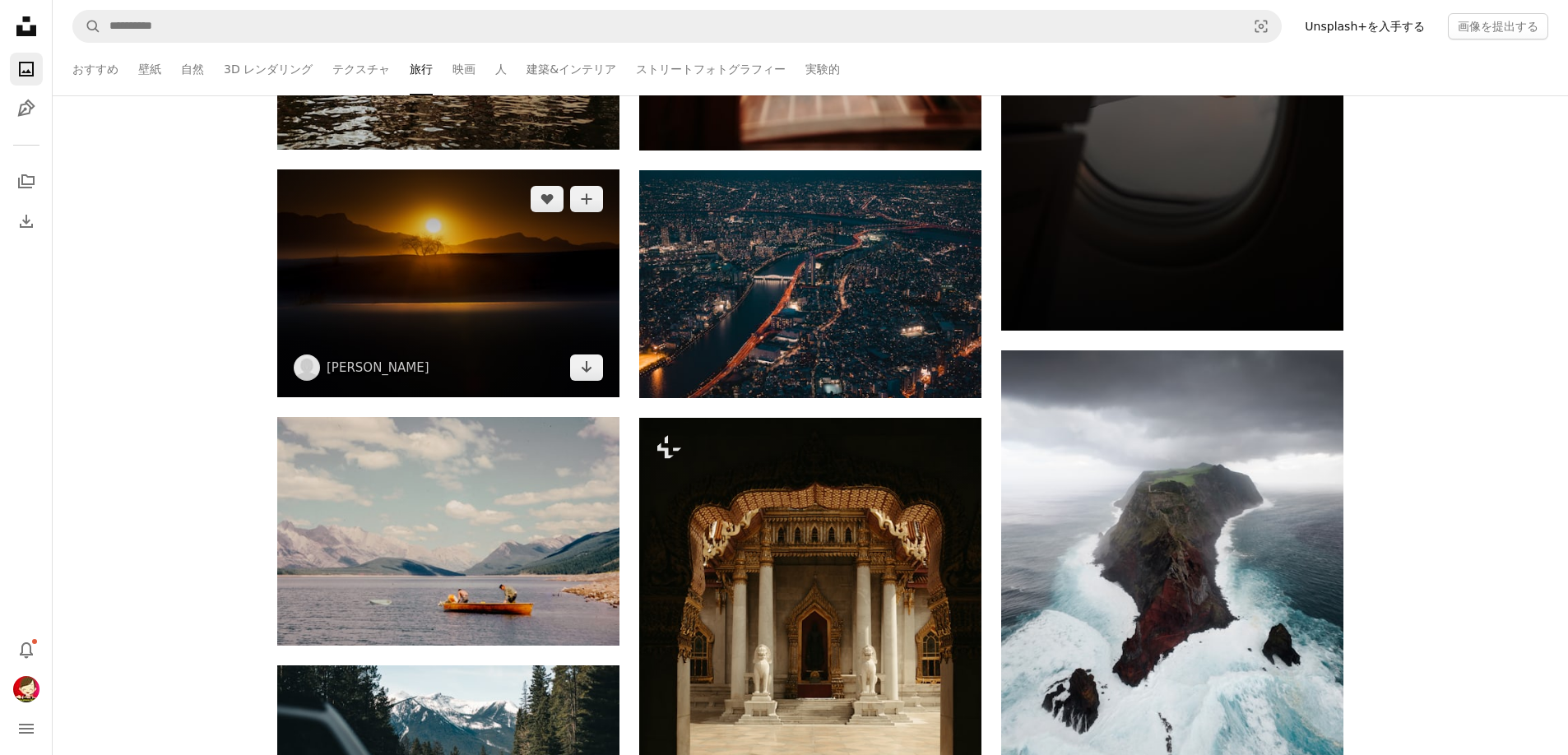
click at [431, 274] on img at bounding box center [448, 283] width 343 height 227
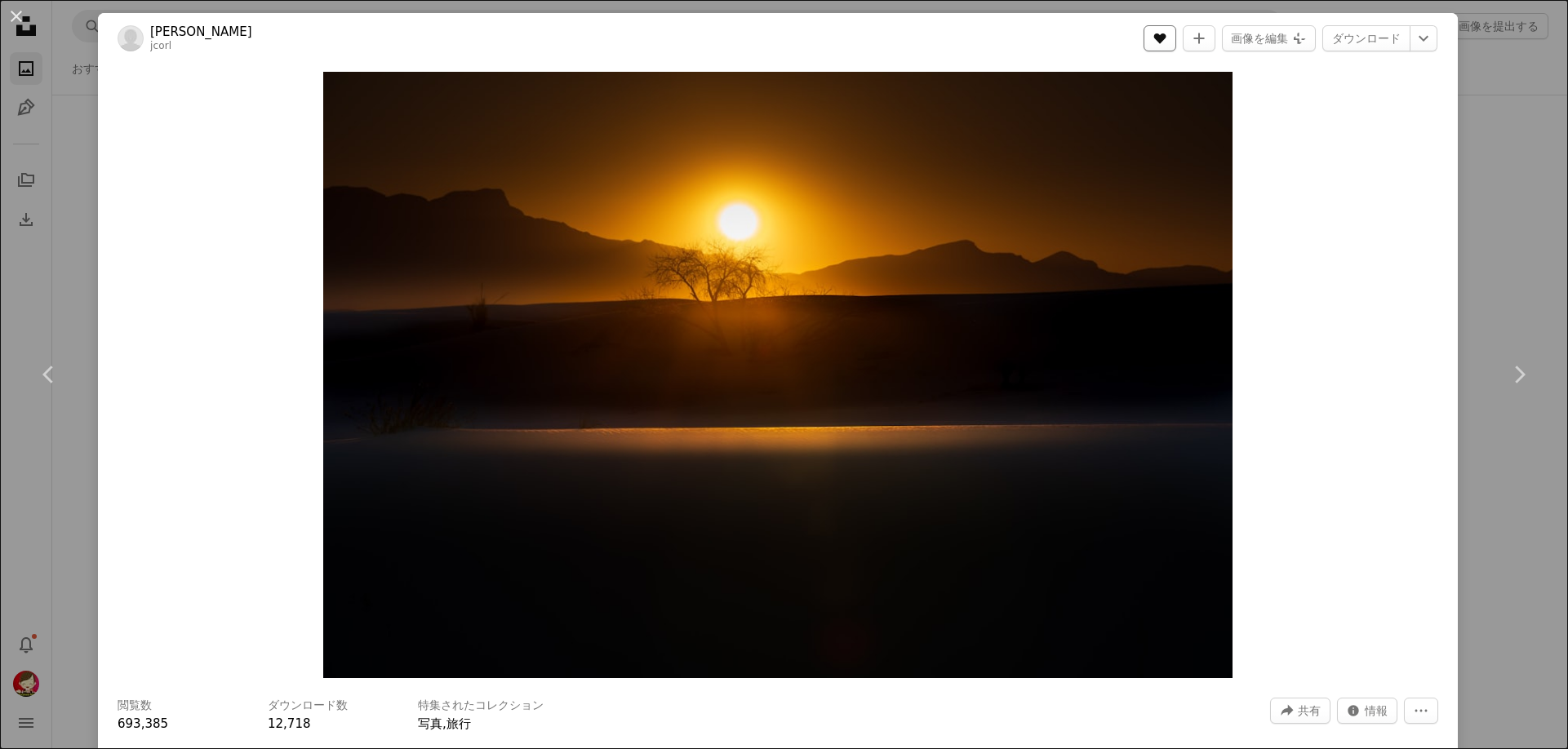
click at [1166, 35] on icon "いいね！" at bounding box center [1160, 38] width 12 height 10
click at [1353, 37] on link "ダウンロード" at bounding box center [1366, 38] width 89 height 26
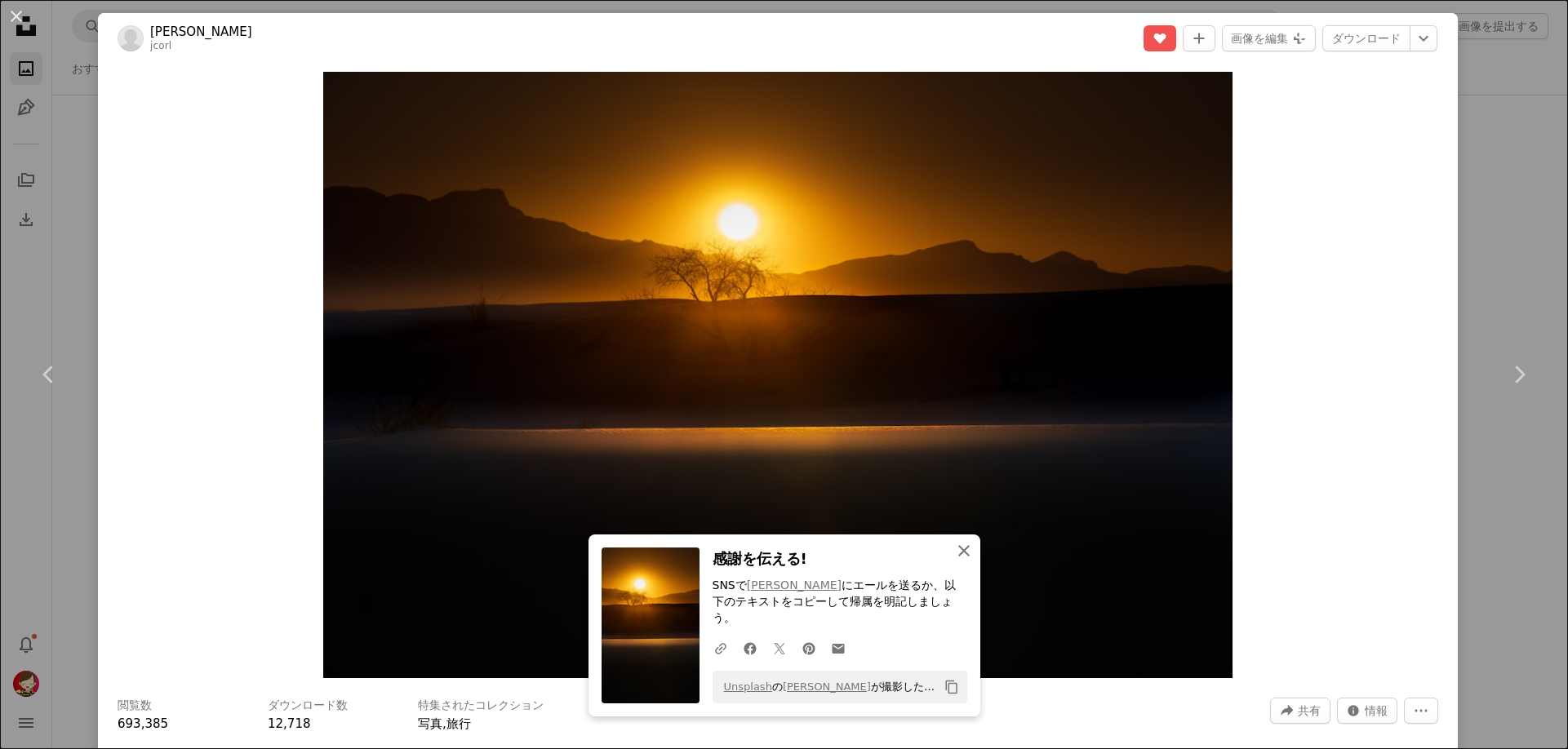
click at [954, 561] on icon "An X shape" at bounding box center [963, 550] width 20 height 20
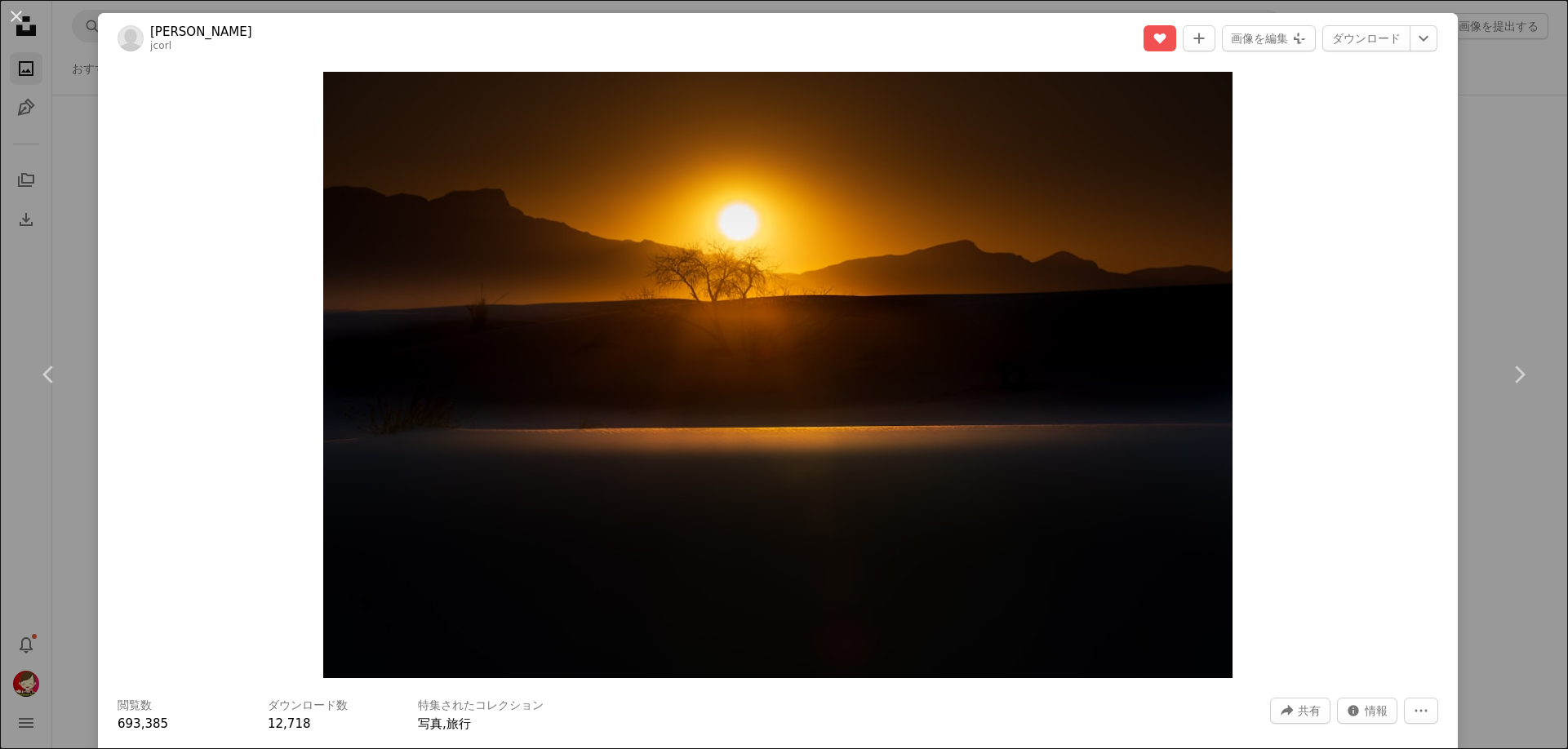
drag, startPoint x: 10, startPoint y: 10, endPoint x: 11, endPoint y: 19, distance: 9.1
click at [14, 11] on button "An X shape" at bounding box center [16, 16] width 20 height 20
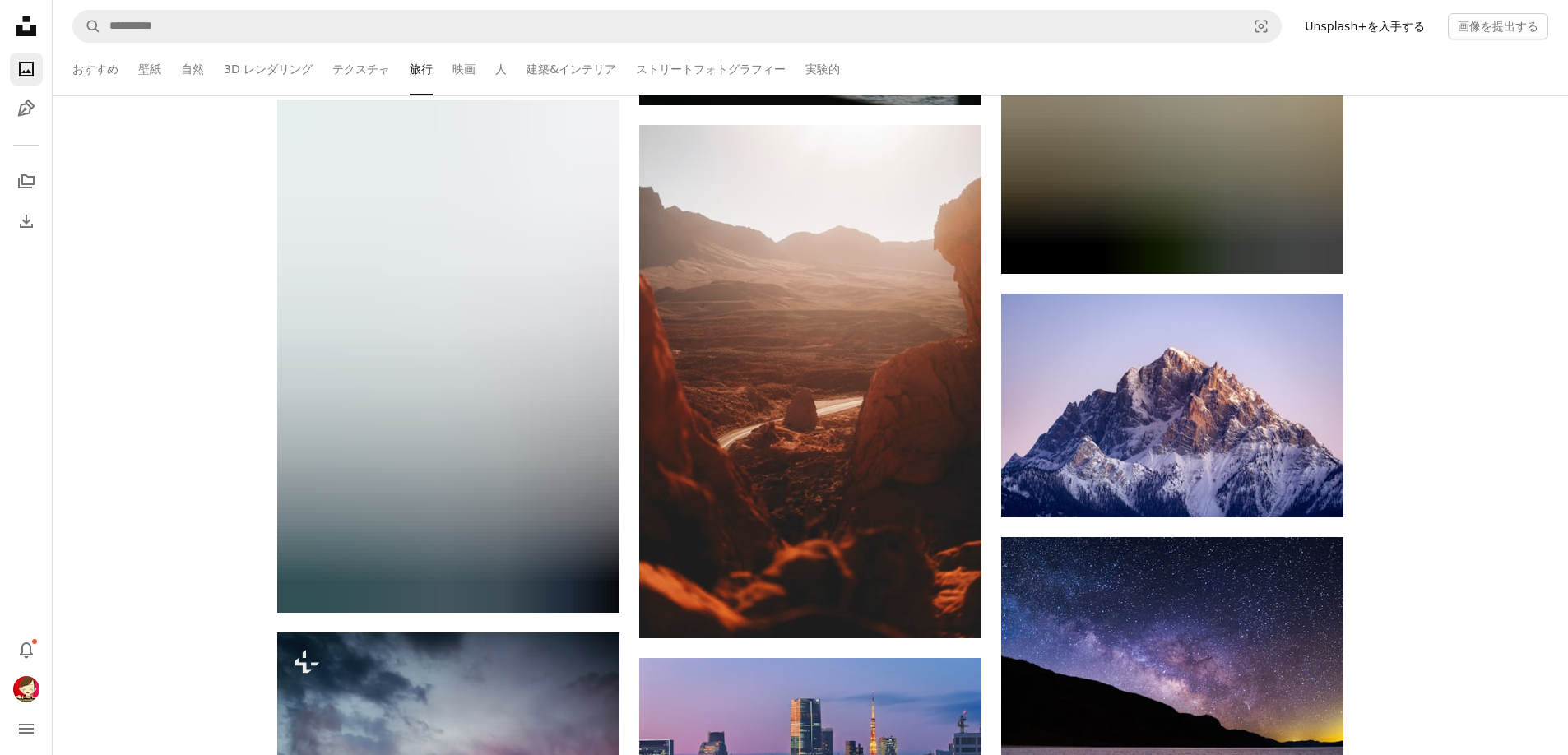
scroll to position [99266, 0]
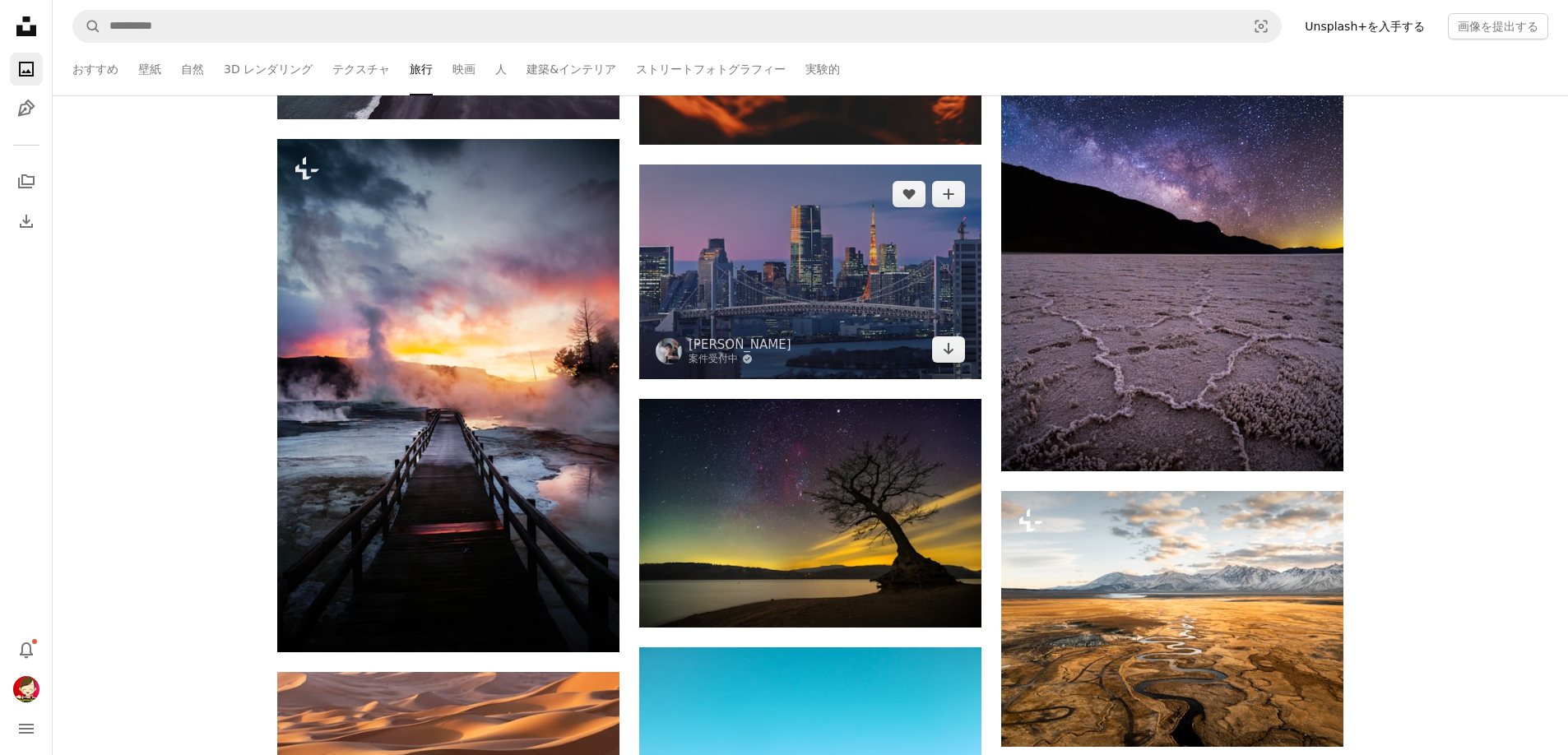
click at [726, 293] on img at bounding box center [810, 271] width 343 height 214
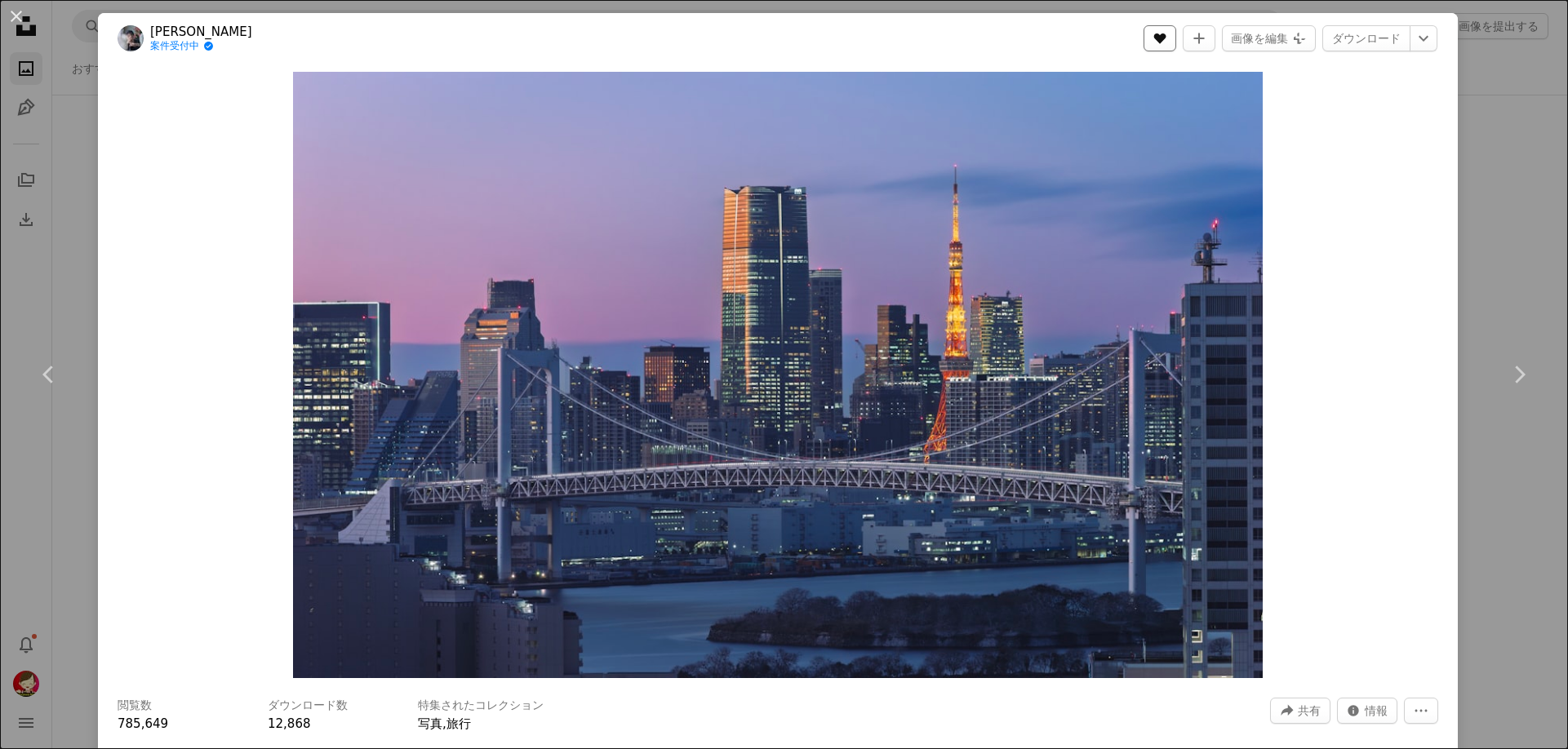
click at [1166, 36] on icon "いいね！" at bounding box center [1160, 38] width 12 height 10
click at [1353, 40] on link "ダウンロード" at bounding box center [1366, 38] width 89 height 26
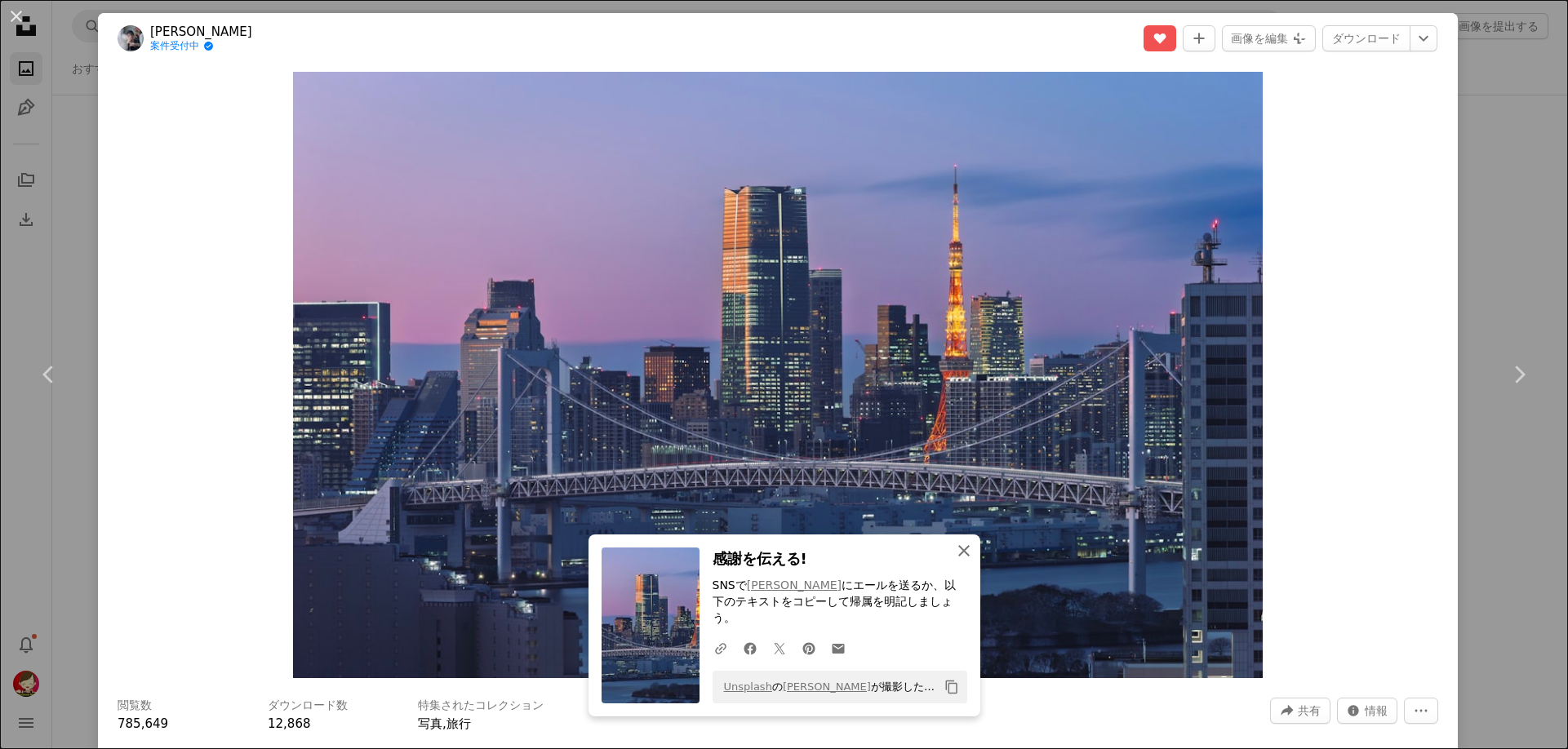
click at [958, 557] on icon "button" at bounding box center [963, 551] width 11 height 11
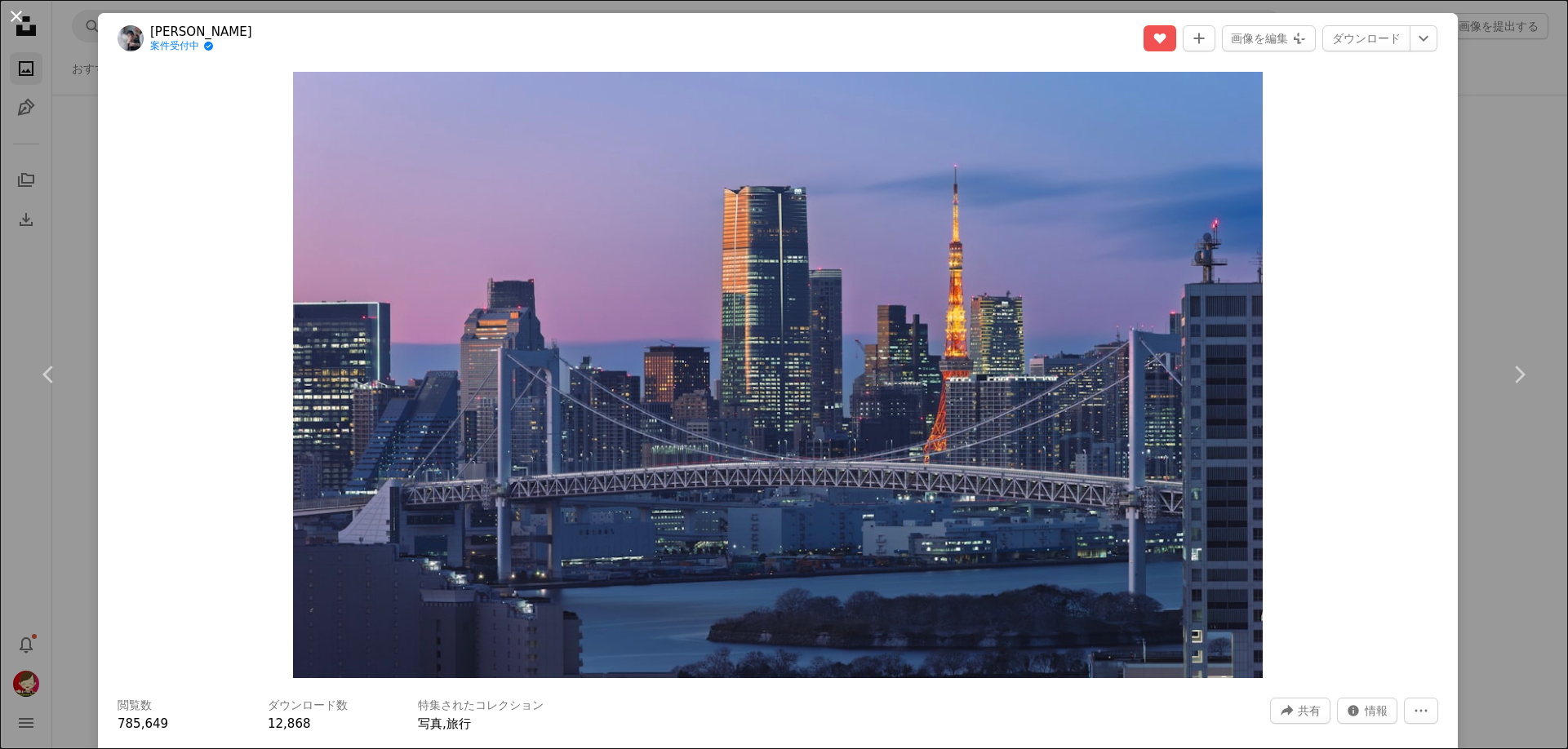
click at [19, 14] on button "An X shape" at bounding box center [16, 16] width 20 height 20
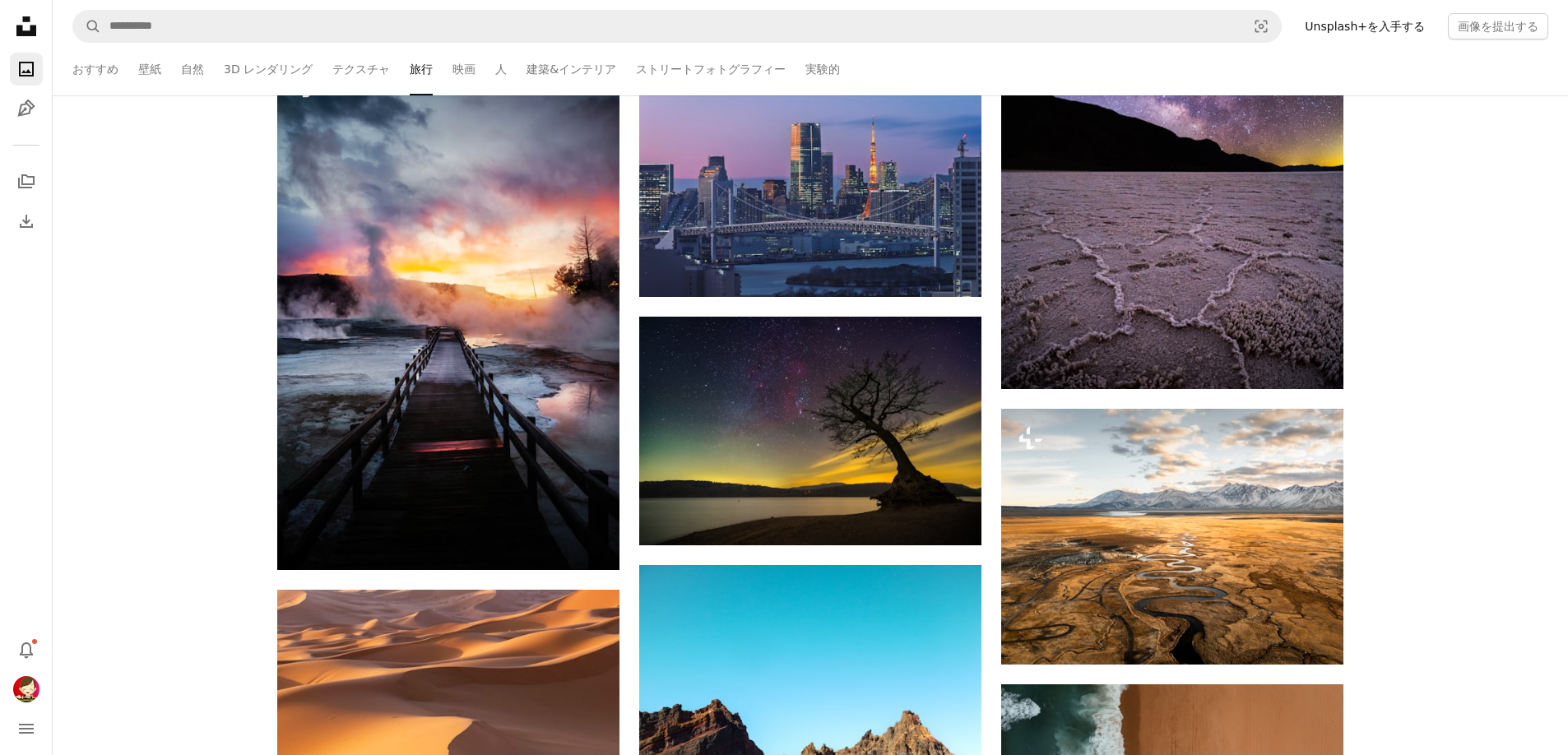
scroll to position [99431, 0]
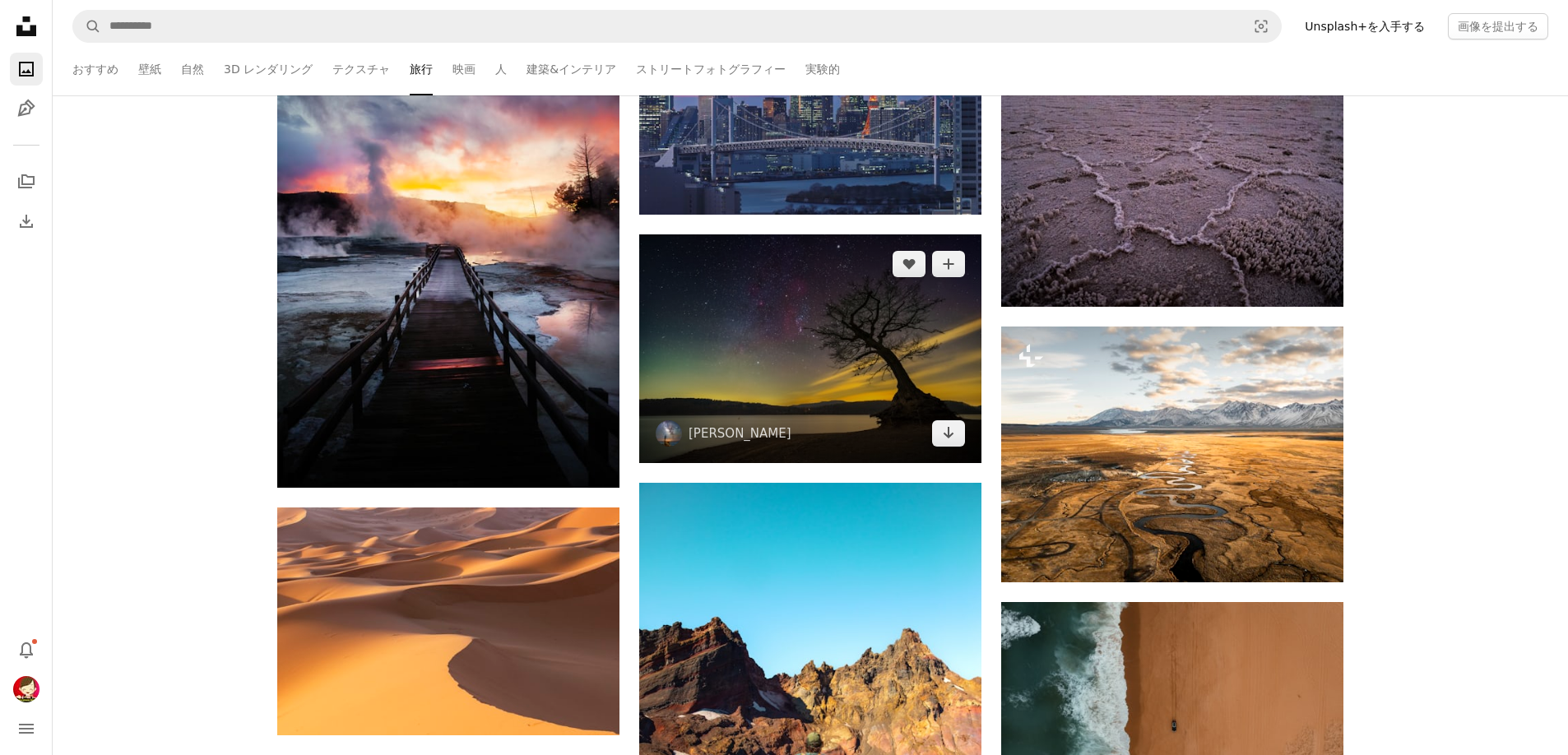
click at [777, 319] on img at bounding box center [810, 348] width 343 height 228
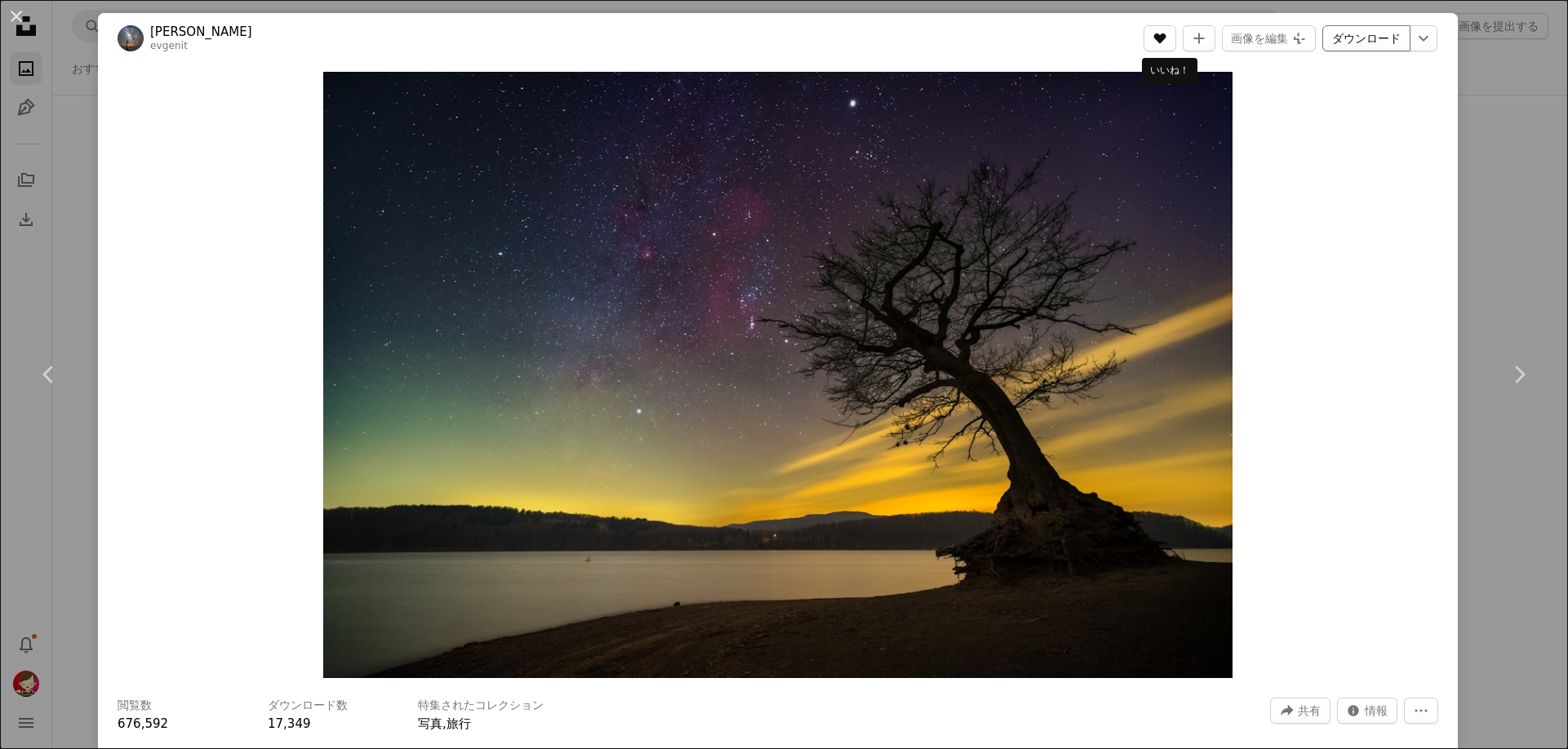
drag, startPoint x: 1165, startPoint y: 38, endPoint x: 1356, endPoint y: 42, distance: 191.0
click at [1166, 38] on icon "いいね！" at bounding box center [1160, 38] width 12 height 10
click at [1354, 37] on link "ダウンロード" at bounding box center [1366, 38] width 89 height 26
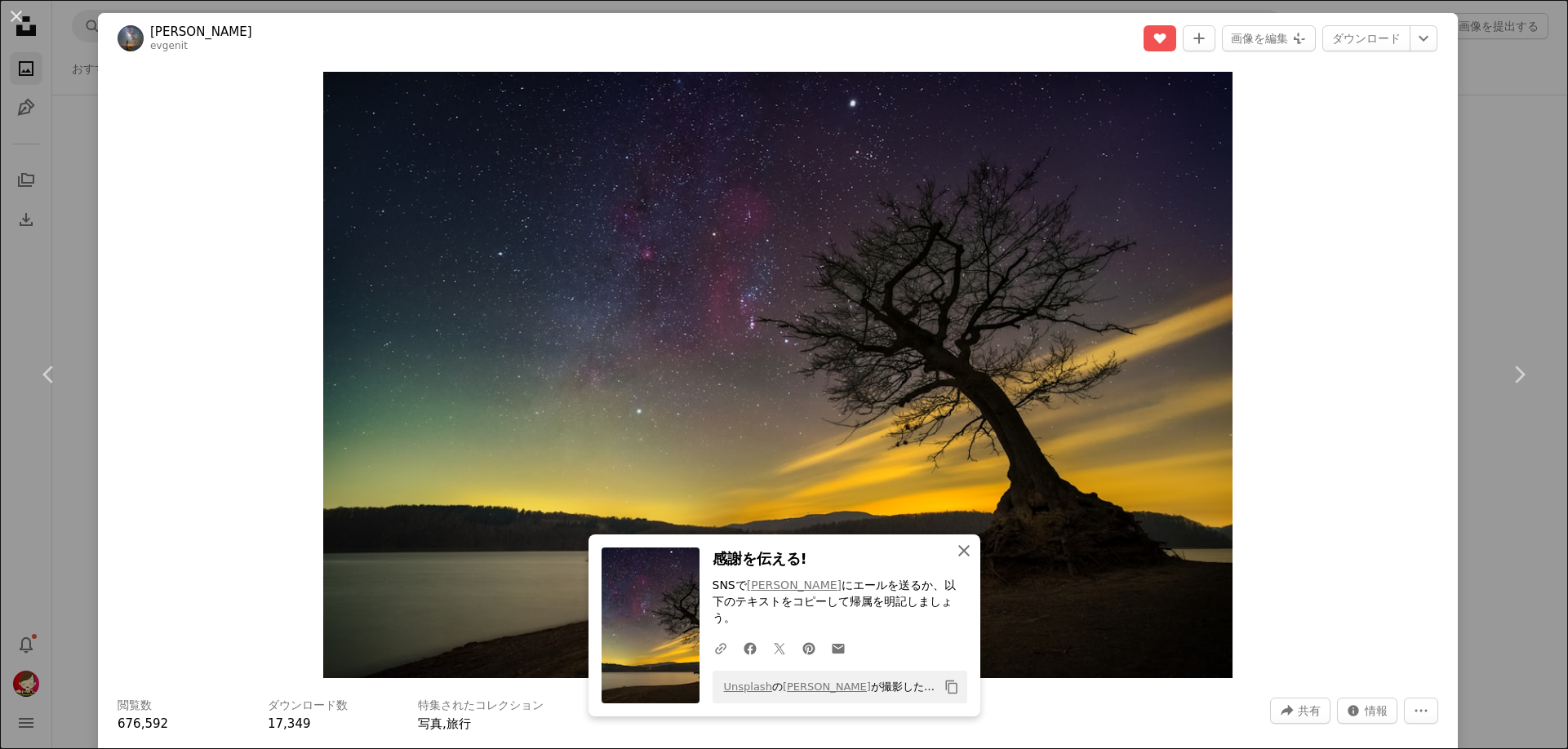
click at [960, 561] on icon "An X shape" at bounding box center [963, 550] width 20 height 20
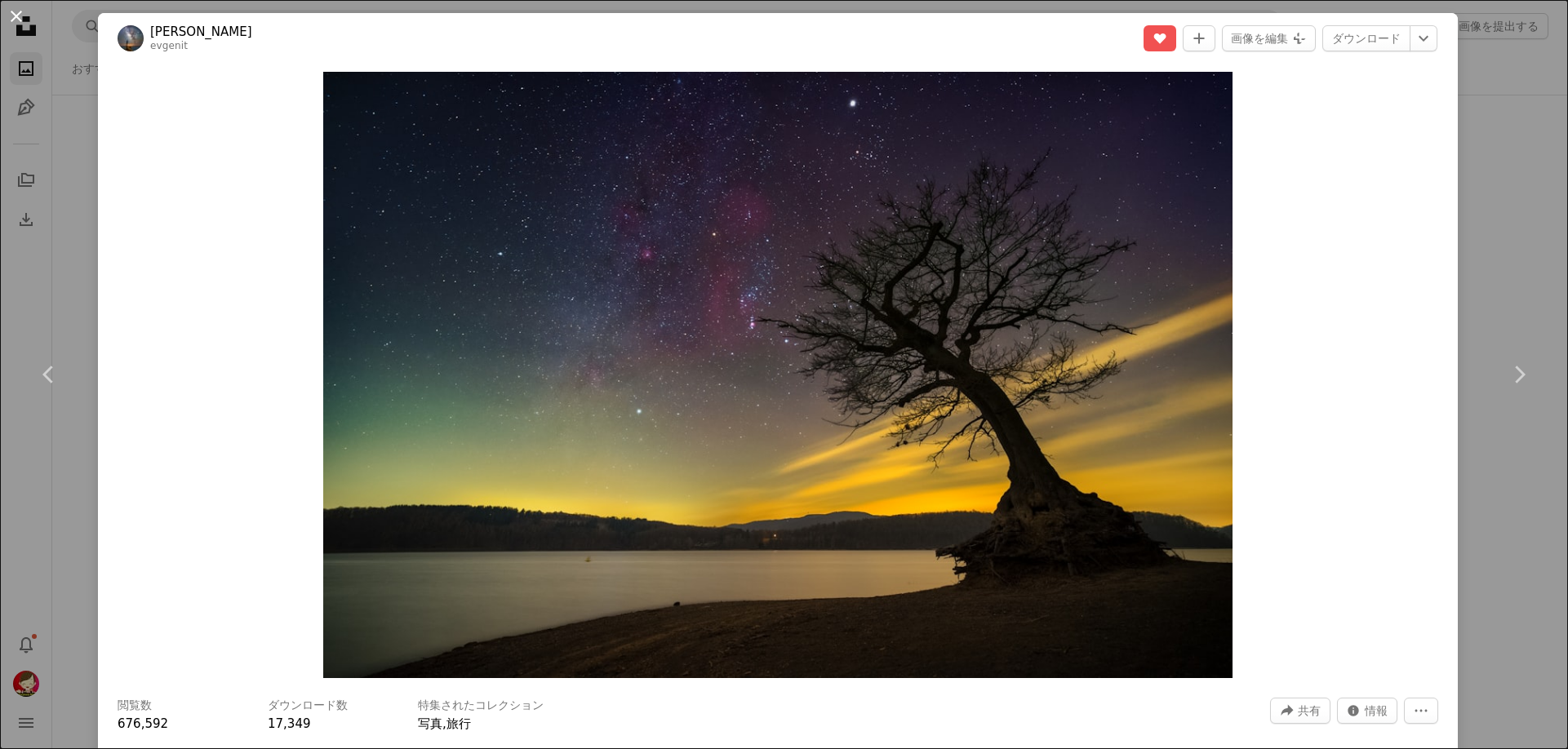
click at [13, 10] on button "An X shape" at bounding box center [16, 16] width 20 height 20
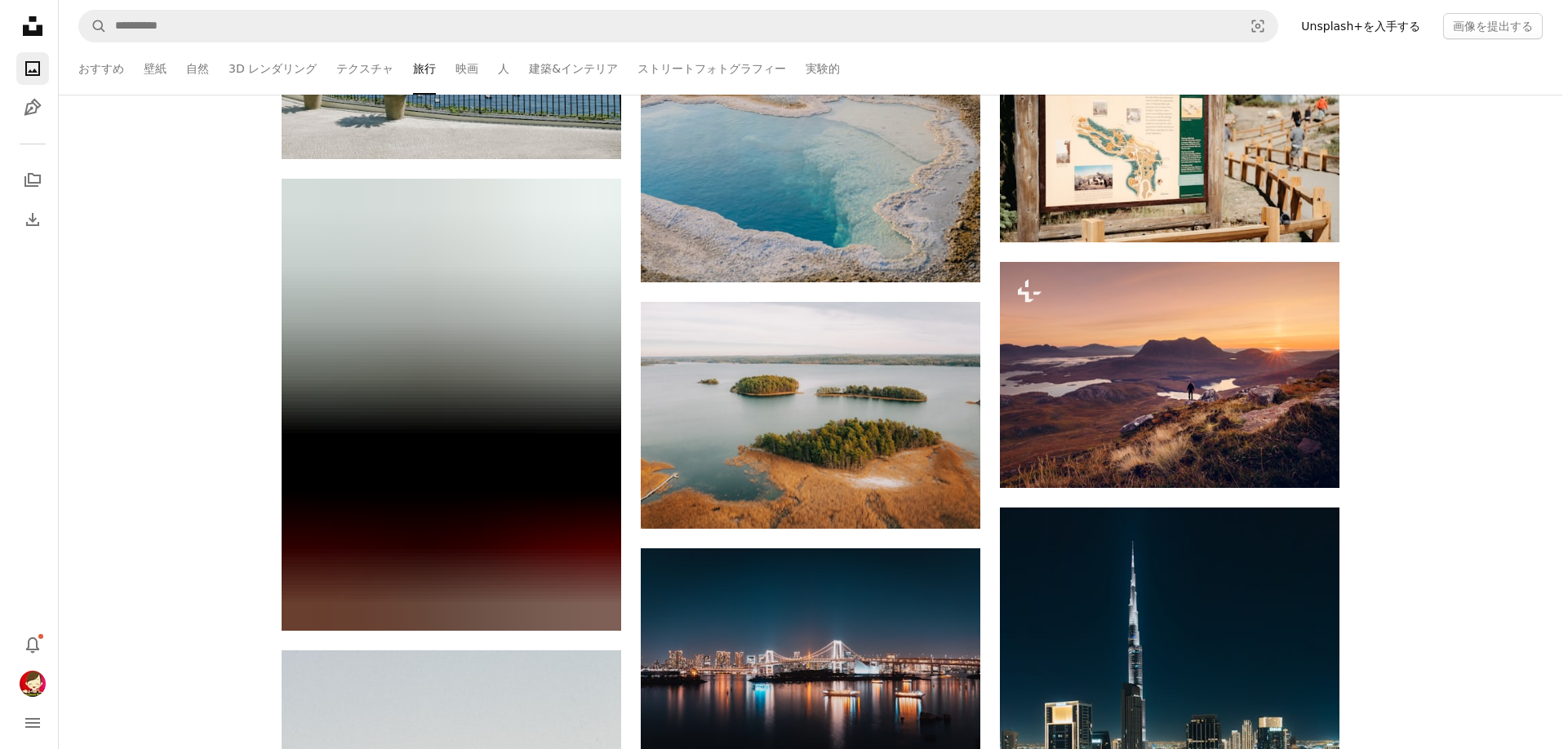
scroll to position [104923, 0]
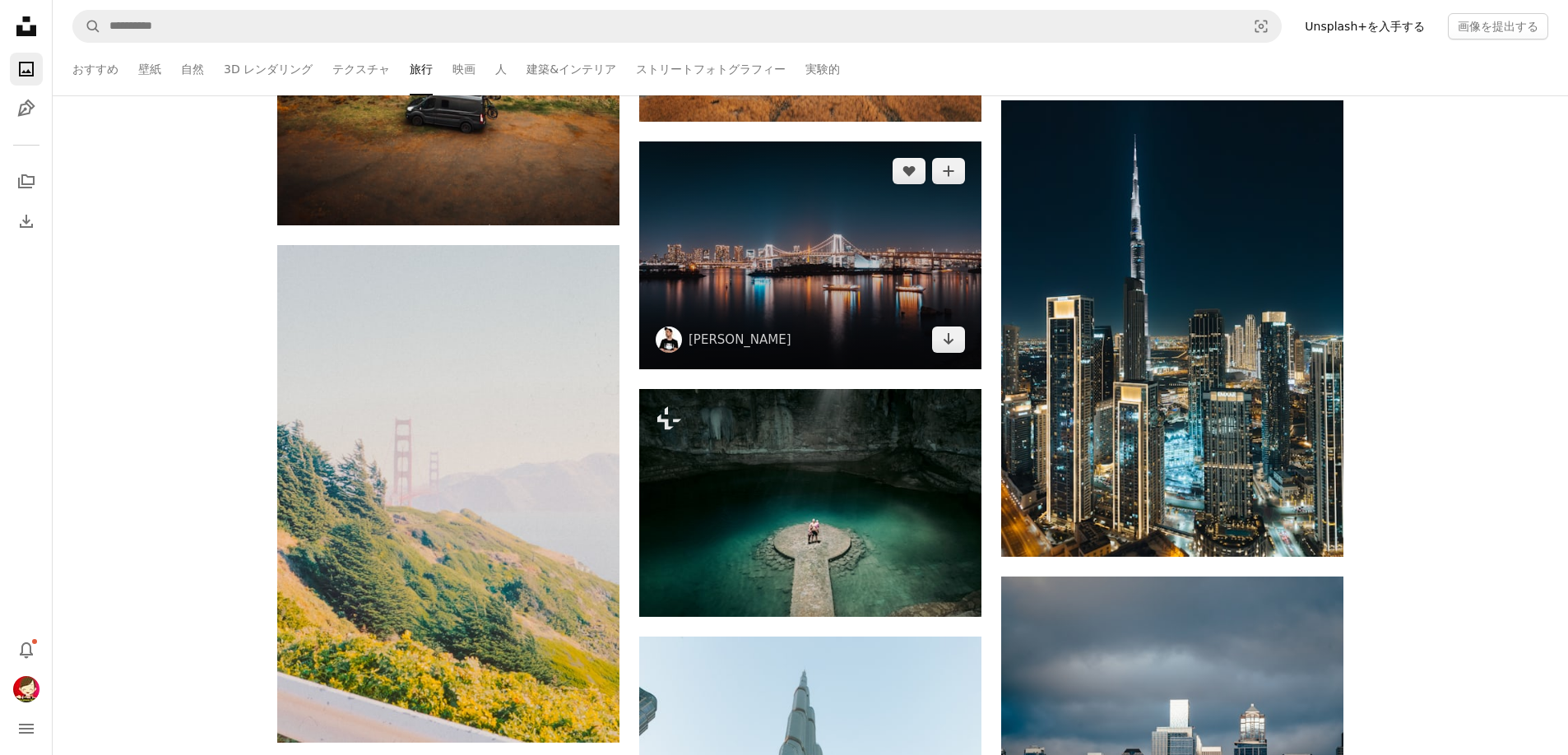
click at [763, 310] on img at bounding box center [810, 254] width 343 height 227
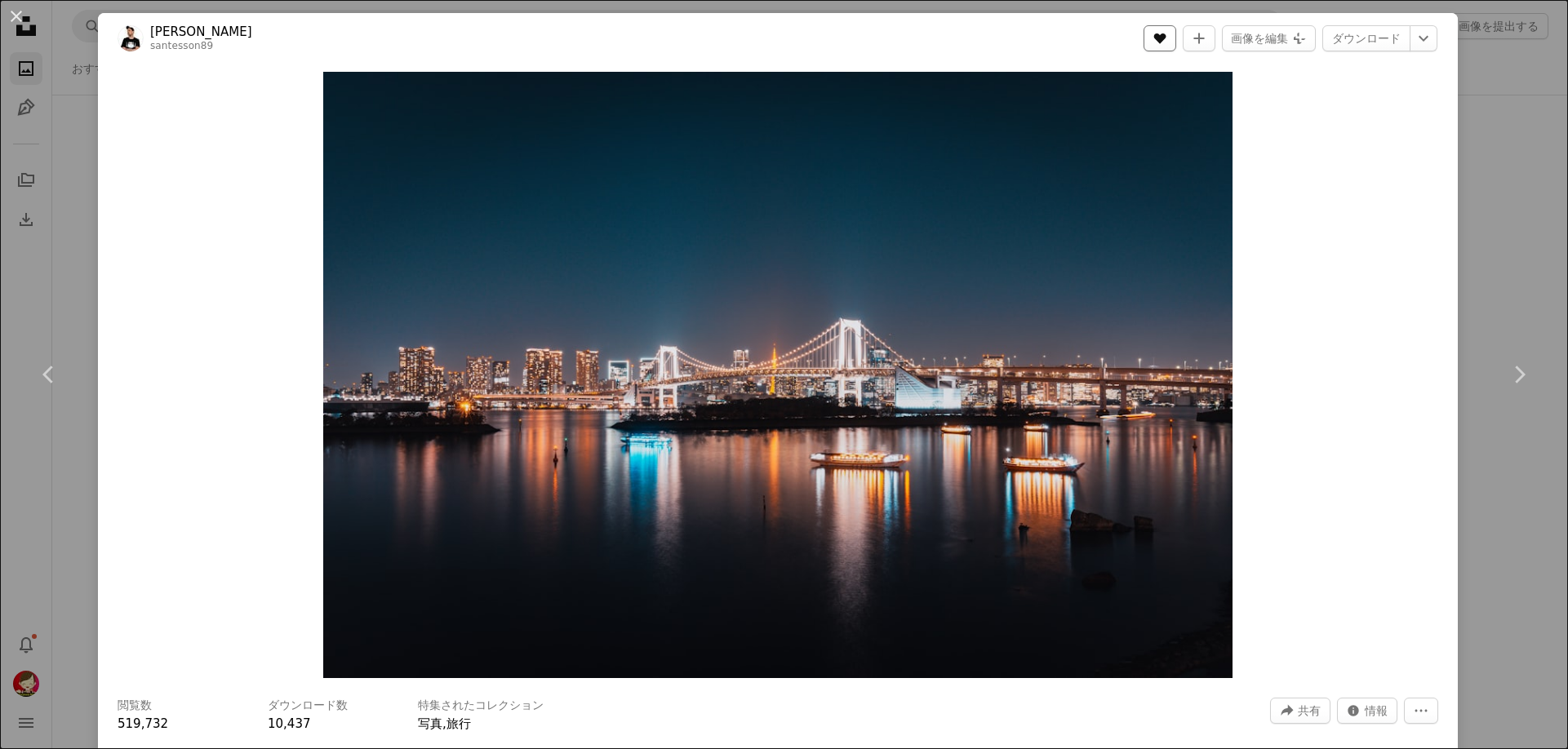
click at [1166, 36] on icon "いいね！" at bounding box center [1160, 38] width 12 height 10
click at [1371, 37] on link "ダウンロード" at bounding box center [1366, 38] width 89 height 26
